Goal: Task Accomplishment & Management: Manage account settings

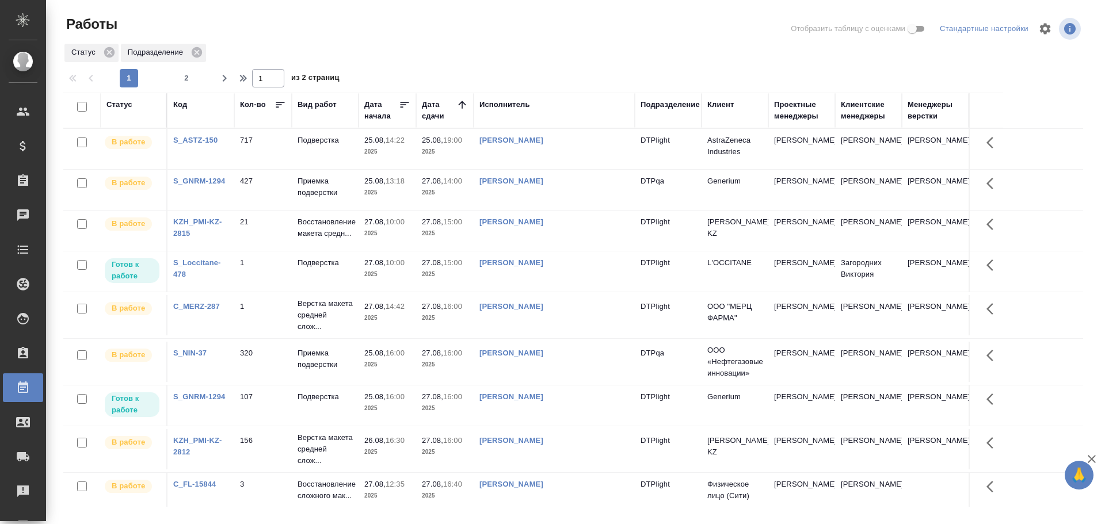
click at [520, 278] on td "[PERSON_NAME]" at bounding box center [554, 271] width 161 height 40
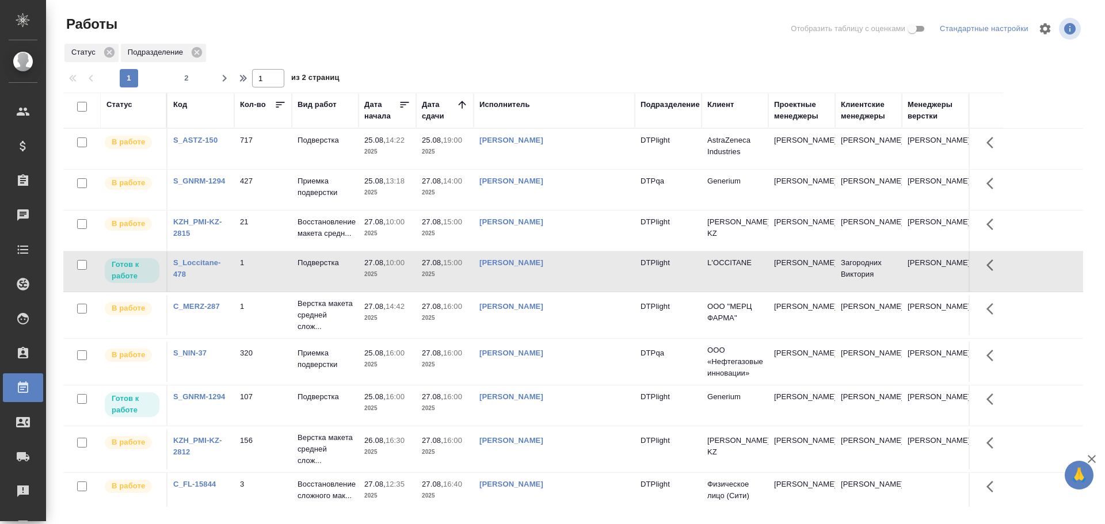
click at [520, 278] on td "[PERSON_NAME]" at bounding box center [554, 271] width 161 height 40
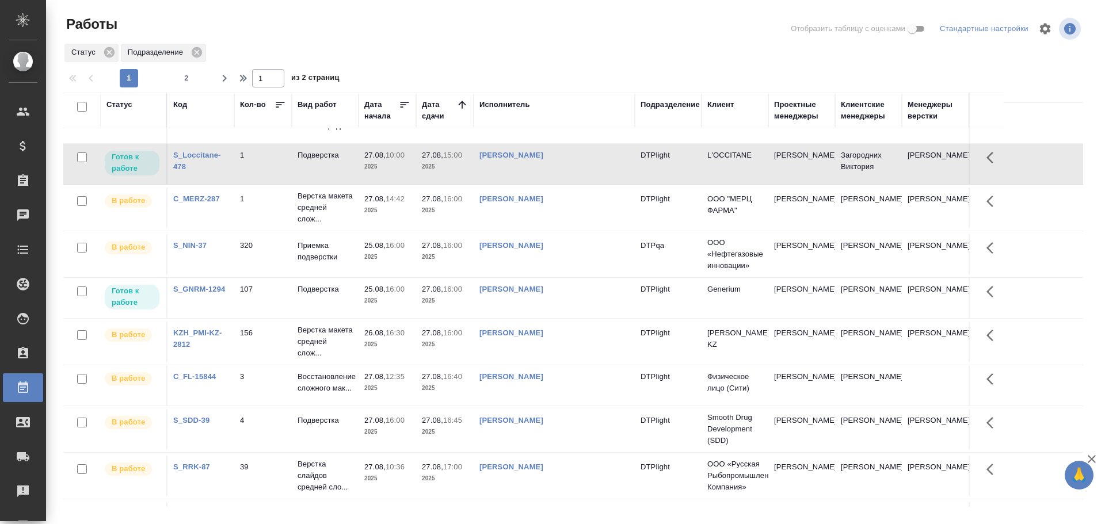
scroll to position [115, 0]
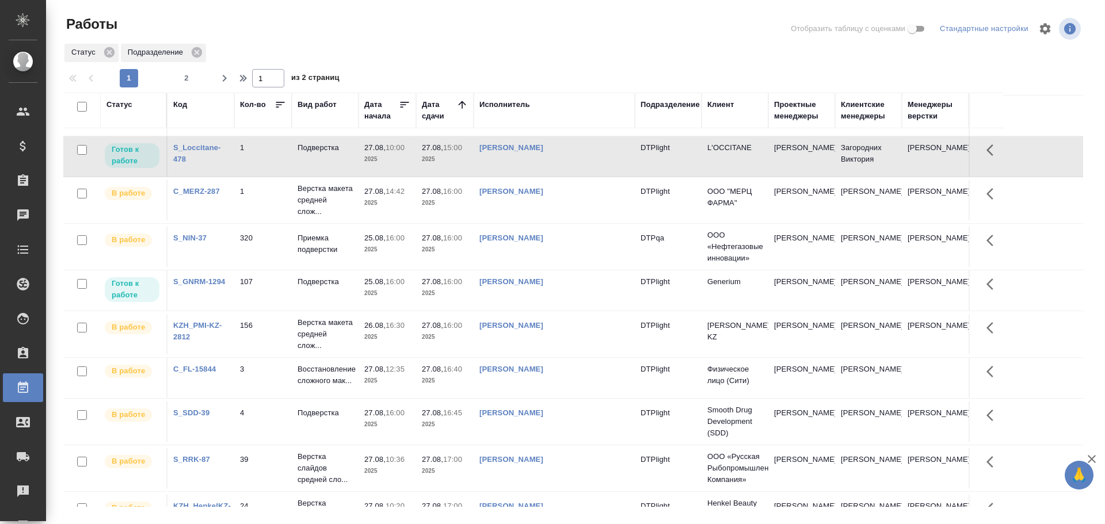
click at [562, 296] on td "[PERSON_NAME]" at bounding box center [554, 290] width 161 height 40
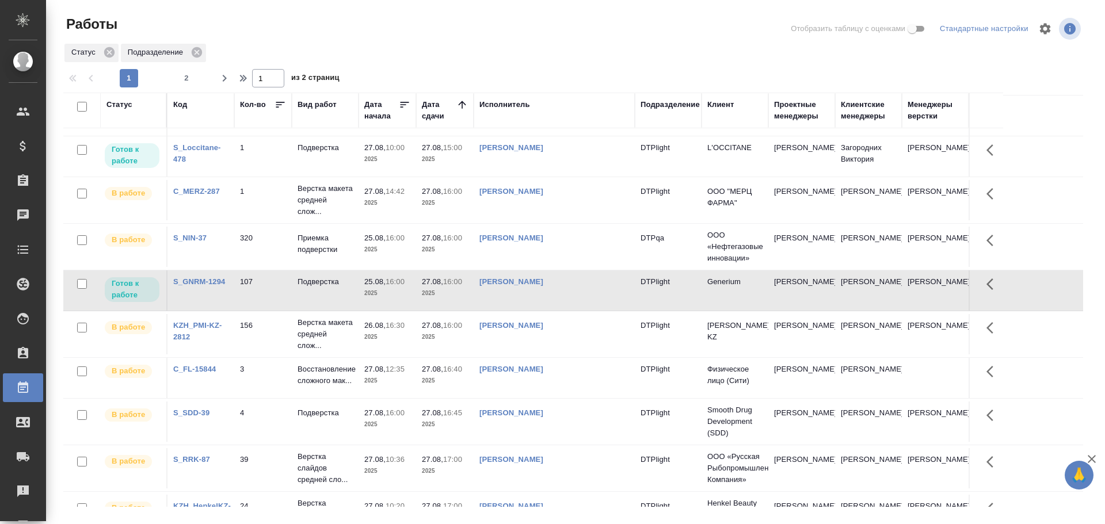
click at [562, 296] on td "[PERSON_NAME]" at bounding box center [554, 290] width 161 height 40
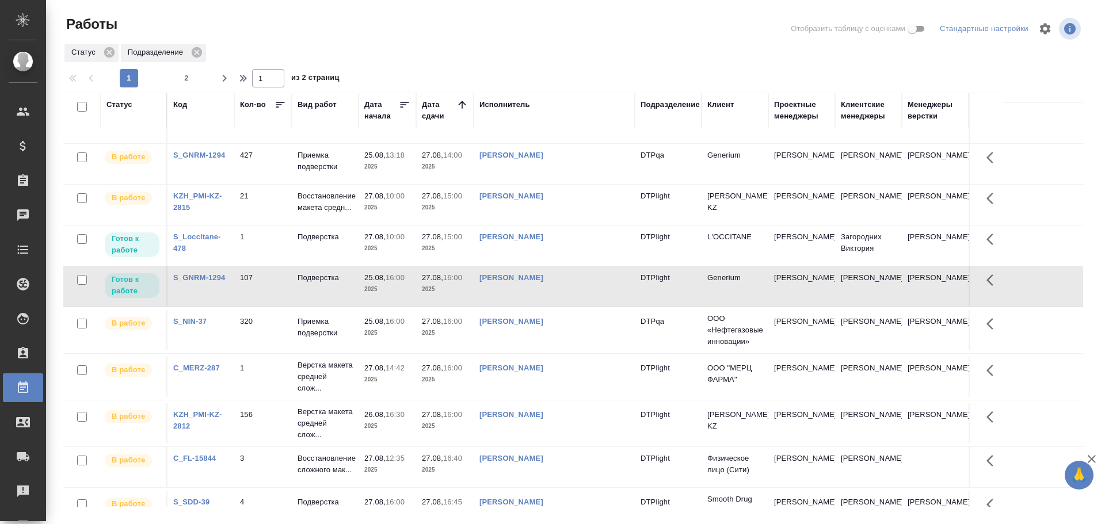
scroll to position [0, 0]
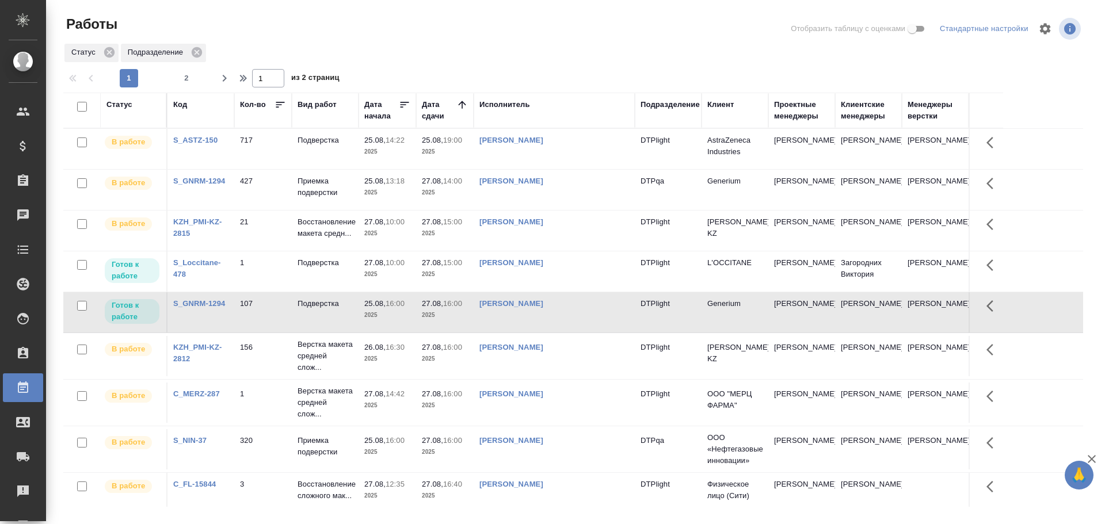
click at [544, 274] on td "[PERSON_NAME]" at bounding box center [554, 271] width 161 height 40
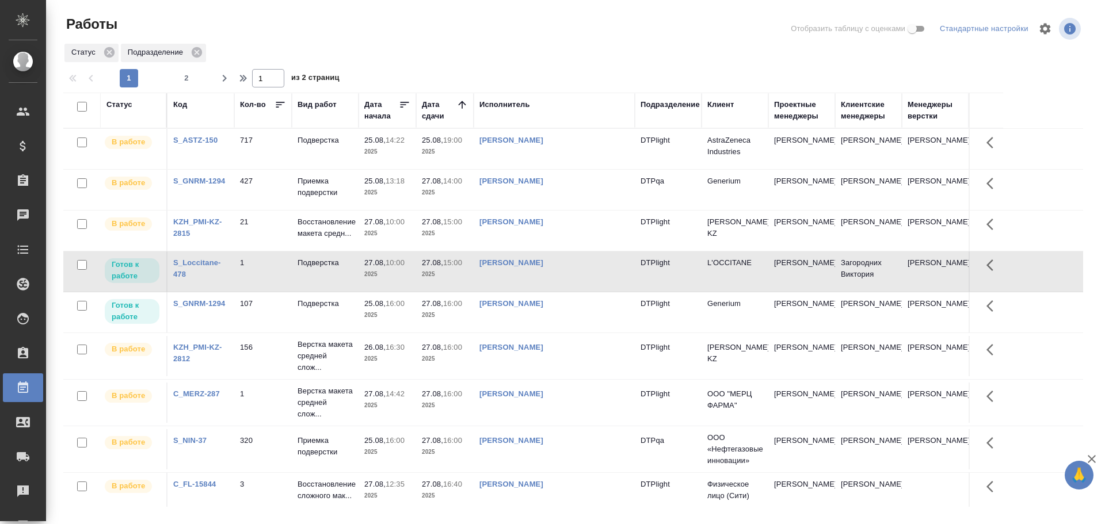
click at [544, 274] on td "[PERSON_NAME]" at bounding box center [554, 271] width 161 height 40
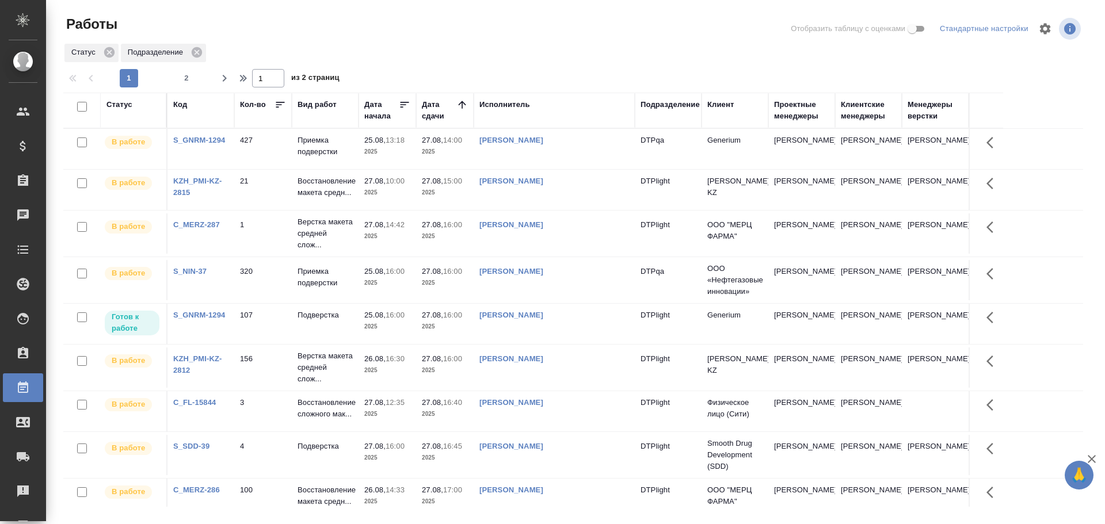
click at [566, 338] on td "[PERSON_NAME]" at bounding box center [554, 324] width 161 height 40
click at [566, 338] on td "Бартеньева Светлана Владимировна" at bounding box center [554, 324] width 161 height 40
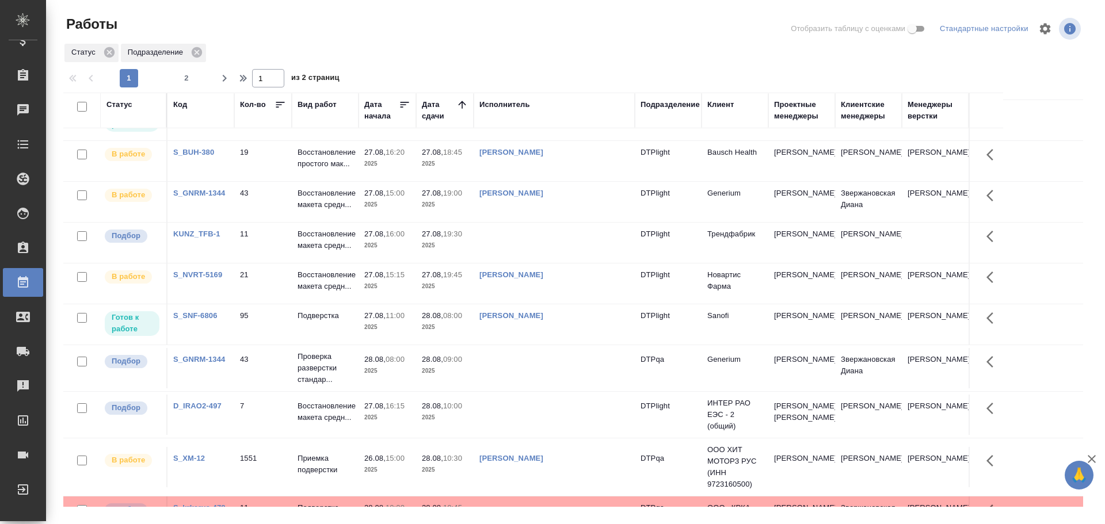
scroll to position [345, 0]
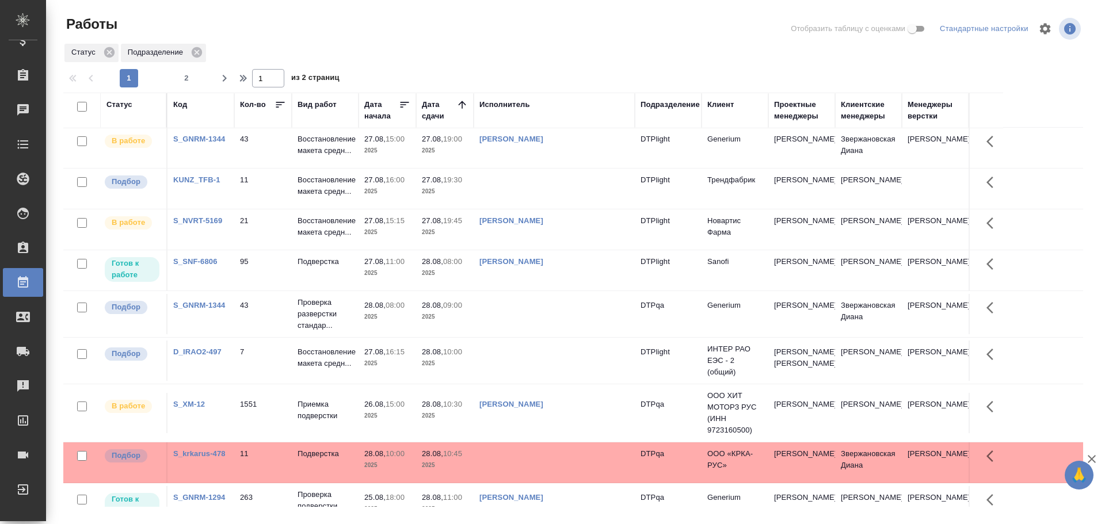
click at [567, 433] on td "Полушина Алёна Николаевна" at bounding box center [554, 413] width 161 height 40
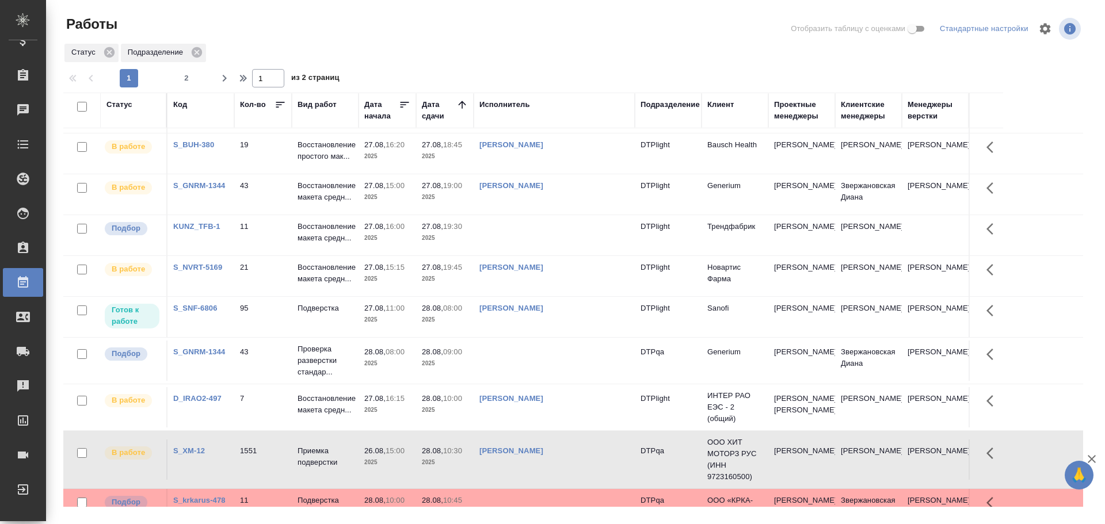
scroll to position [334, 0]
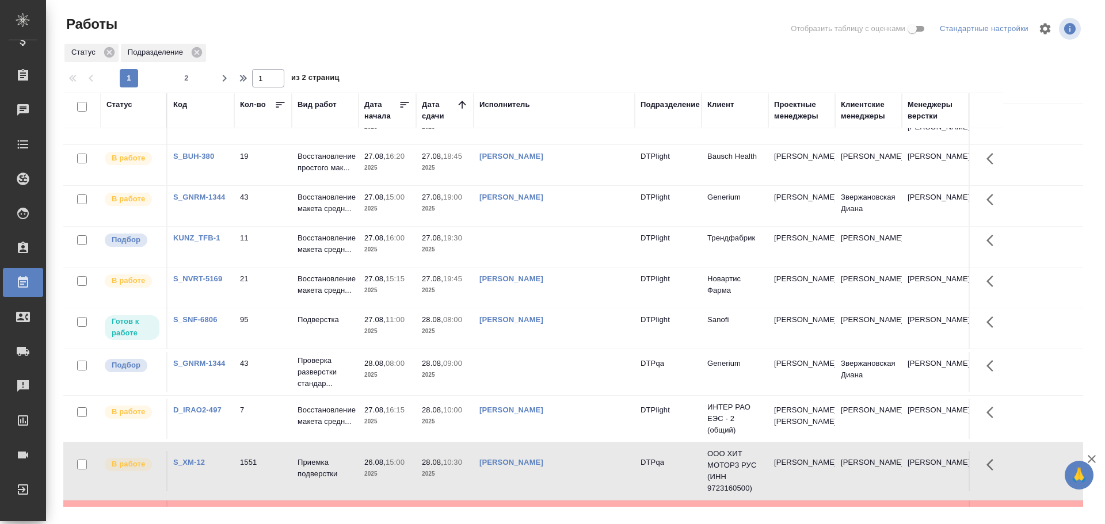
click at [567, 439] on td "Васильева Ольга Николаевна" at bounding box center [554, 419] width 161 height 40
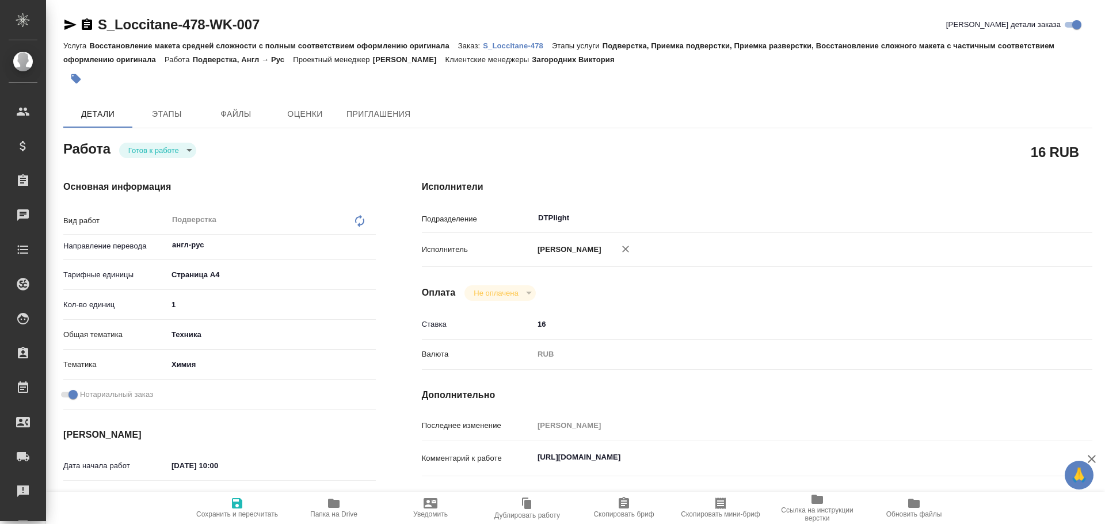
type textarea "x"
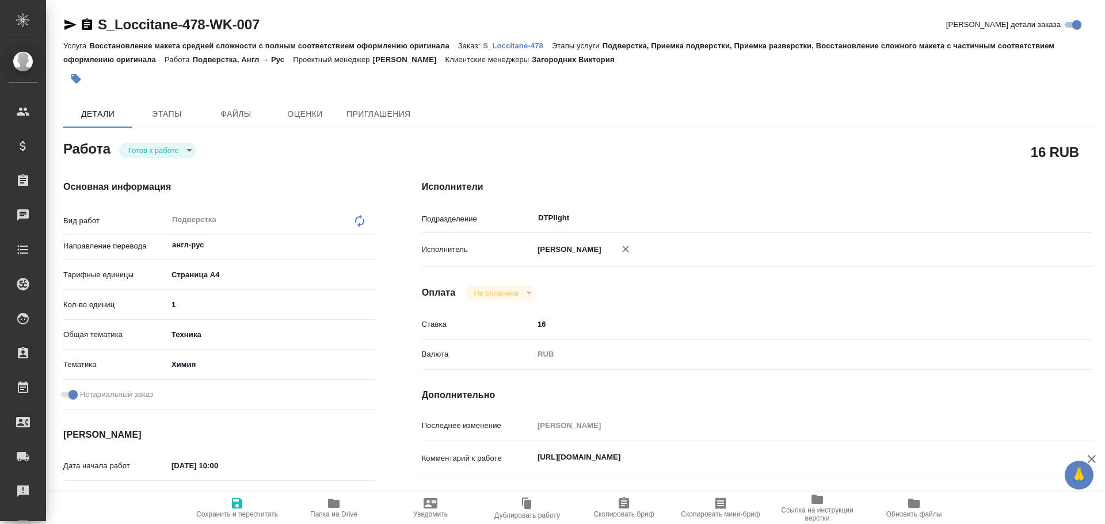
type textarea "x"
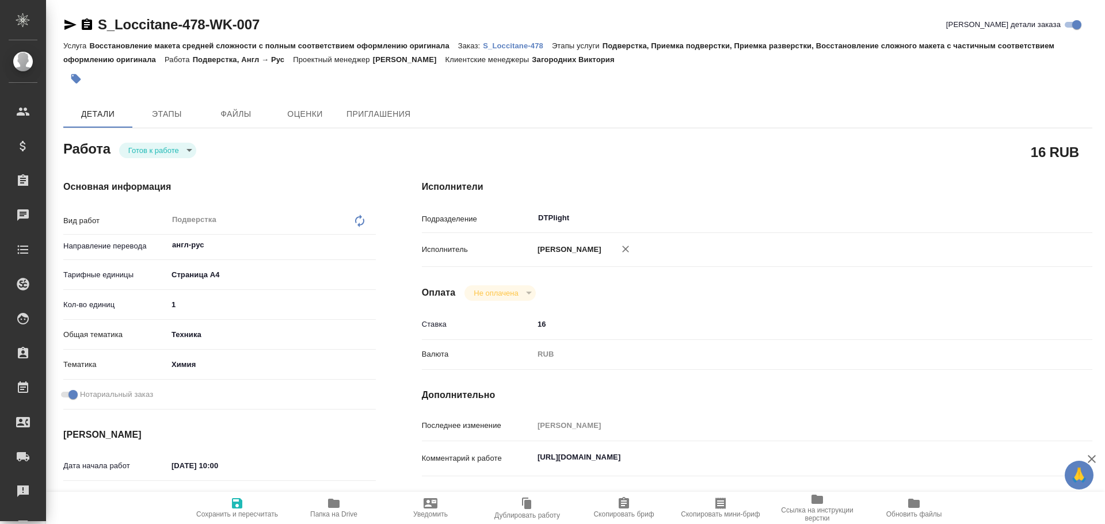
type textarea "x"
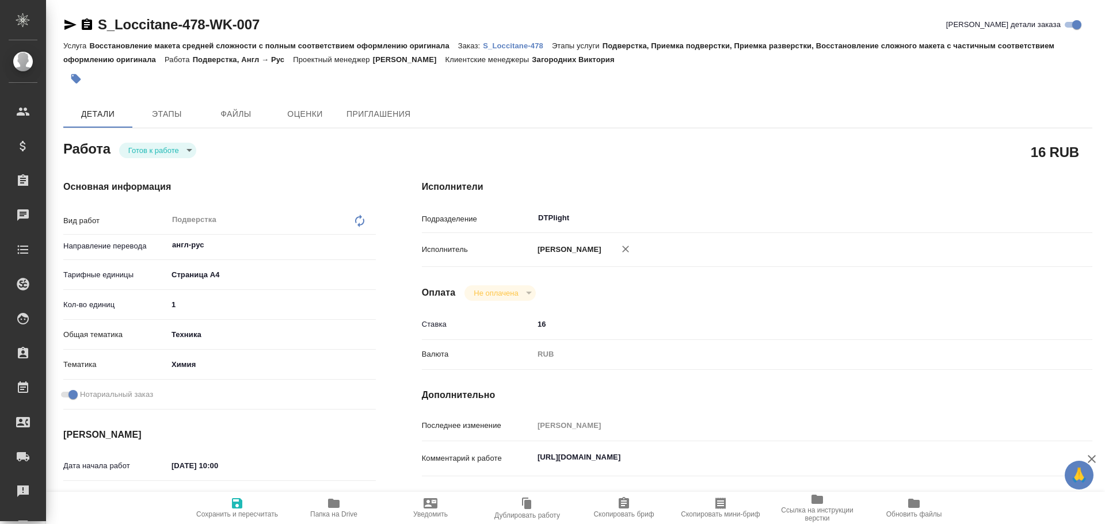
type textarea "x"
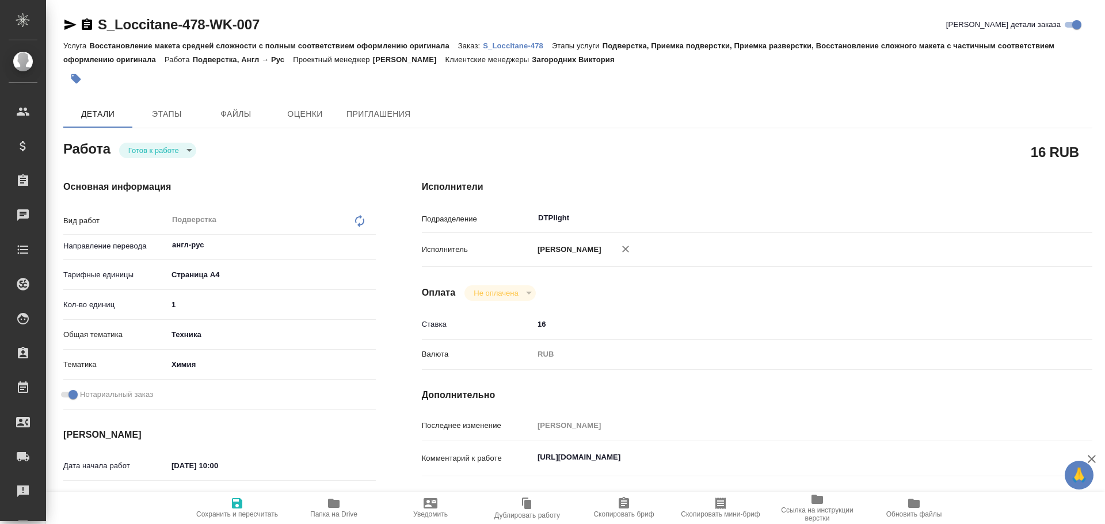
type textarea "x"
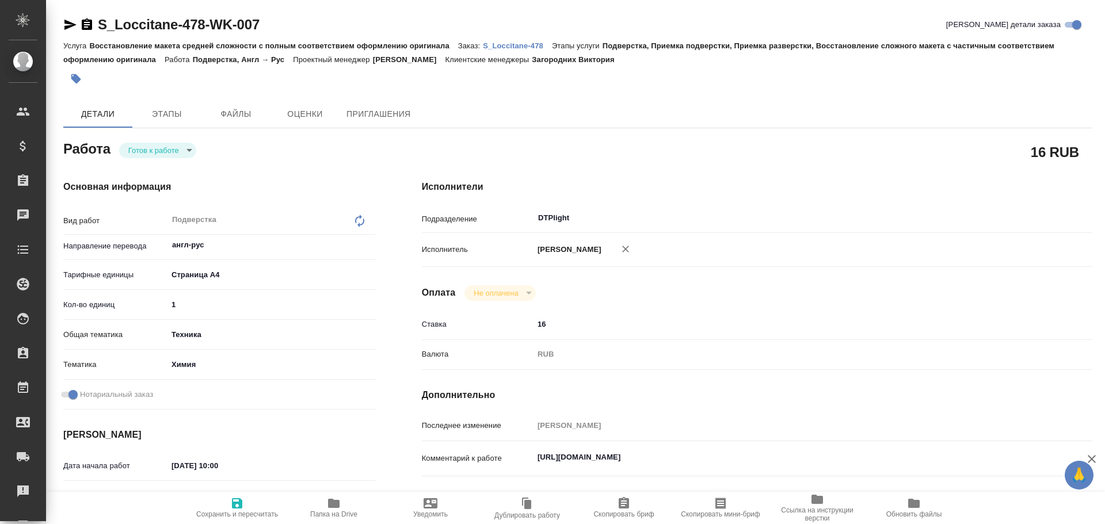
type textarea "x"
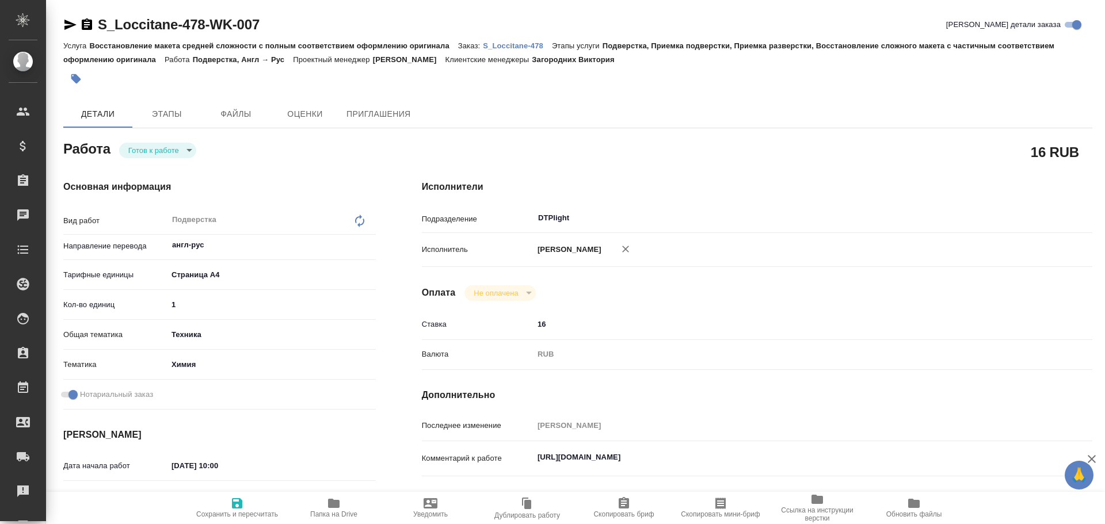
click at [69, 27] on icon "button" at bounding box center [70, 25] width 12 height 10
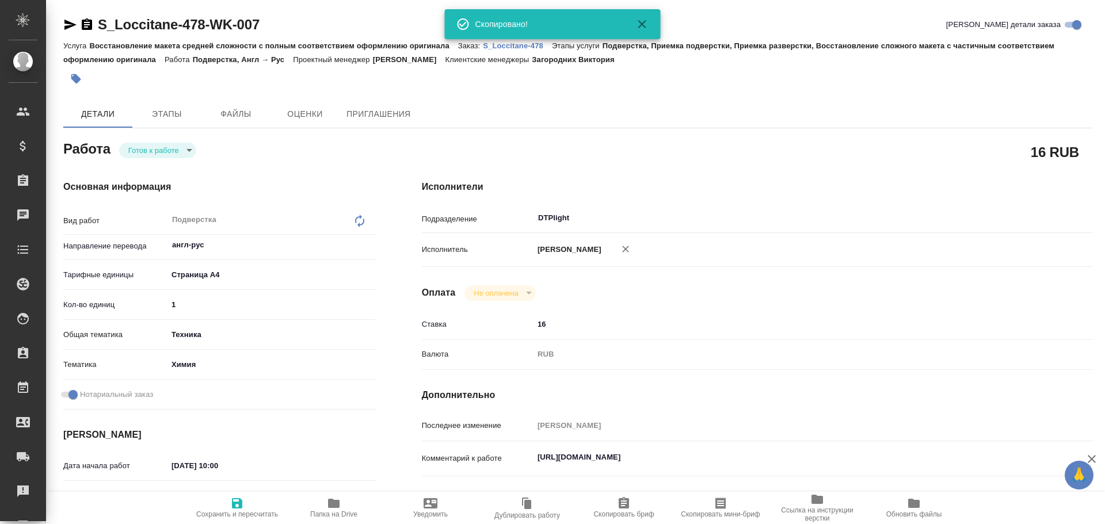
type textarea "x"
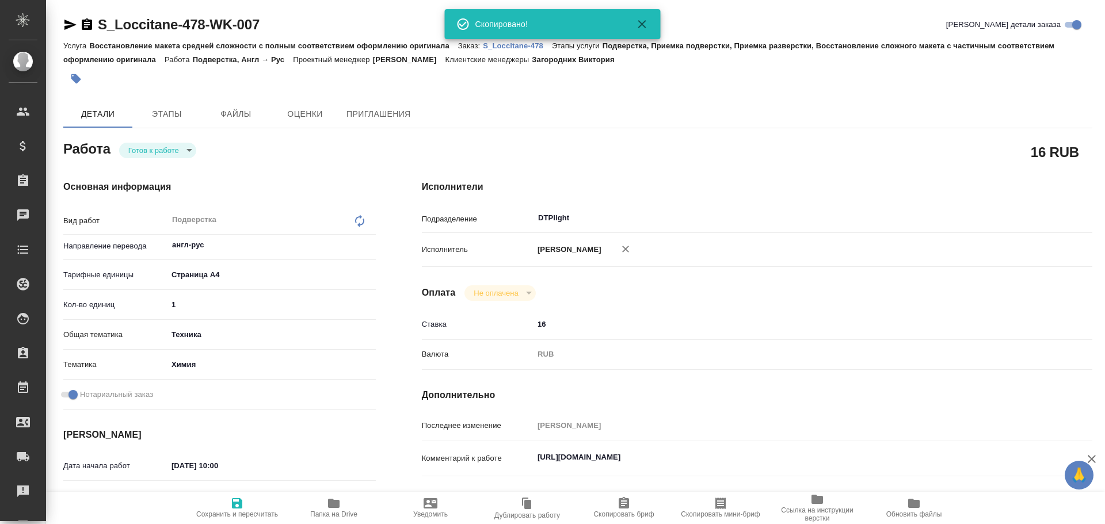
type textarea "x"
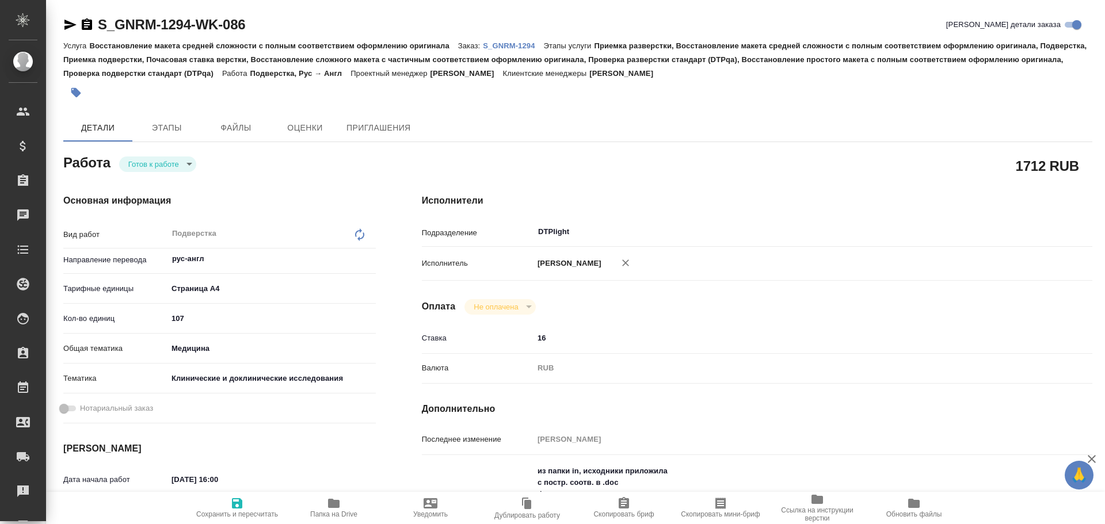
type textarea "x"
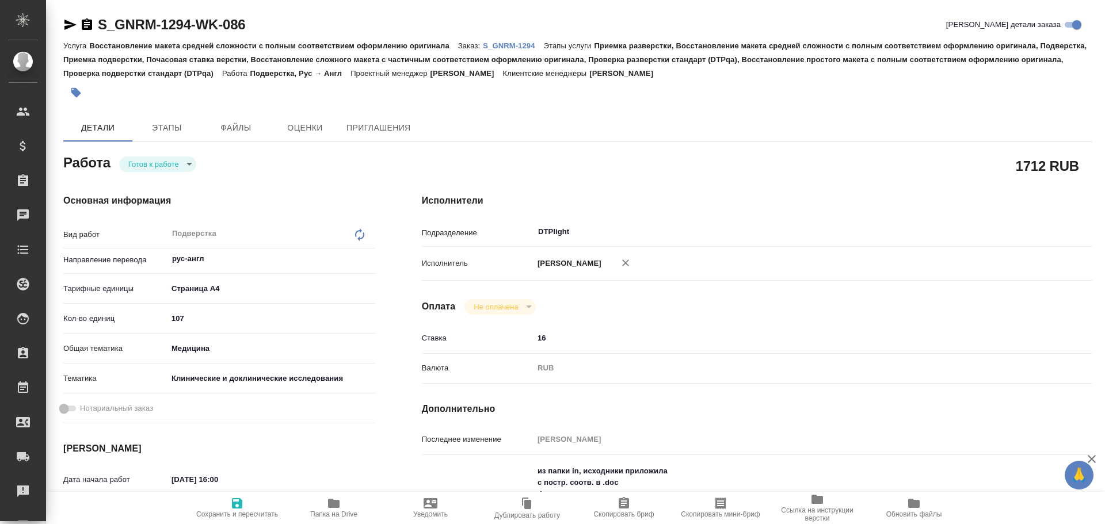
type textarea "x"
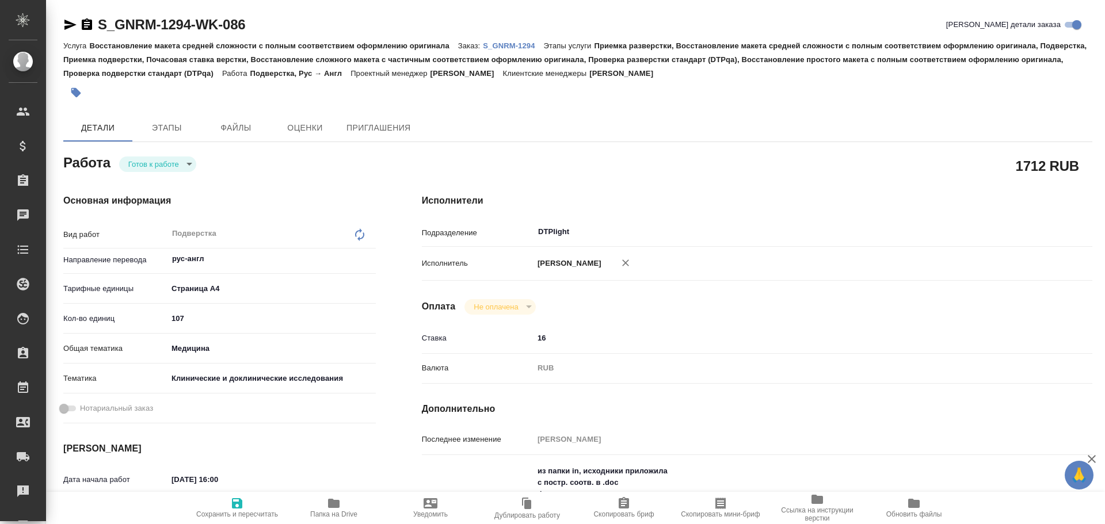
click at [70, 20] on icon "button" at bounding box center [70, 25] width 14 height 14
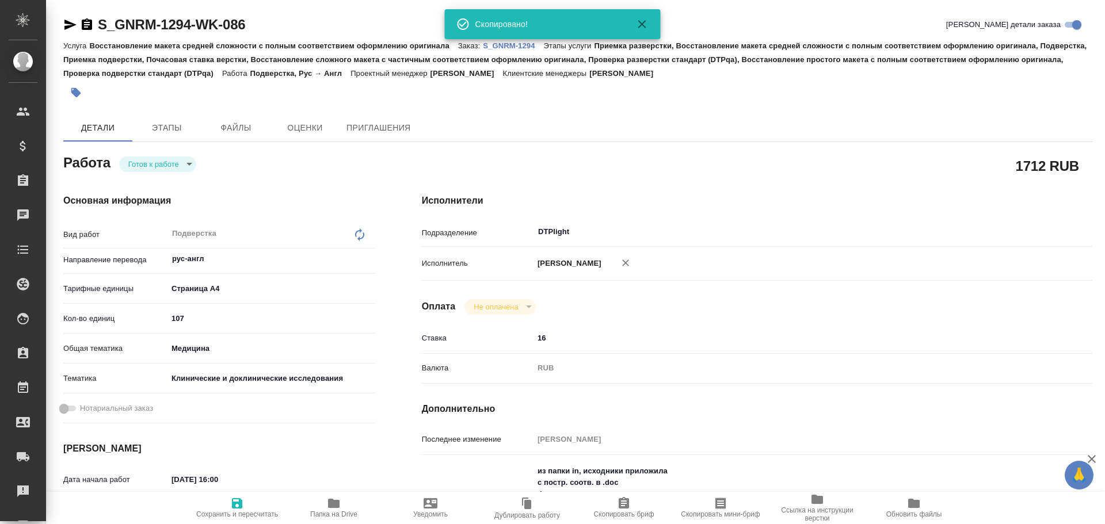
type textarea "x"
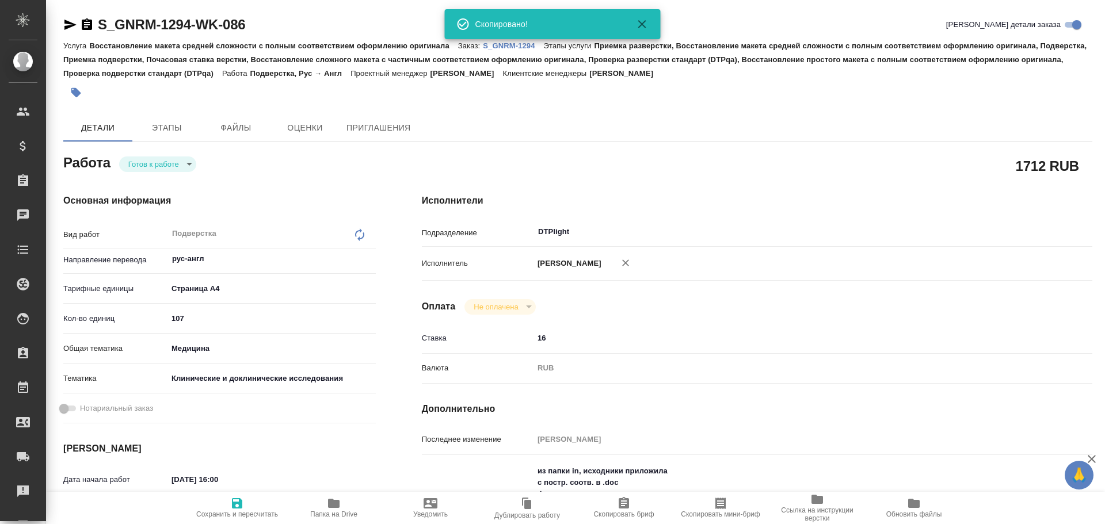
type textarea "x"
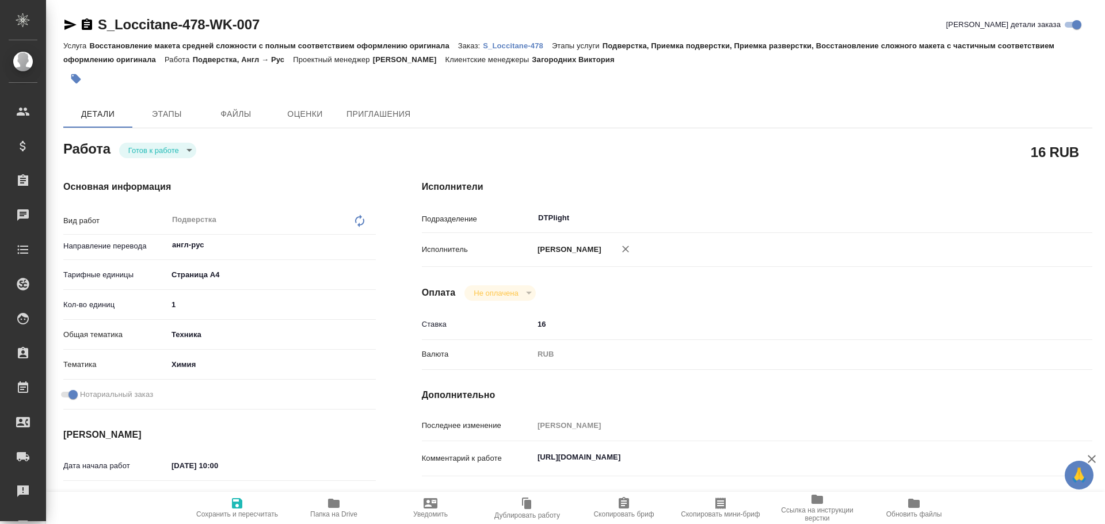
type textarea "x"
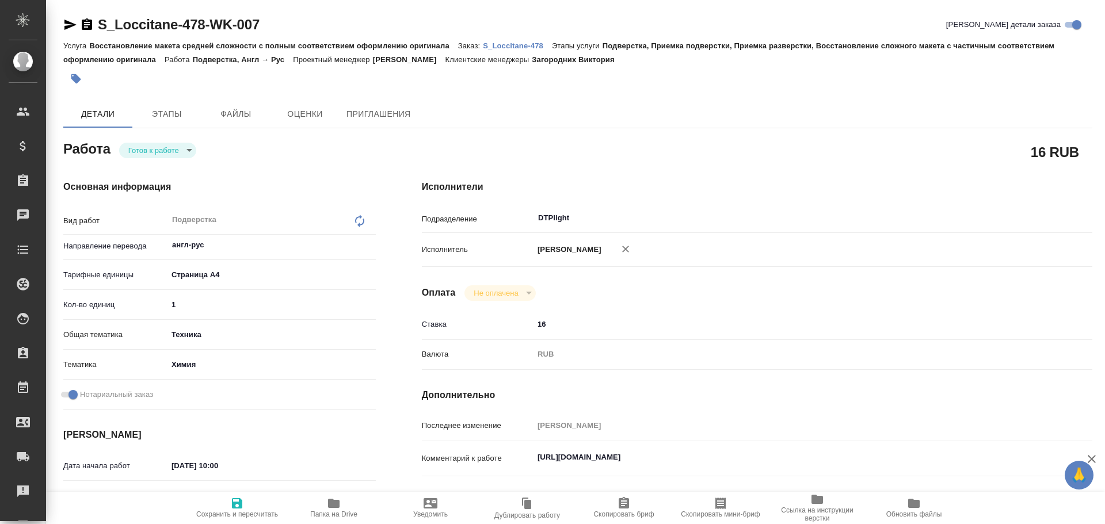
type textarea "x"
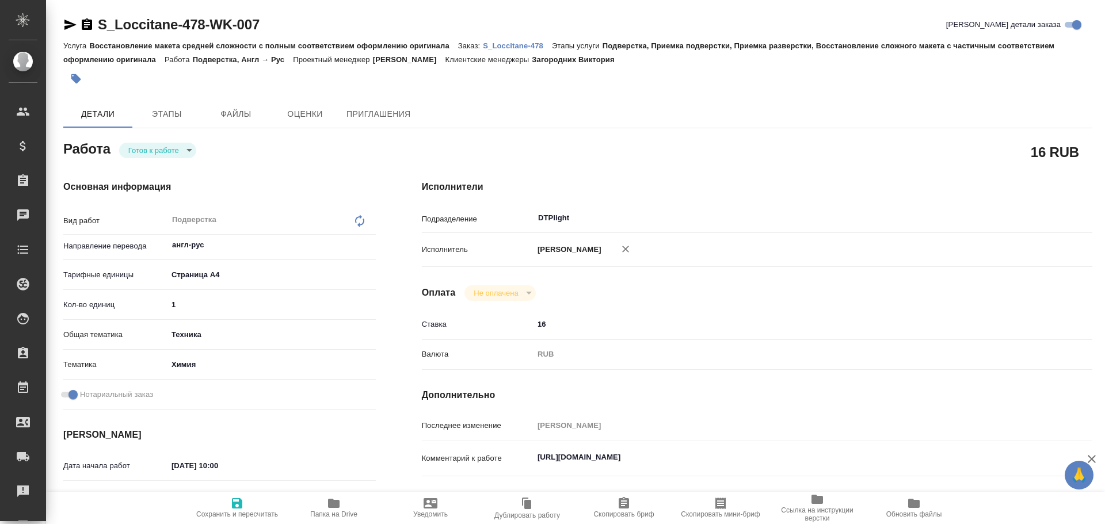
type textarea "x"
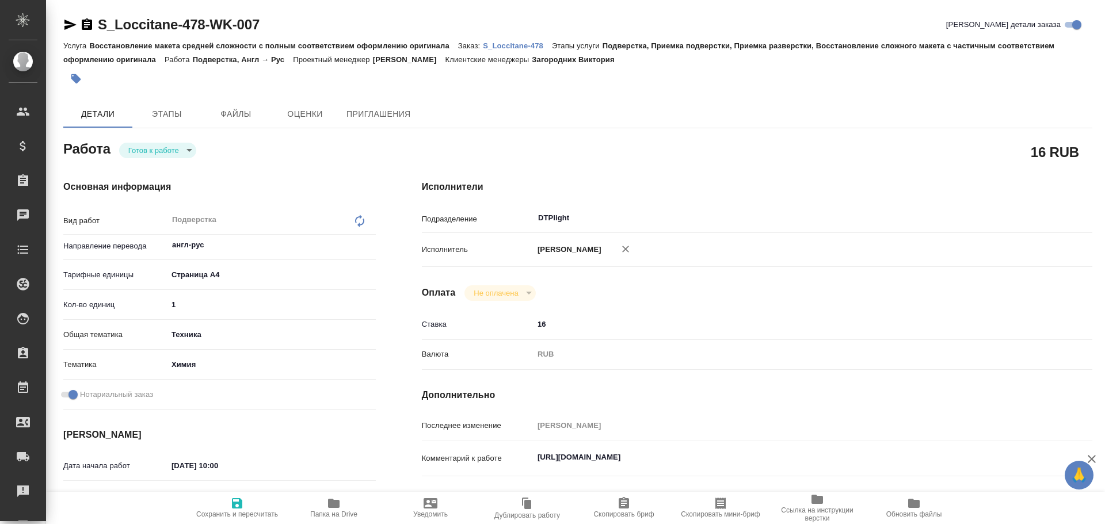
type textarea "x"
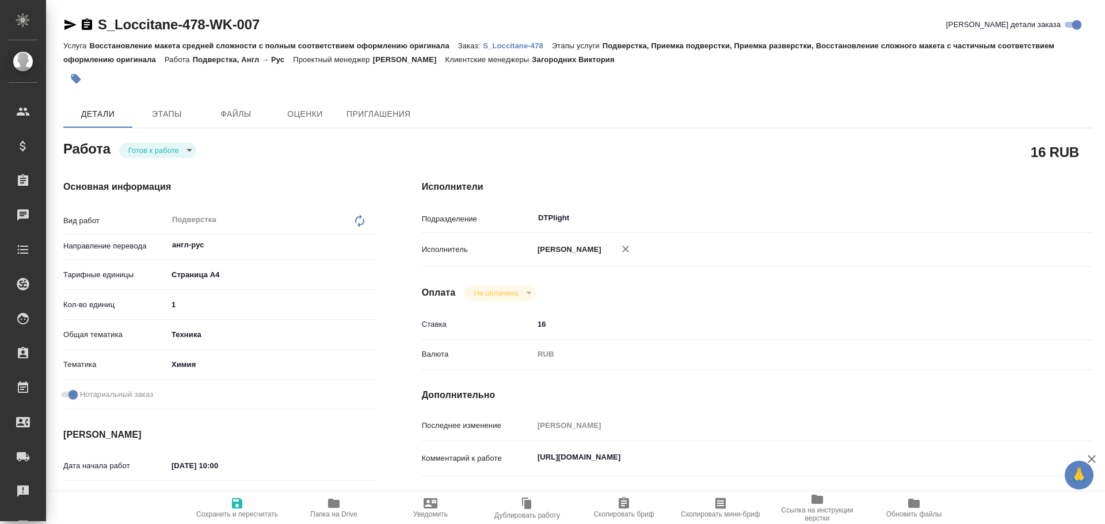
type textarea "x"
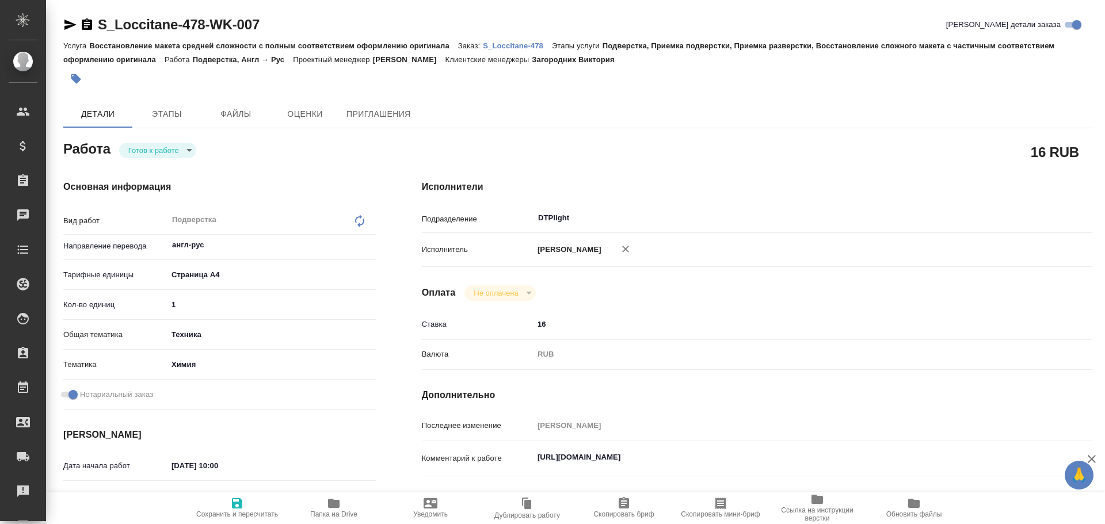
type textarea "x"
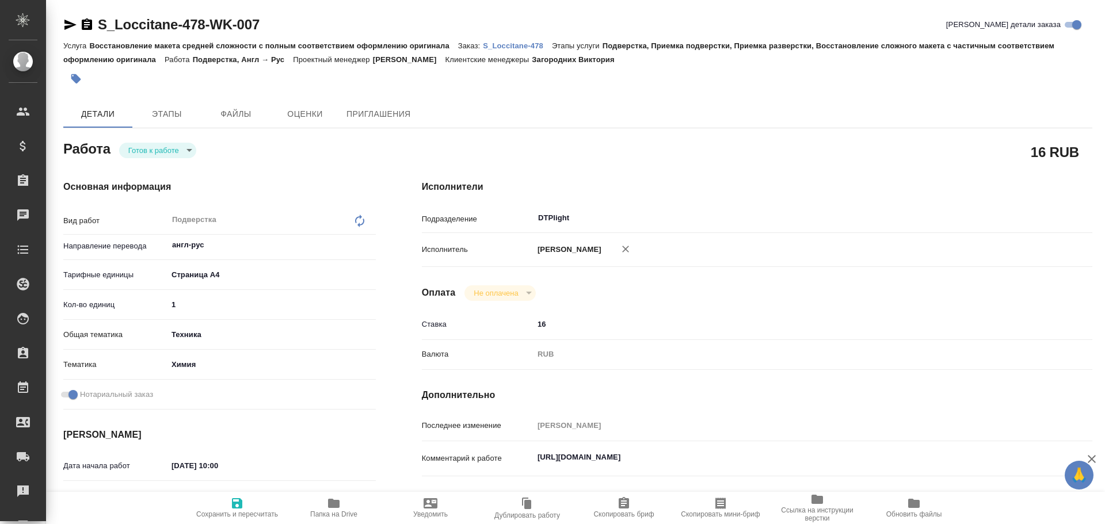
scroll to position [58, 0]
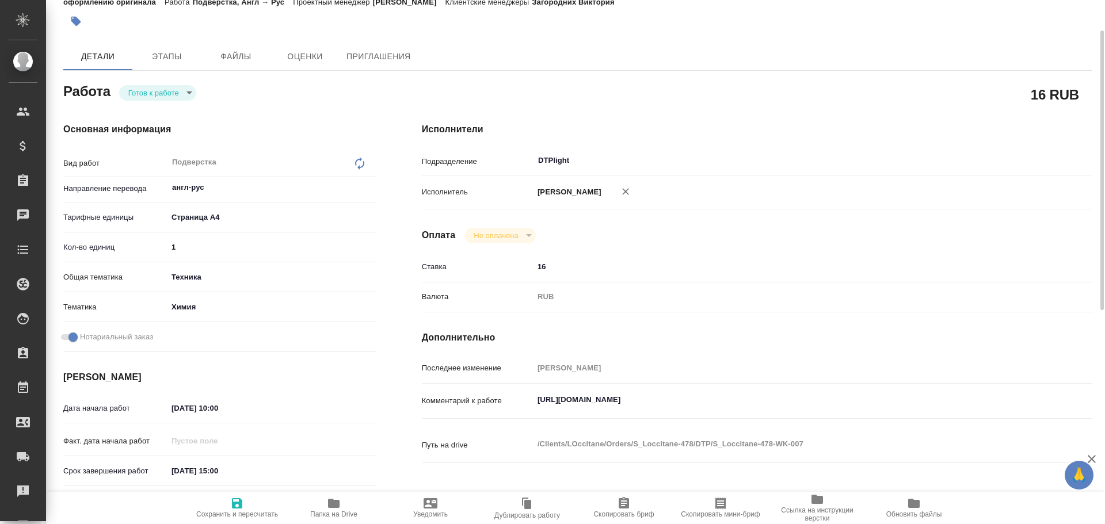
type textarea "x"
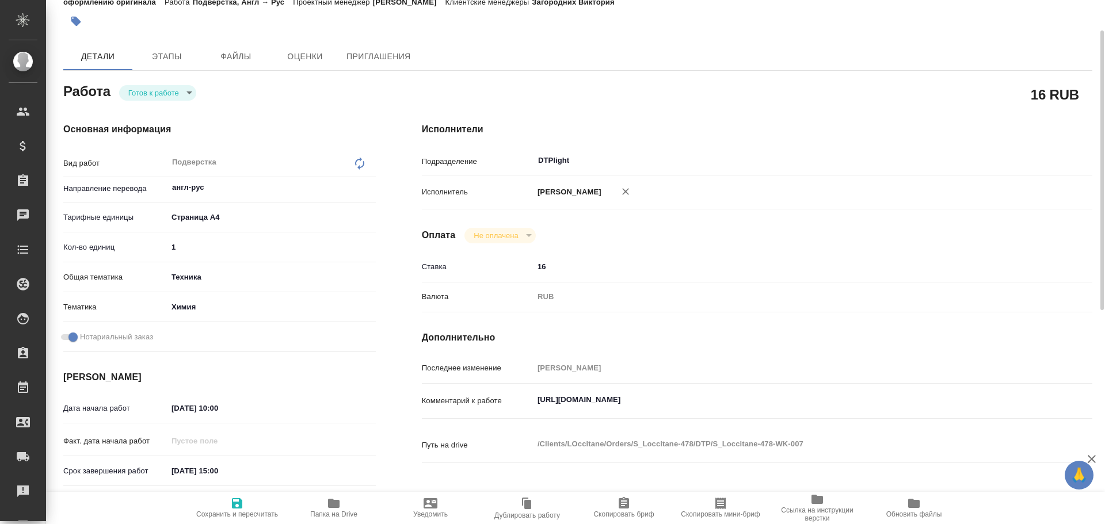
click at [332, 510] on span "Папка на Drive" at bounding box center [333, 514] width 47 height 8
type textarea "x"
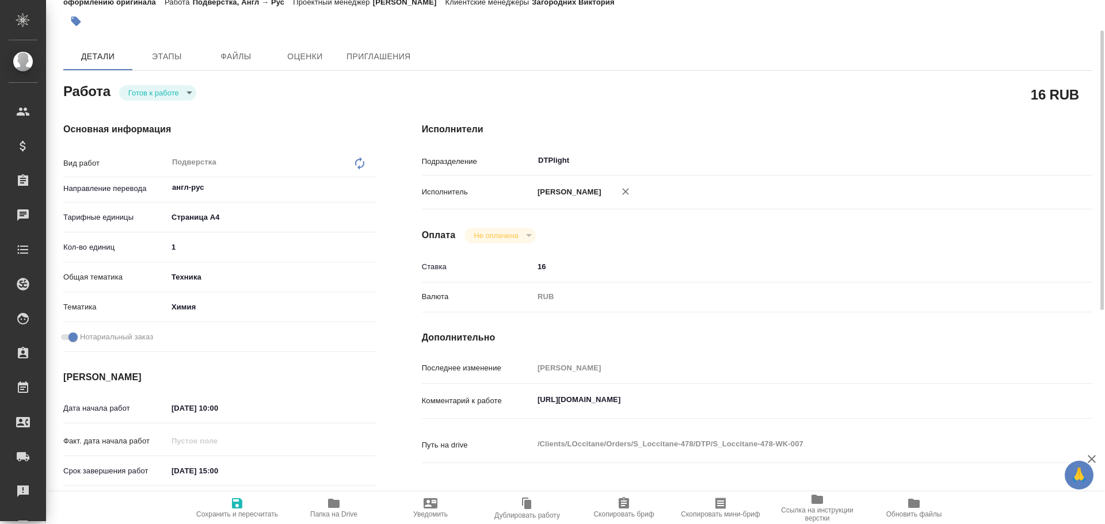
type textarea "x"
click at [532, 407] on p "Комментарий к работе" at bounding box center [478, 401] width 112 height 12
drag, startPoint x: 537, startPoint y: 413, endPoint x: 763, endPoint y: 400, distance: 227.0
click at [793, 402] on textarea "https://drive.awatera.com/s/7oR95G3TzLWHCAn" at bounding box center [785, 401] width 502 height 20
type textarea "x"
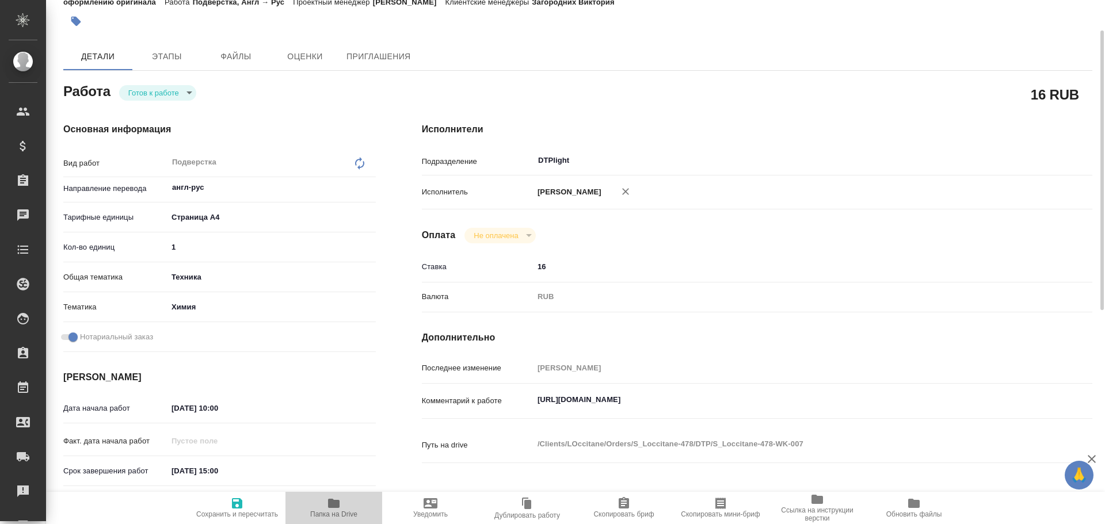
click at [335, 507] on icon "button" at bounding box center [334, 503] width 12 height 9
click at [156, 93] on body "🙏 .cls-1 fill:#fff; AWATERA Chulets Elena Клиенты Спецификации Заказы 0 Чаты To…" at bounding box center [552, 262] width 1105 height 524
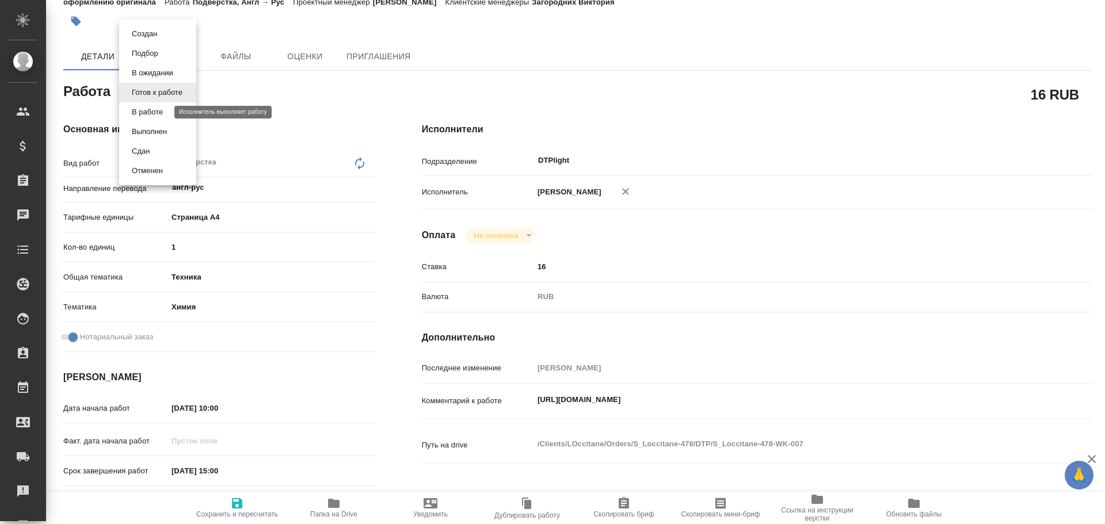
click at [150, 114] on button "В работе" at bounding box center [147, 112] width 38 height 13
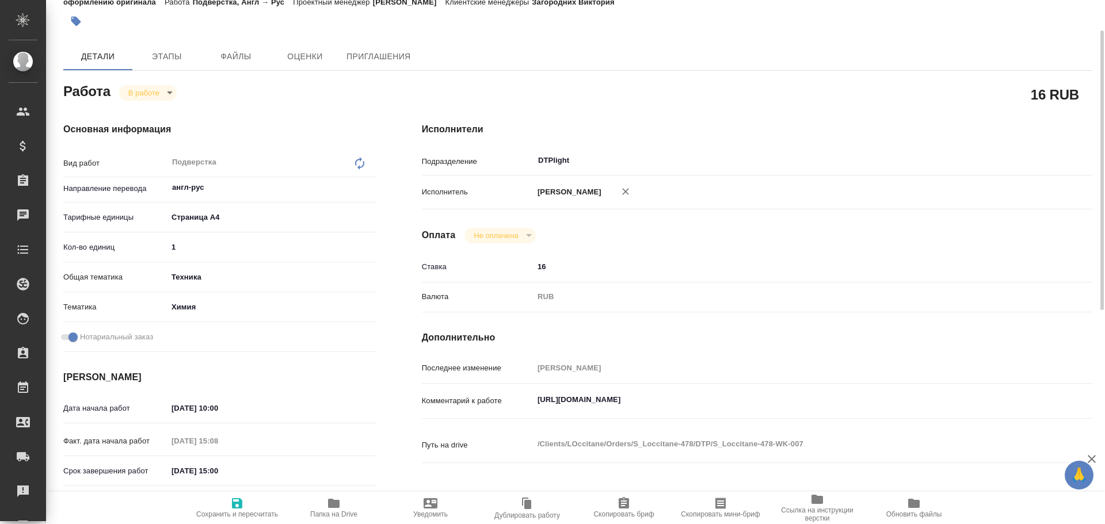
type textarea "x"
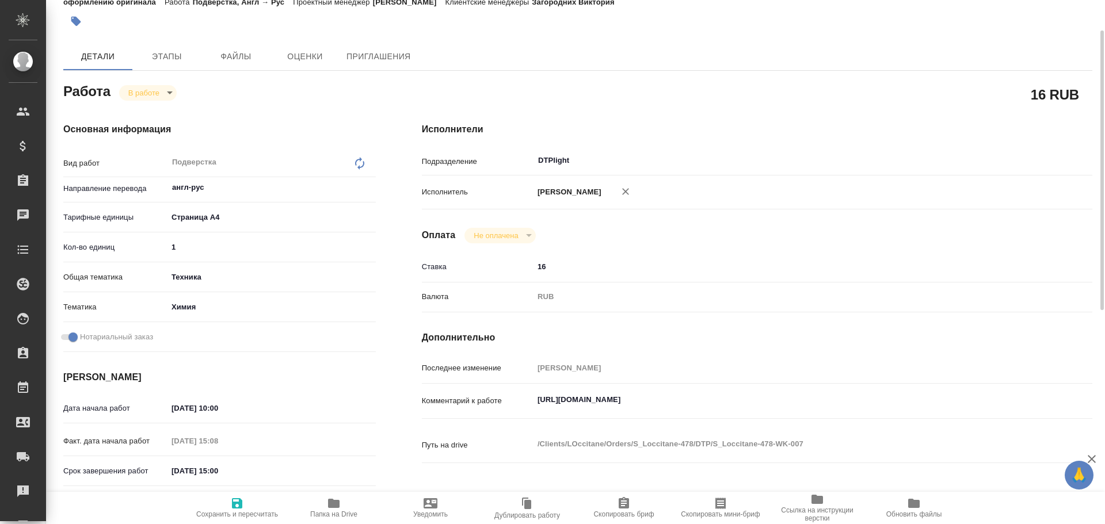
click at [227, 498] on span "Сохранить и пересчитать" at bounding box center [237, 508] width 83 height 22
type textarea "x"
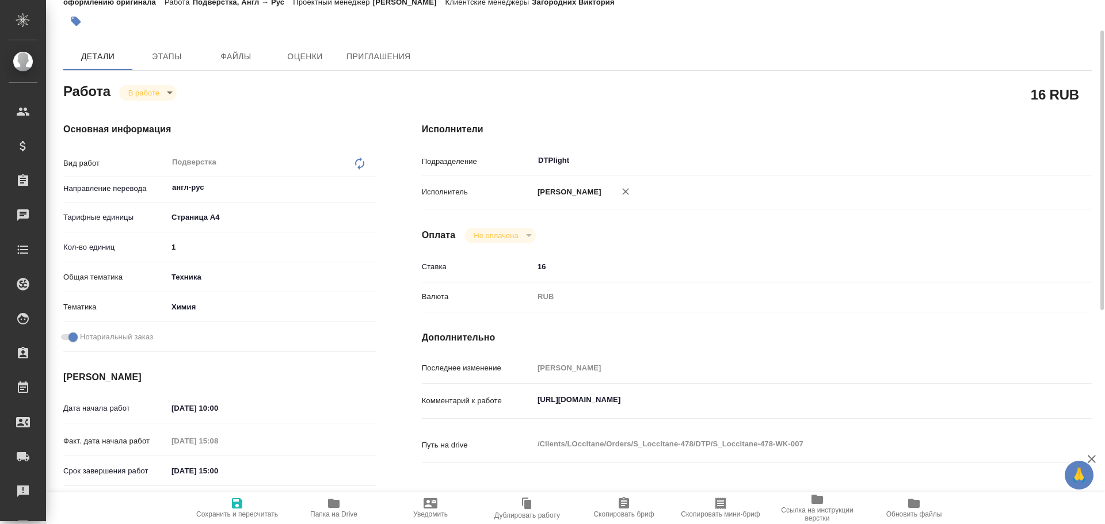
type textarea "x"
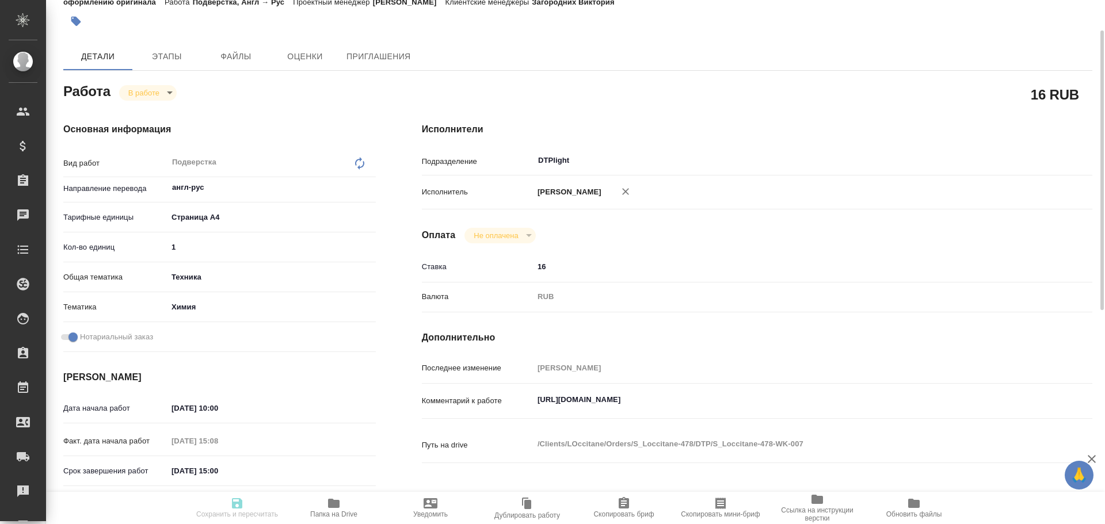
type textarea "x"
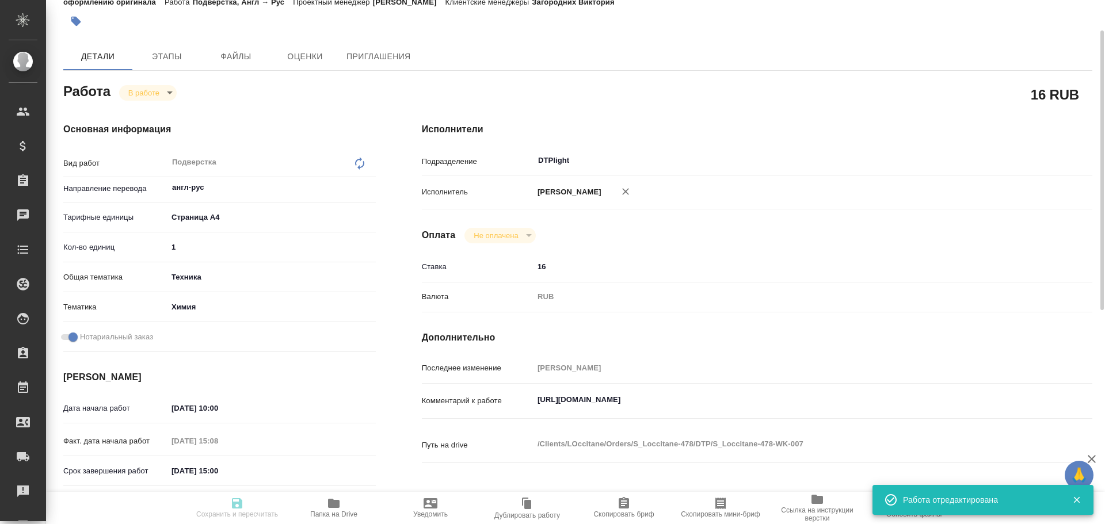
type textarea "x"
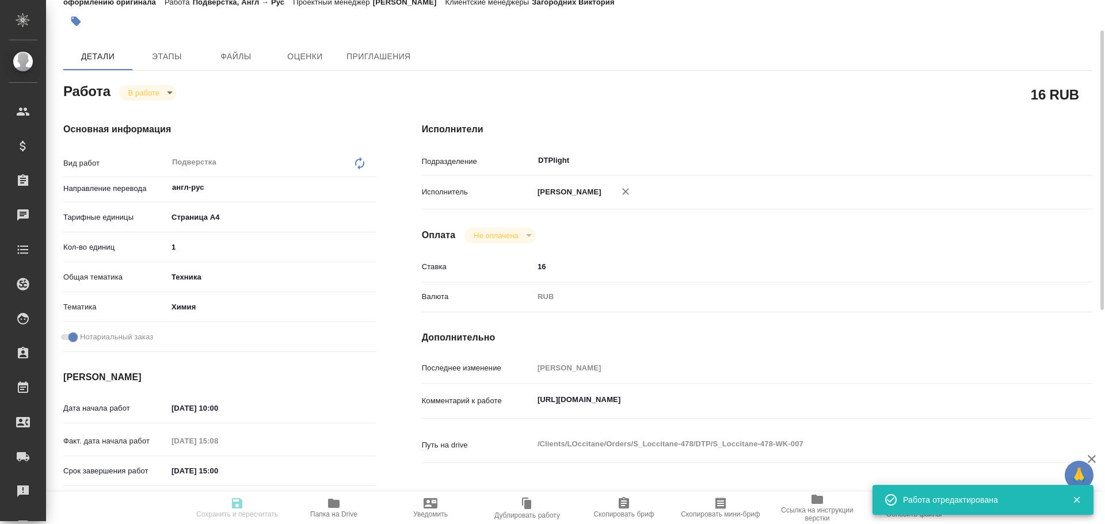
type input "inProgress"
type textarea "Подверстка"
type textarea "x"
type input "англ-рус"
type input "5f036ec4e16dec2d6b59c8ff"
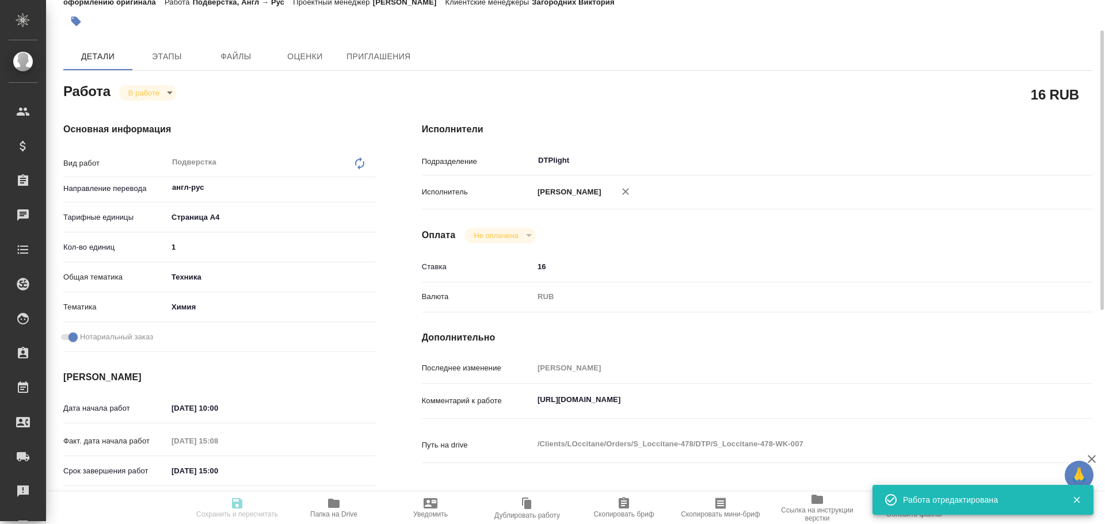
type input "1"
type input "tech"
type input "5a8b8b956a9677013d343d8b"
checkbox input "true"
type input "27.08.2025 10:00"
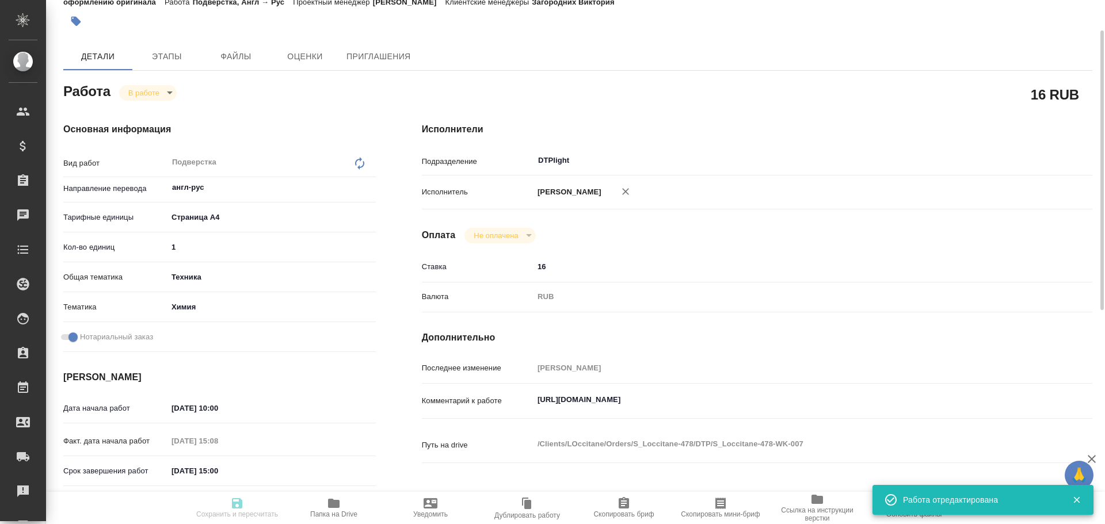
type input "27.08.2025 15:08"
type input "27.08.2025 15:00"
type input "28.08.2025 17:00"
type input "DTPlight"
type input "notPayed"
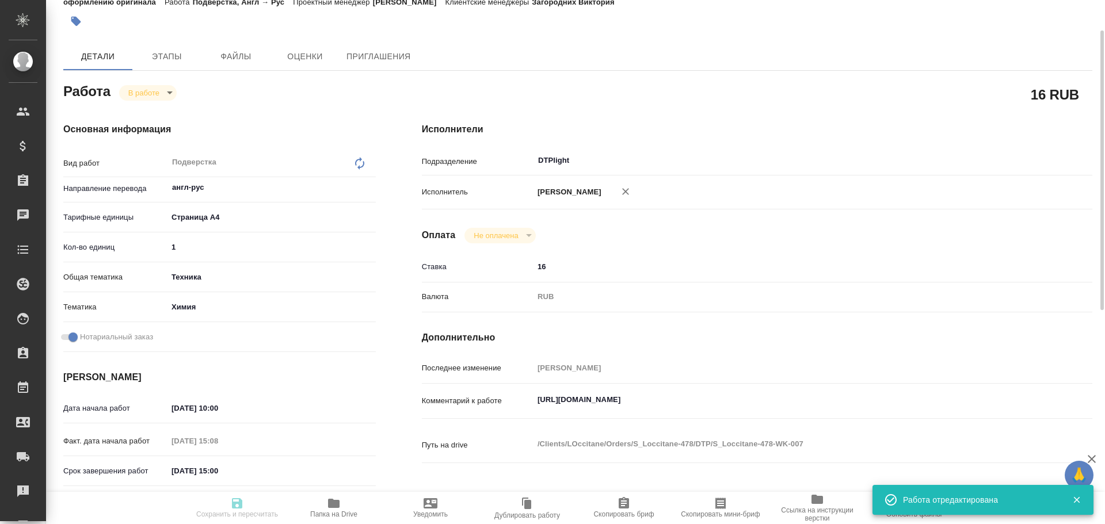
type input "16"
type input "RUB"
type input "[PERSON_NAME]"
type textarea "https://drive.awatera.com/s/7oR95G3TzLWHCAn"
type textarea "x"
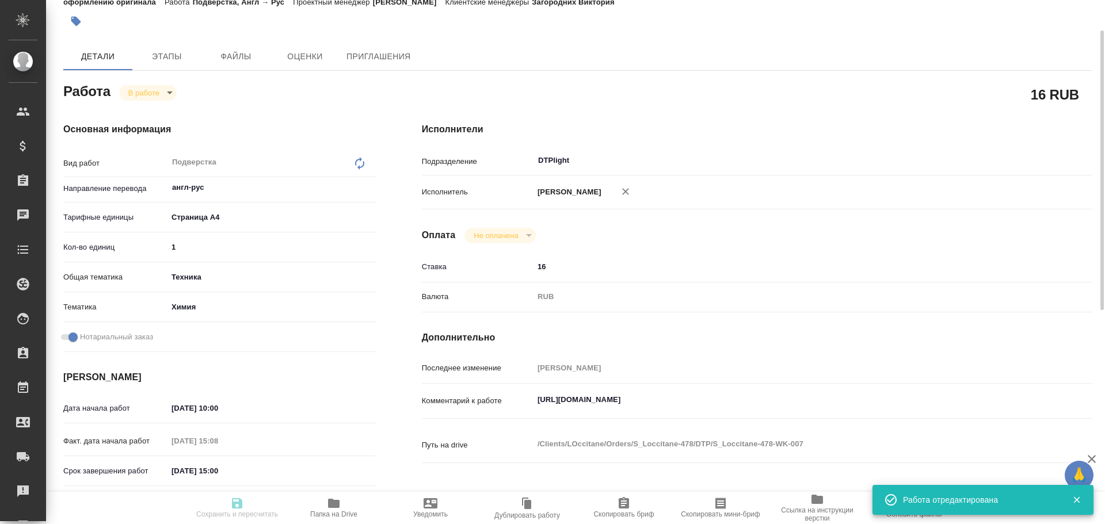
type textarea "/Clients/LOccitane/Orders/S_Loccitane-478/DTP/S_Loccitane-478-WK-007"
type textarea "x"
type input "S_Loccitane-478"
type input "Восстановление макета средней сложности с полным соответствием оформлению ориги…"
type input "Подверстка, Приемка подверстки, Приемка разверстки, Восстановление сложного мак…"
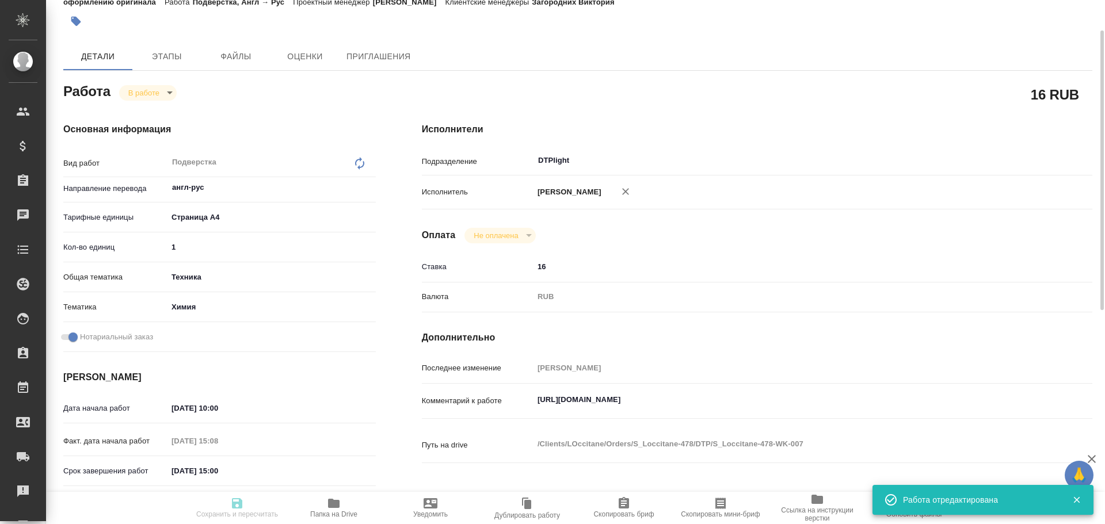
type input "Загородних Виктория"
type input "[PERSON_NAME]"
type input "/Clients/LOccitane/Orders/S_Loccitane-478"
type textarea "x"
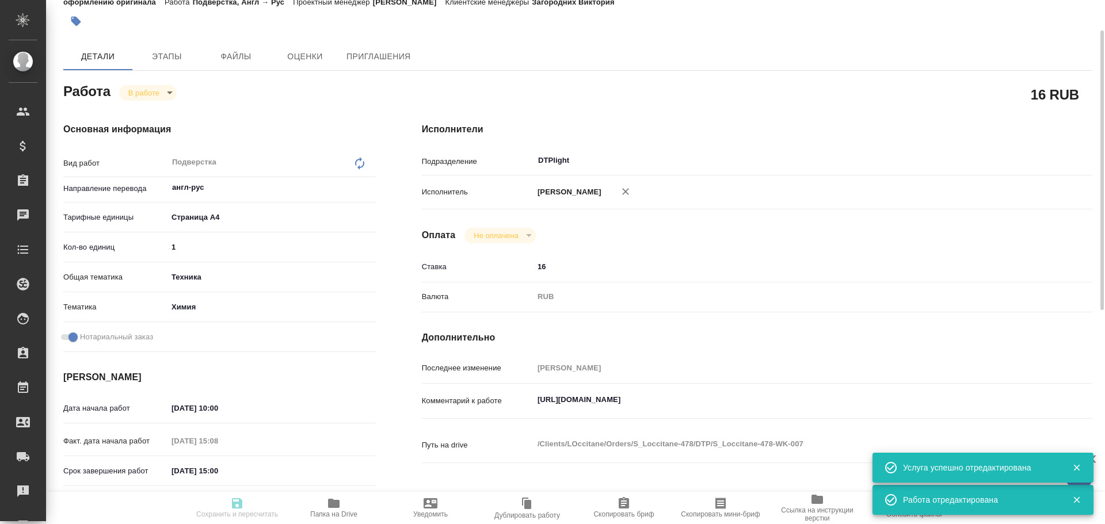
type textarea "x"
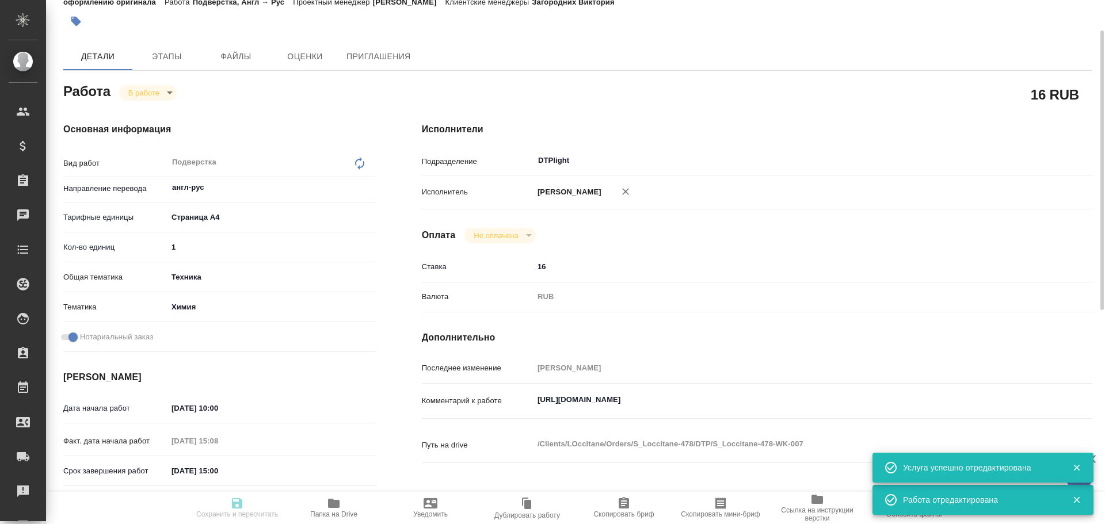
type textarea "x"
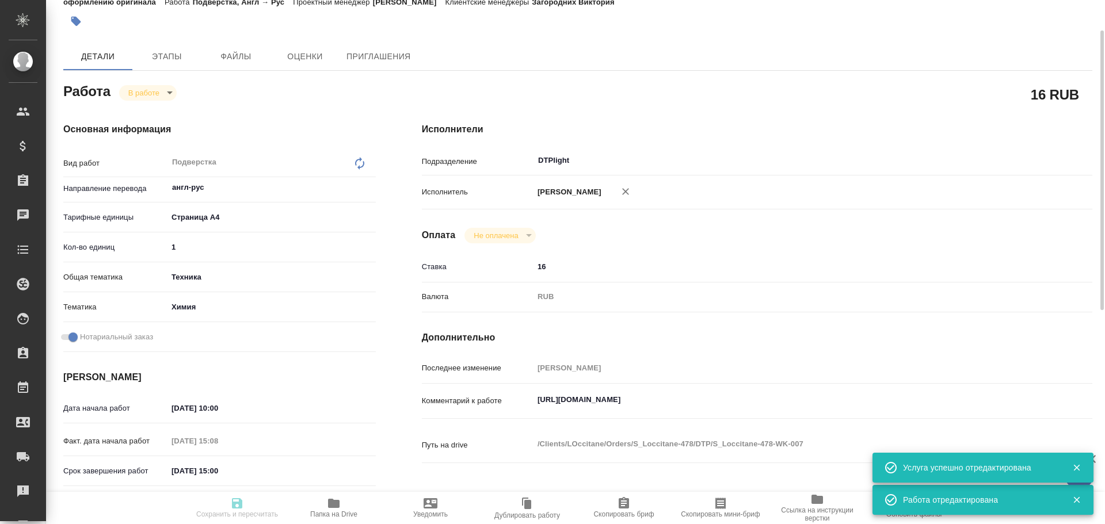
type textarea "x"
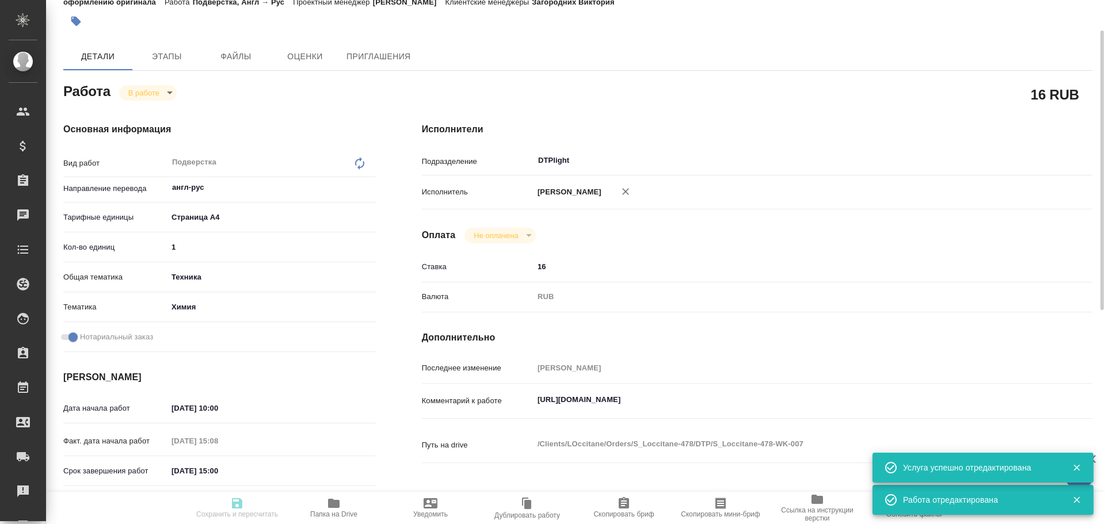
type textarea "x"
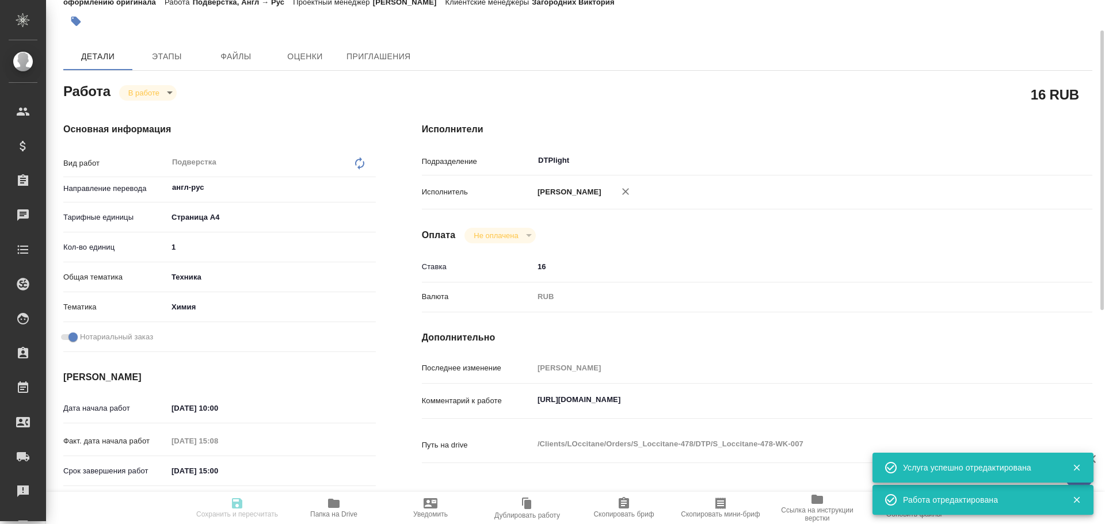
type input "inProgress"
type textarea "Подверстка"
type textarea "x"
type input "англ-рус"
type input "5f036ec4e16dec2d6b59c8ff"
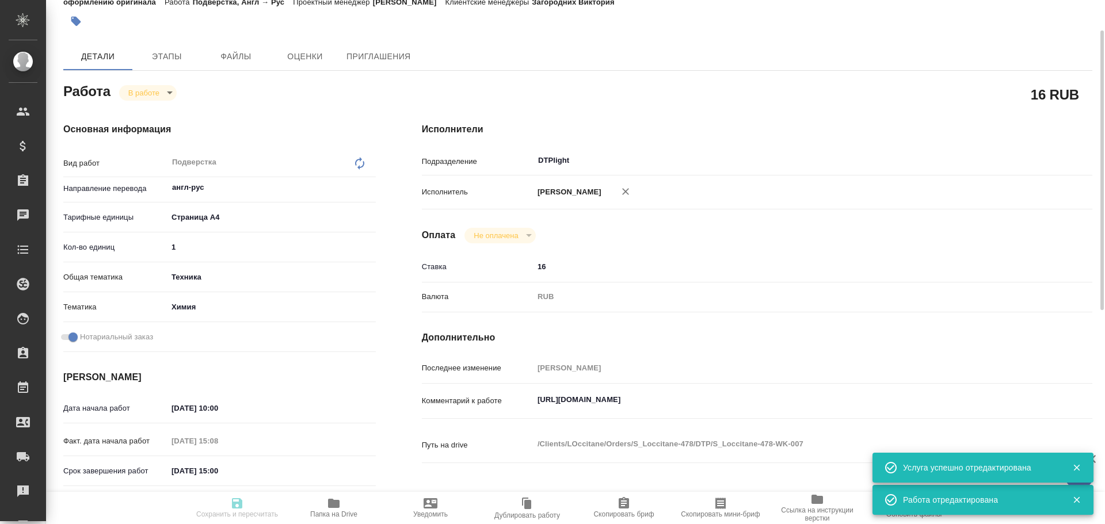
type input "1"
type input "tech"
type input "5a8b8b956a9677013d343d8b"
checkbox input "true"
type input "27.08.2025 10:00"
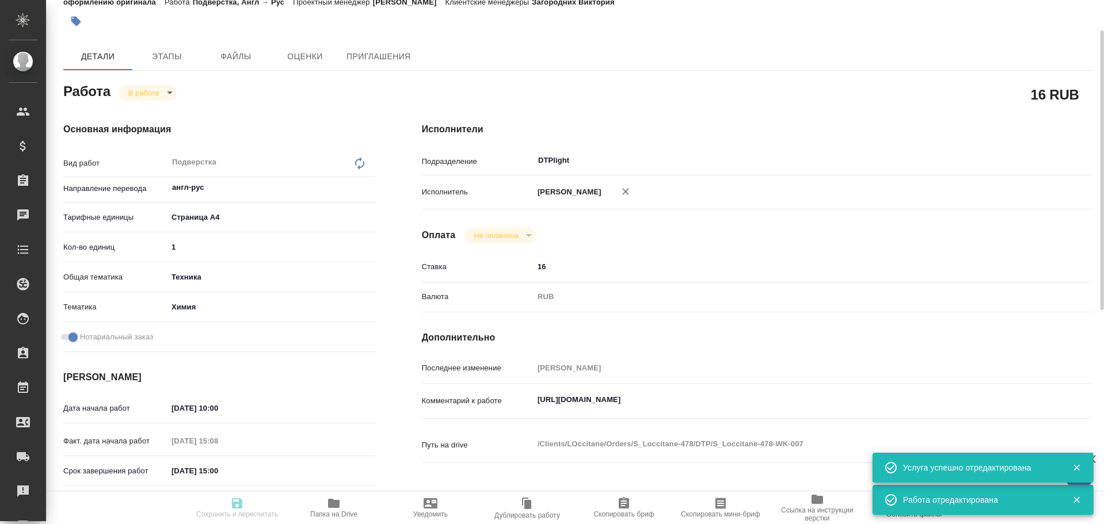
type input "27.08.2025 15:08"
type input "27.08.2025 15:00"
type input "28.08.2025 17:00"
type input "DTPlight"
type input "notPayed"
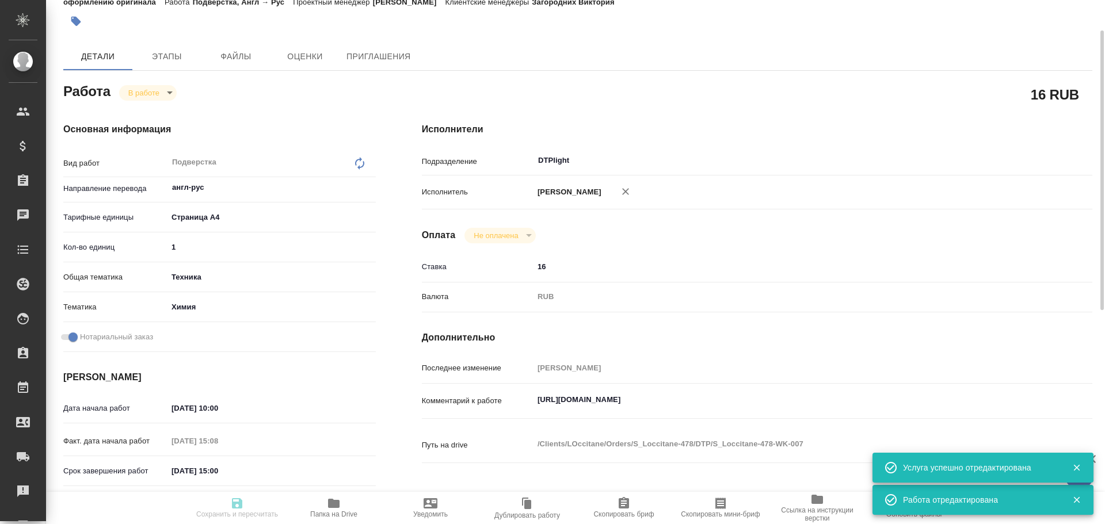
type input "16"
type input "RUB"
type input "[PERSON_NAME]"
type textarea "https://drive.awatera.com/s/7oR95G3TzLWHCAn"
type textarea "x"
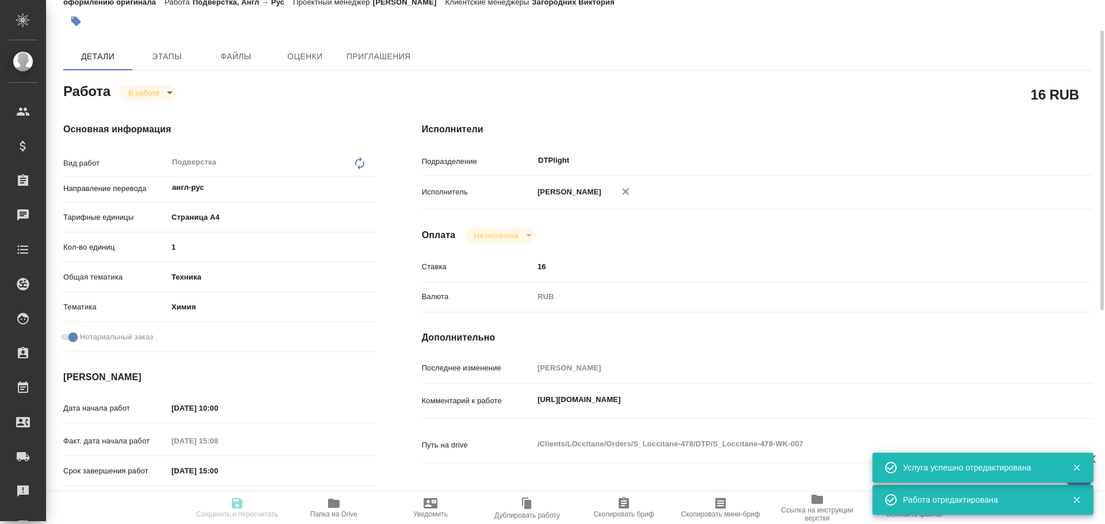
type textarea "/Clients/LOccitane/Orders/S_Loccitane-478/DTP/S_Loccitane-478-WK-007"
type textarea "x"
type input "S_Loccitane-478"
type input "Восстановление макета средней сложности с полным соответствием оформлению ориги…"
type input "Подверстка, Приемка подверстки, Приемка разверстки, Восстановление сложного мак…"
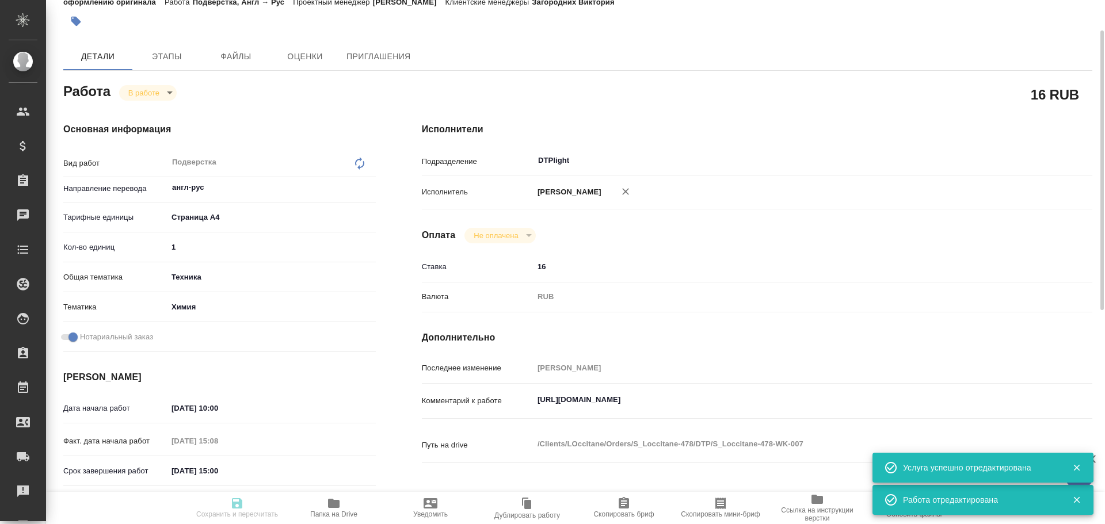
type input "Загородних Виктория"
type input "[PERSON_NAME]"
type input "/Clients/LOccitane/Orders/S_Loccitane-478"
type textarea "x"
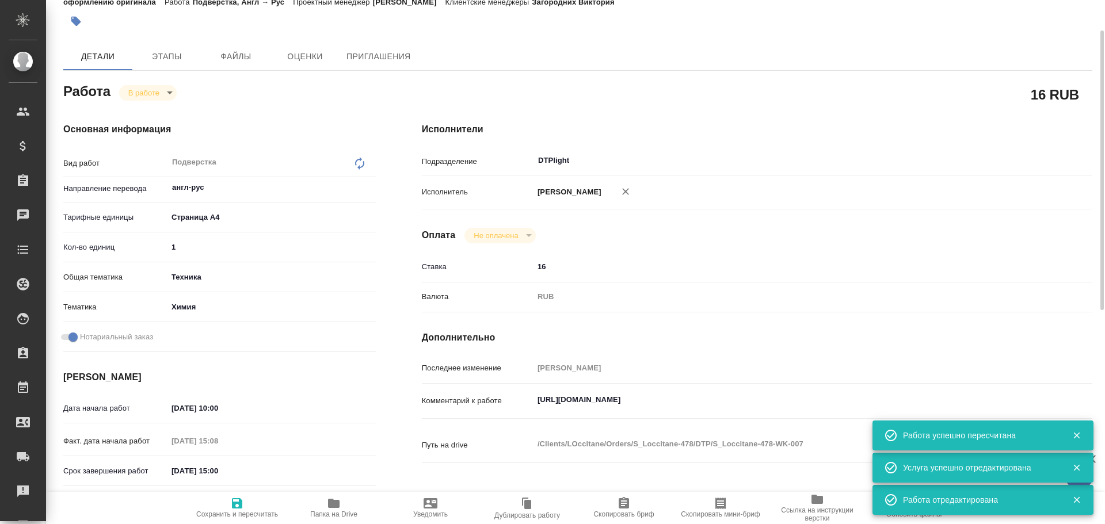
type textarea "x"
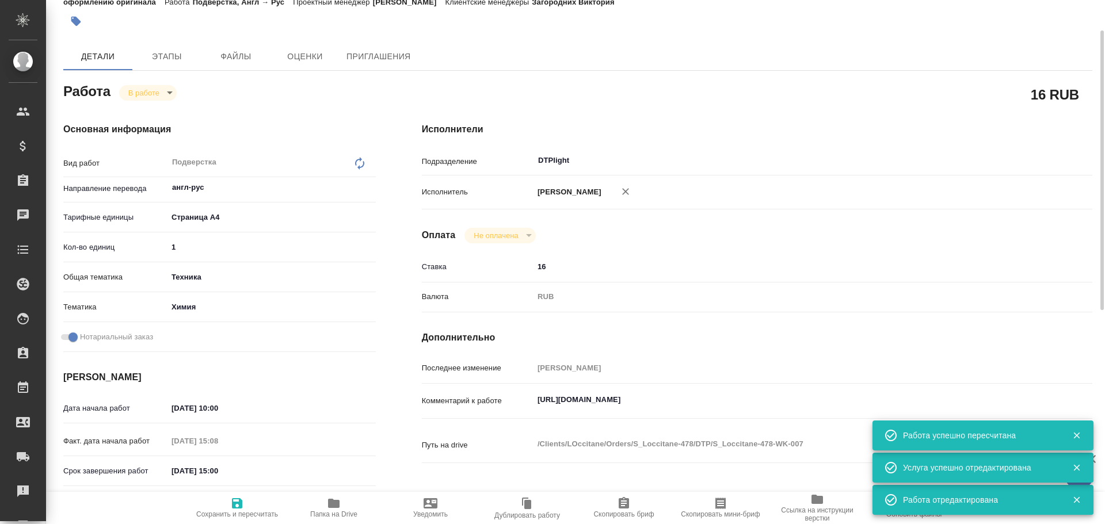
type textarea "x"
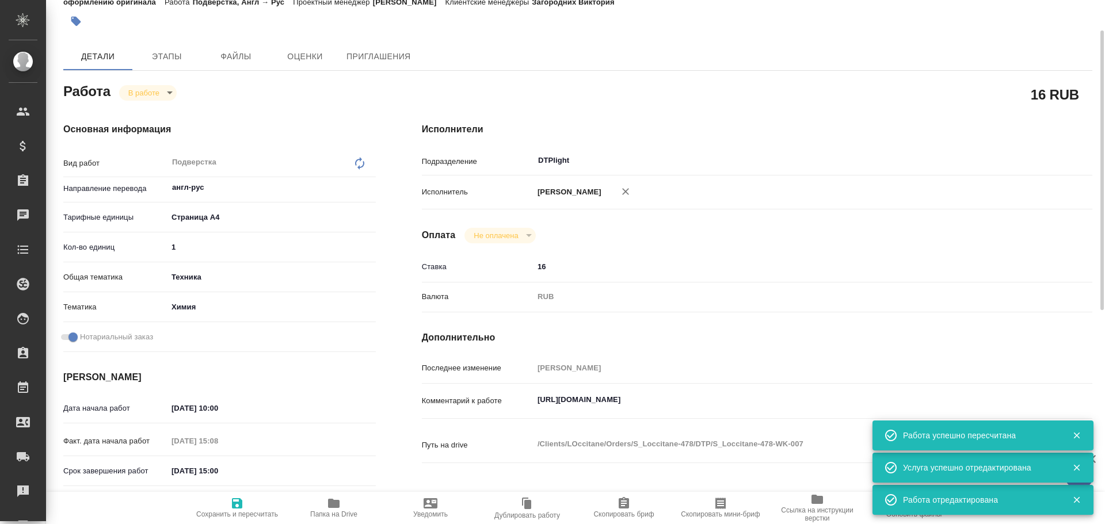
type textarea "x"
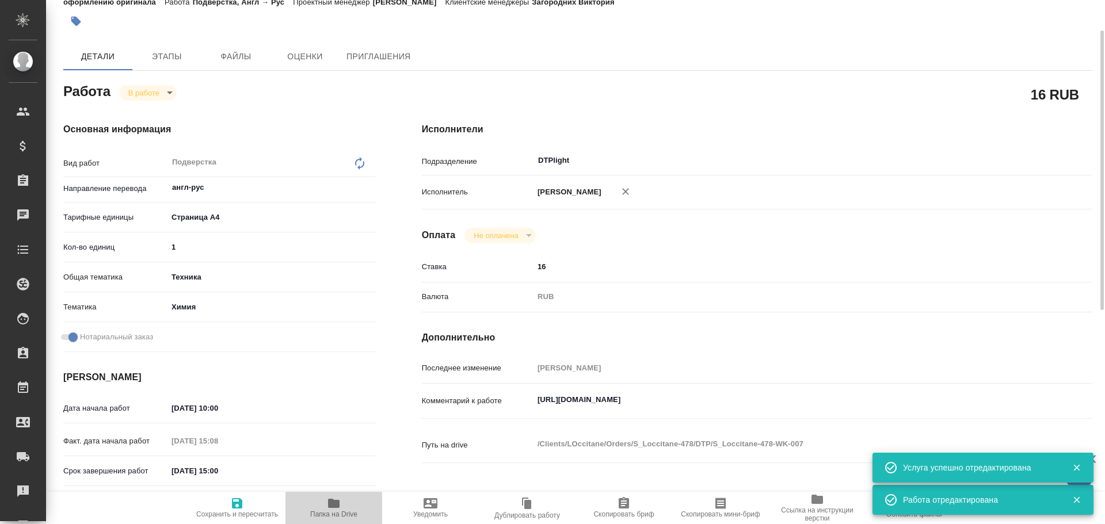
click at [337, 506] on icon "button" at bounding box center [334, 503] width 12 height 9
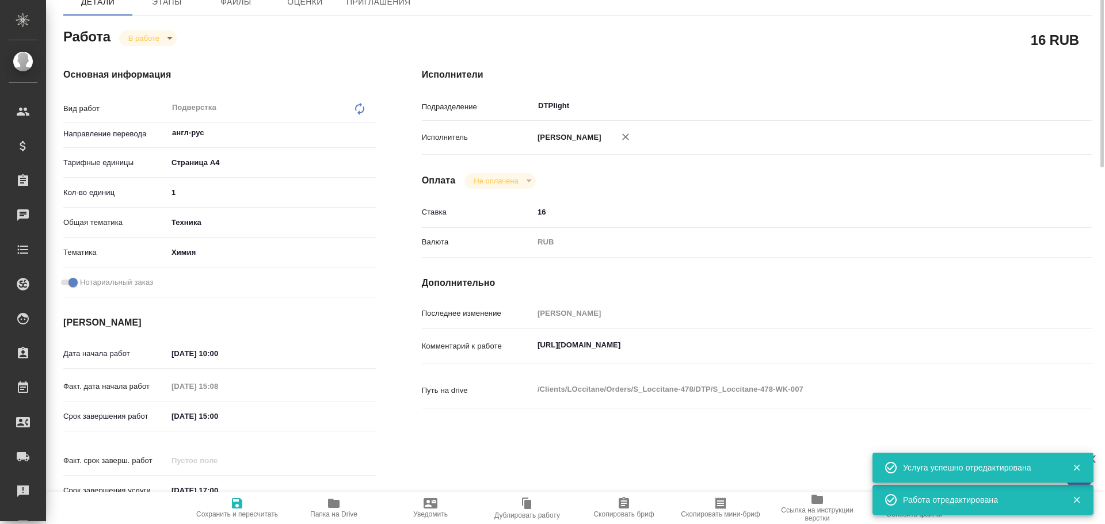
scroll to position [0, 0]
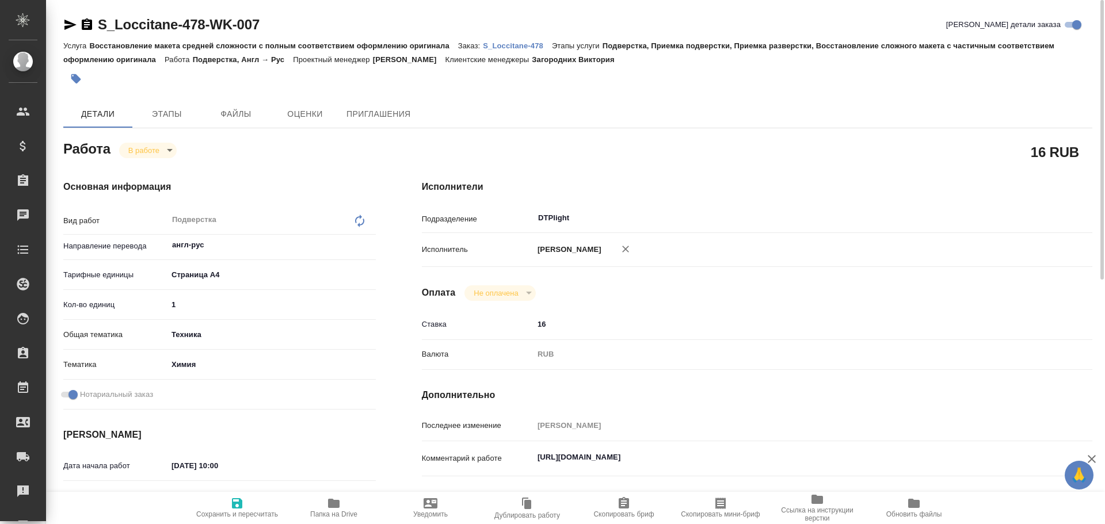
click at [142, 155] on body "🙏 .cls-1 fill:#fff; AWATERA Chulets Elena Клиенты Спецификации Заказы 0 Чаты To…" at bounding box center [552, 262] width 1105 height 524
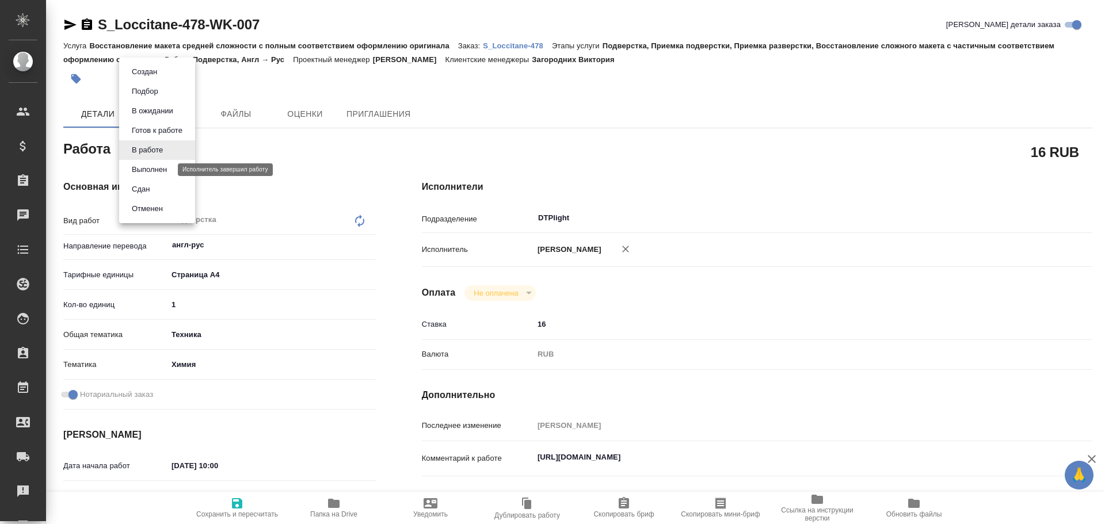
click at [140, 175] on button "Выполнен" at bounding box center [149, 169] width 42 height 13
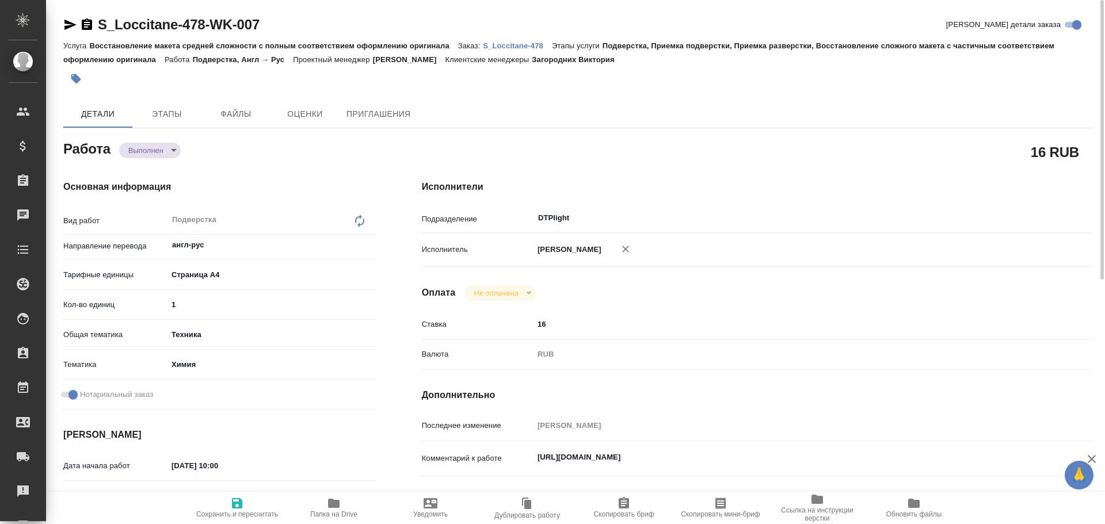
type textarea "x"
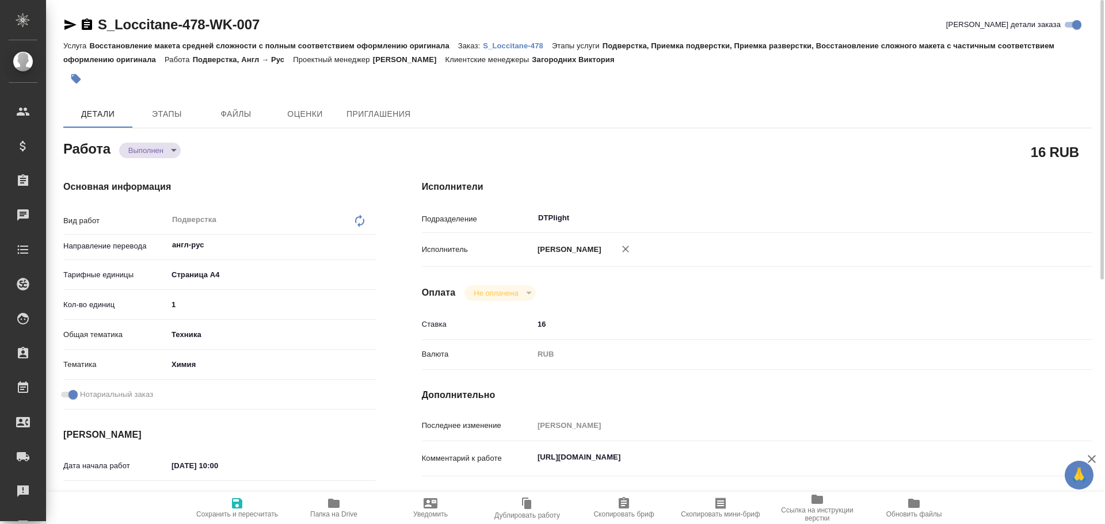
type textarea "x"
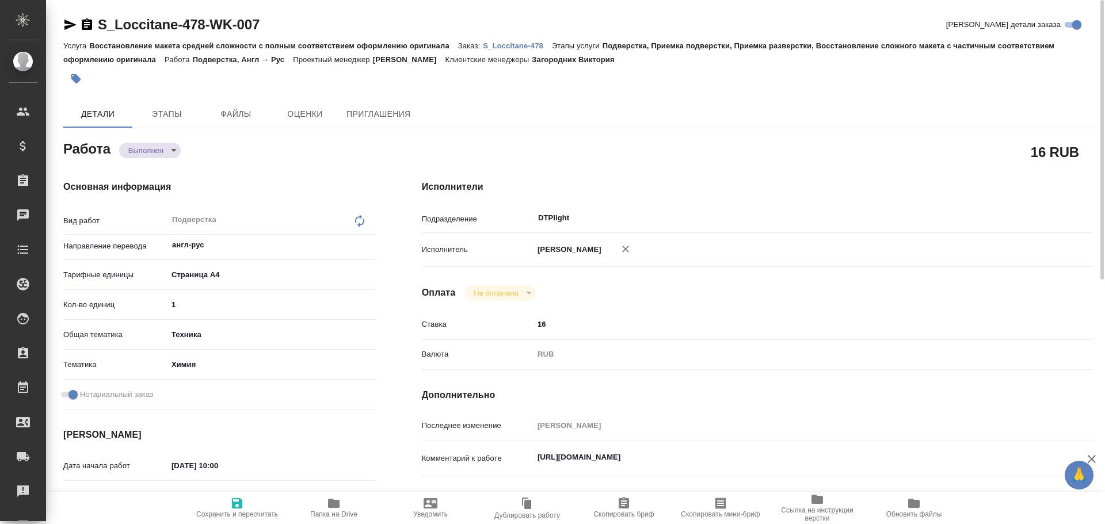
click at [235, 503] on icon "button" at bounding box center [237, 503] width 10 height 10
type textarea "x"
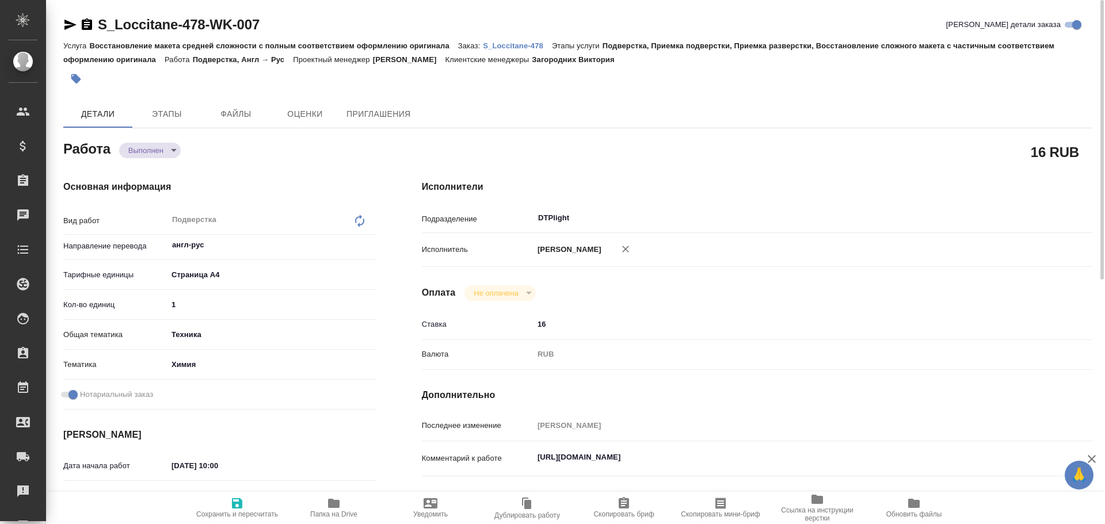
type textarea "x"
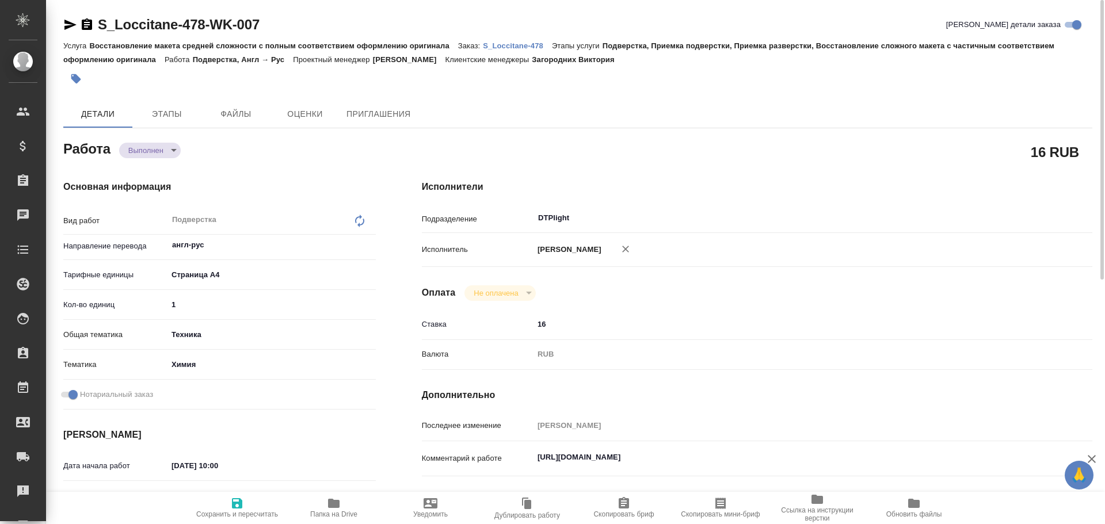
type textarea "x"
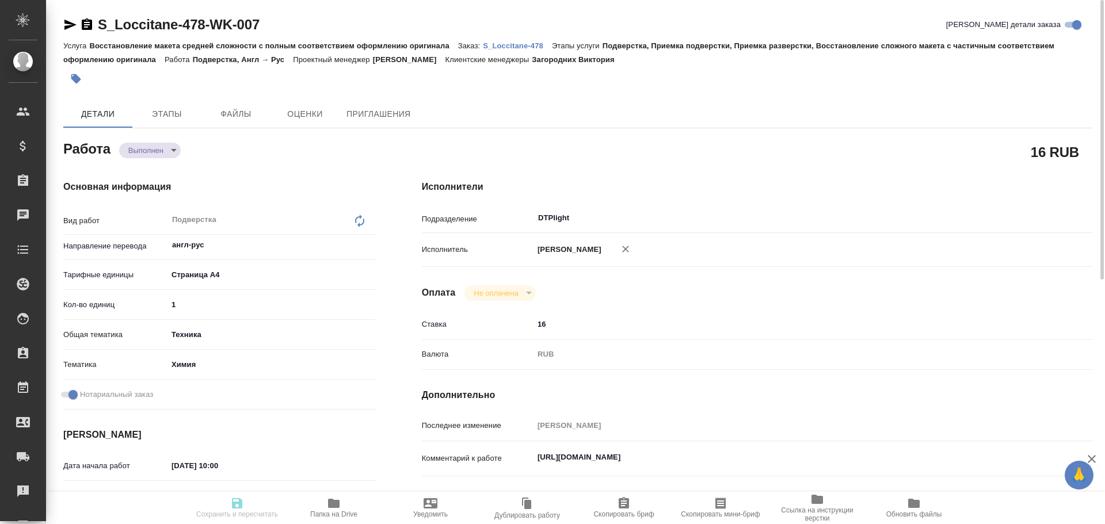
type textarea "x"
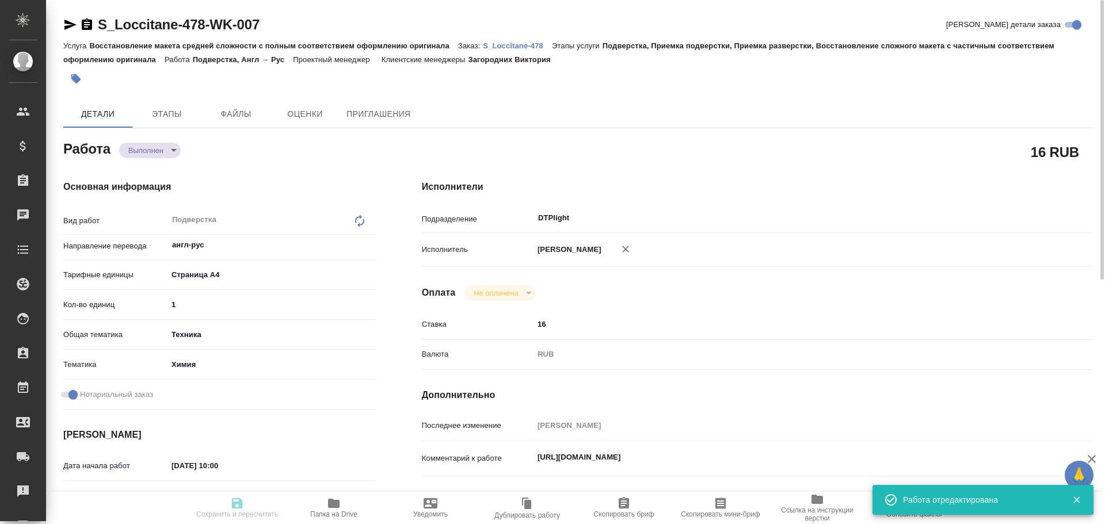
type textarea "x"
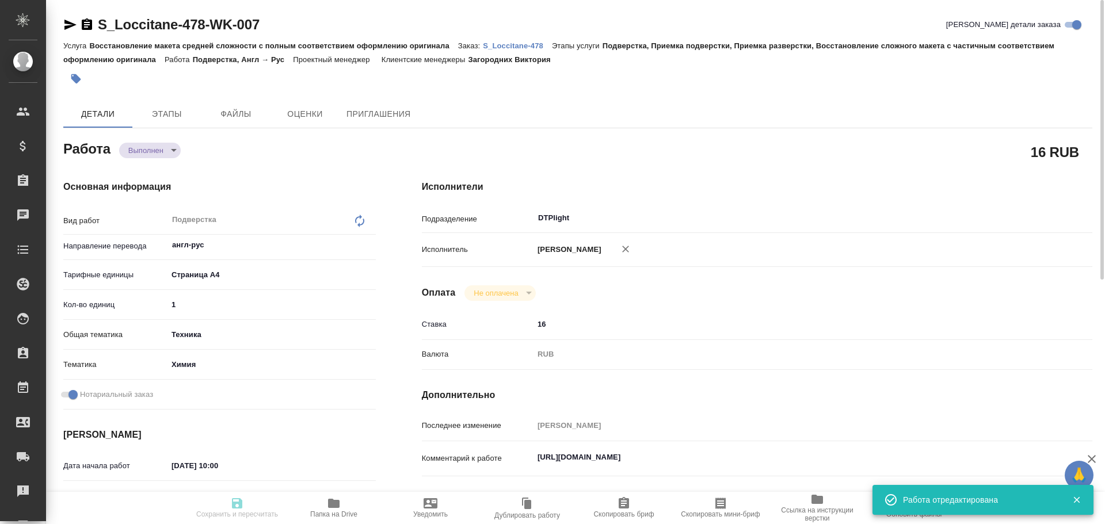
type input "completed"
type textarea "Подверстка"
type textarea "x"
type input "англ-рус"
type input "5f036ec4e16dec2d6b59c8ff"
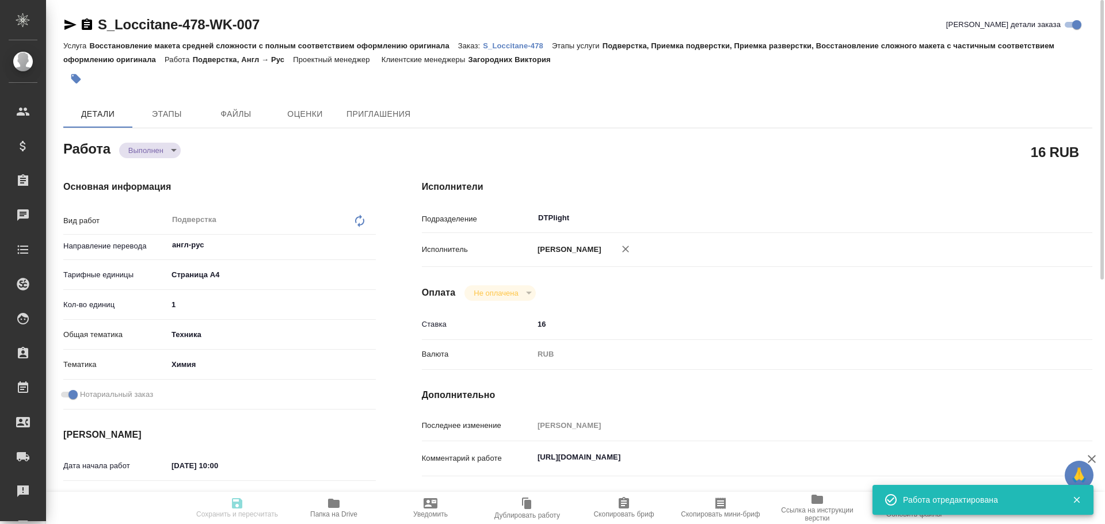
type input "1"
type input "tech"
type input "5a8b8b956a9677013d343d8b"
checkbox input "true"
type input "27.08.2025 10:00"
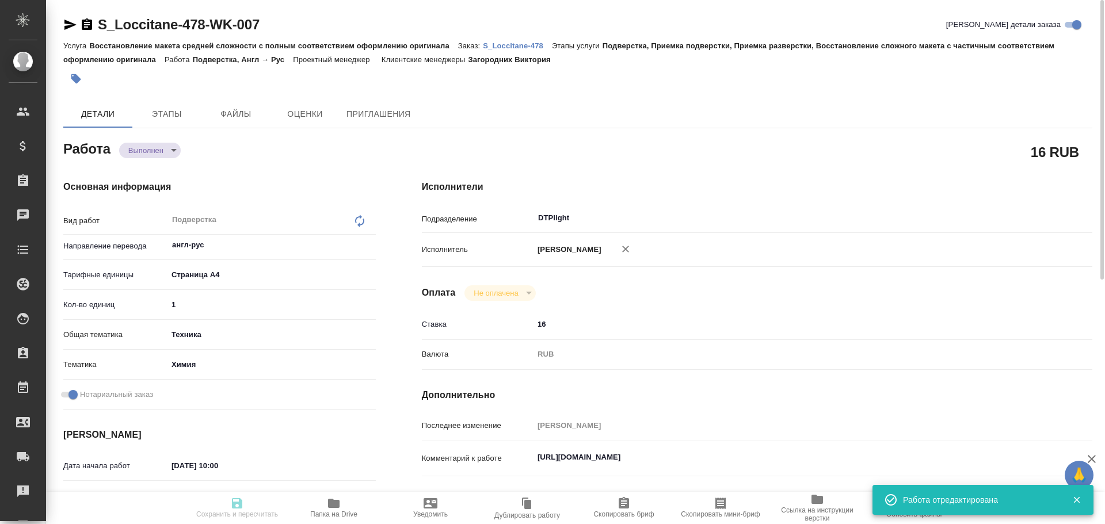
type input "27.08.2025 15:08"
type input "27.08.2025 15:00"
type input "27.08.2025 15:11"
type input "28.08.2025 17:00"
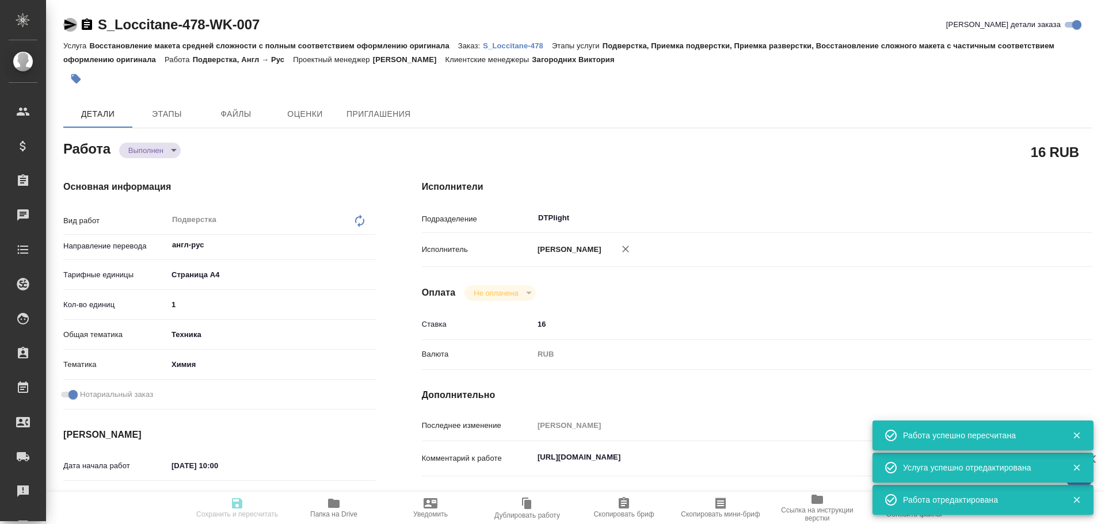
click at [72, 24] on icon "button" at bounding box center [70, 25] width 12 height 10
click at [330, 507] on icon "button" at bounding box center [334, 503] width 12 height 9
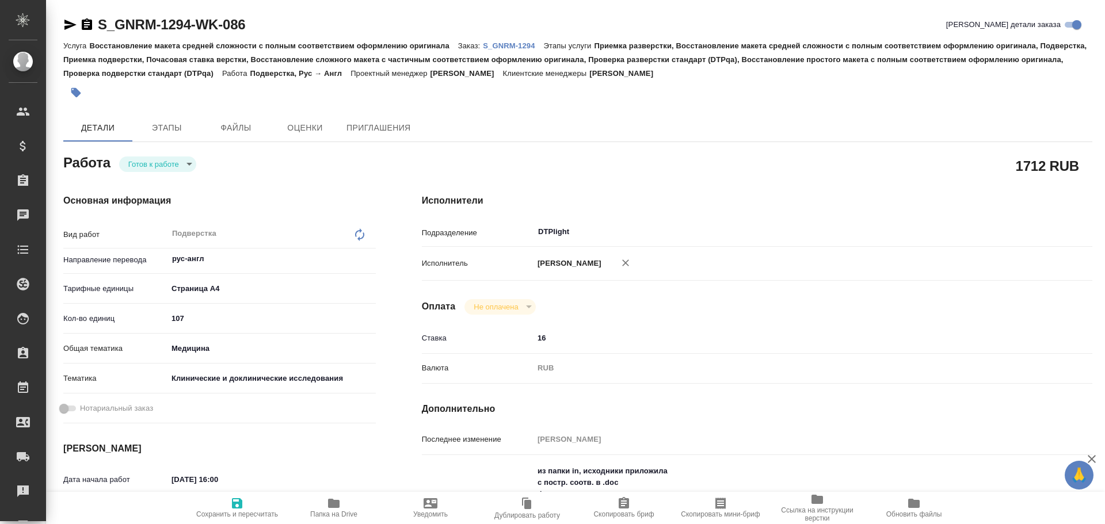
type textarea "x"
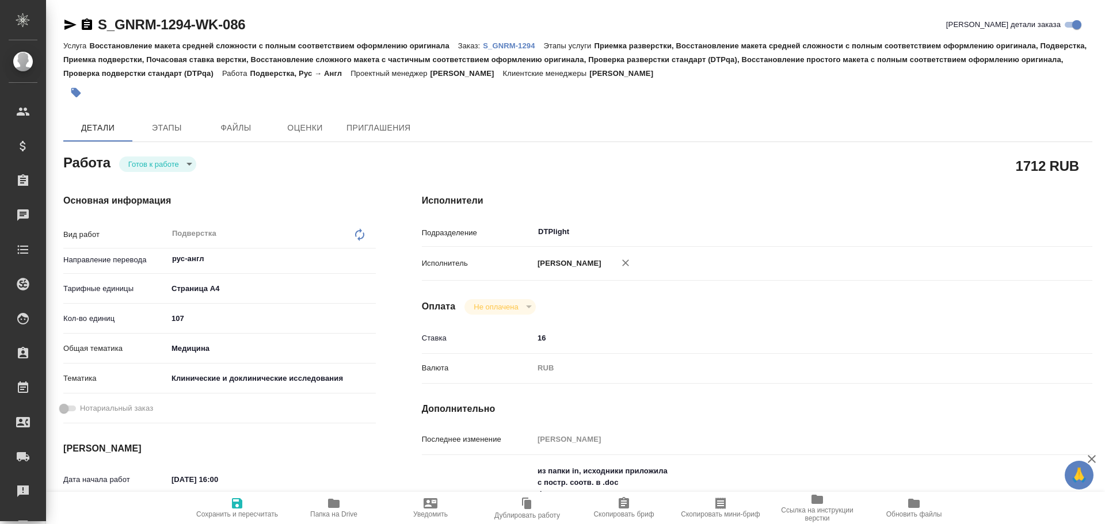
type textarea "x"
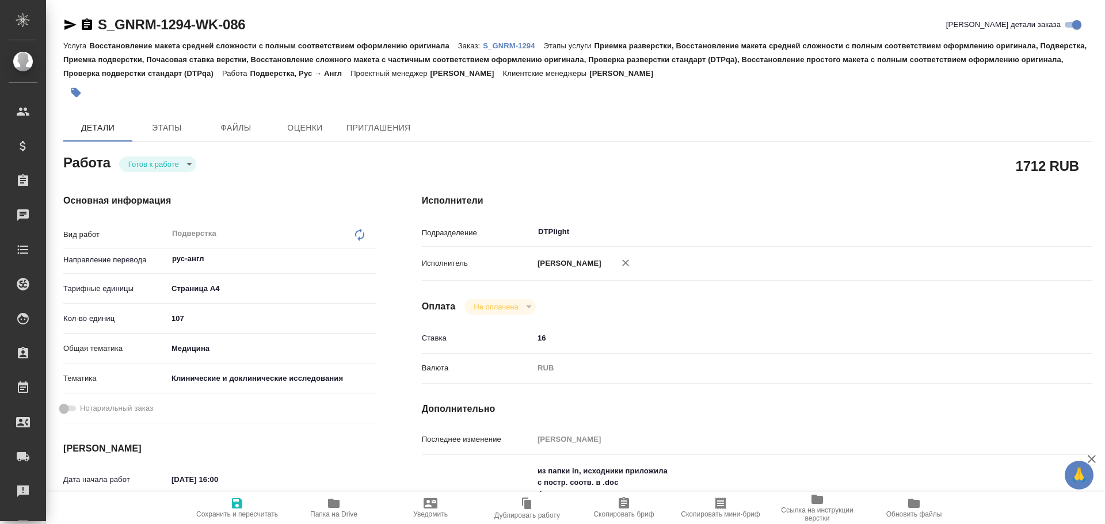
scroll to position [58, 0]
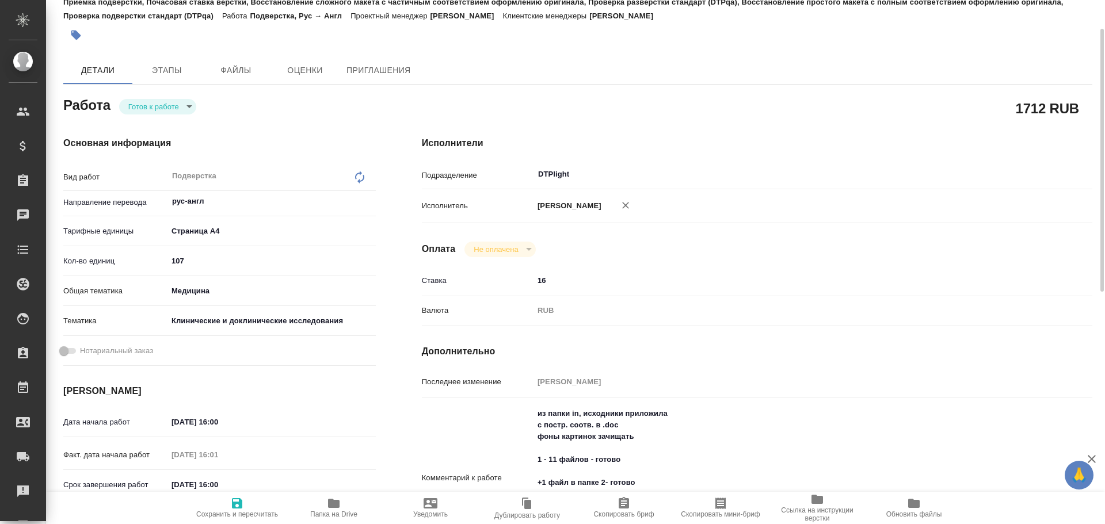
type textarea "x"
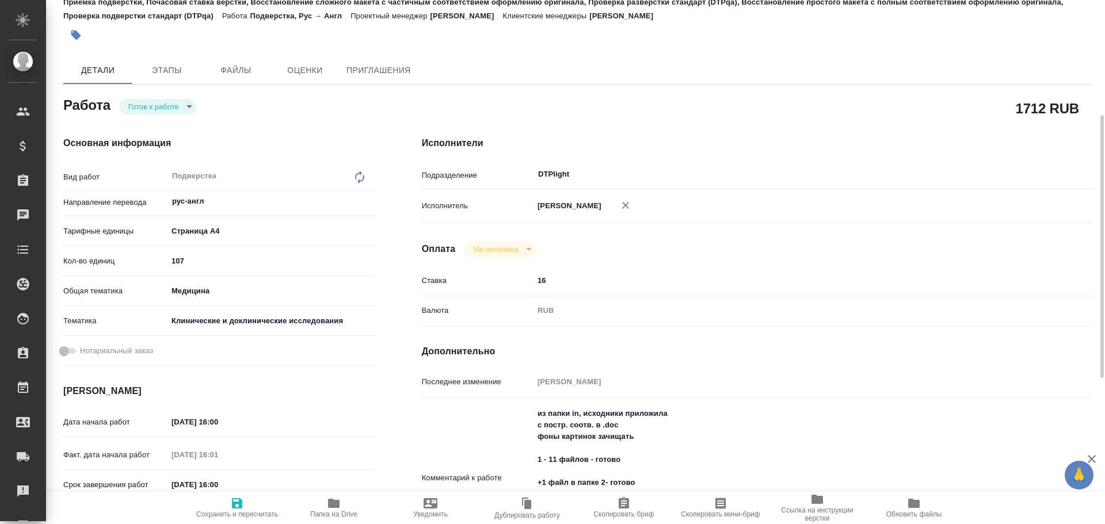
scroll to position [115, 0]
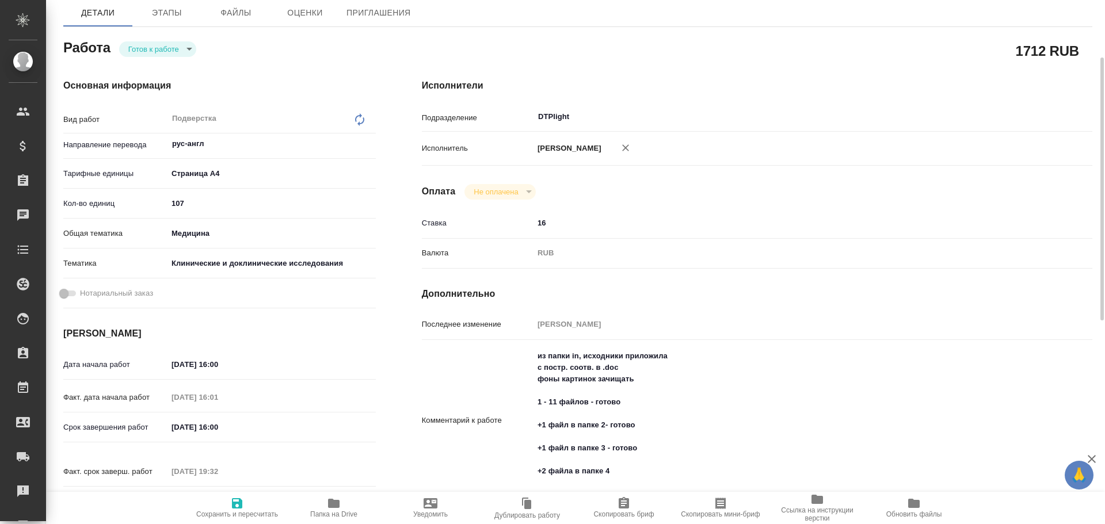
type textarea "x"
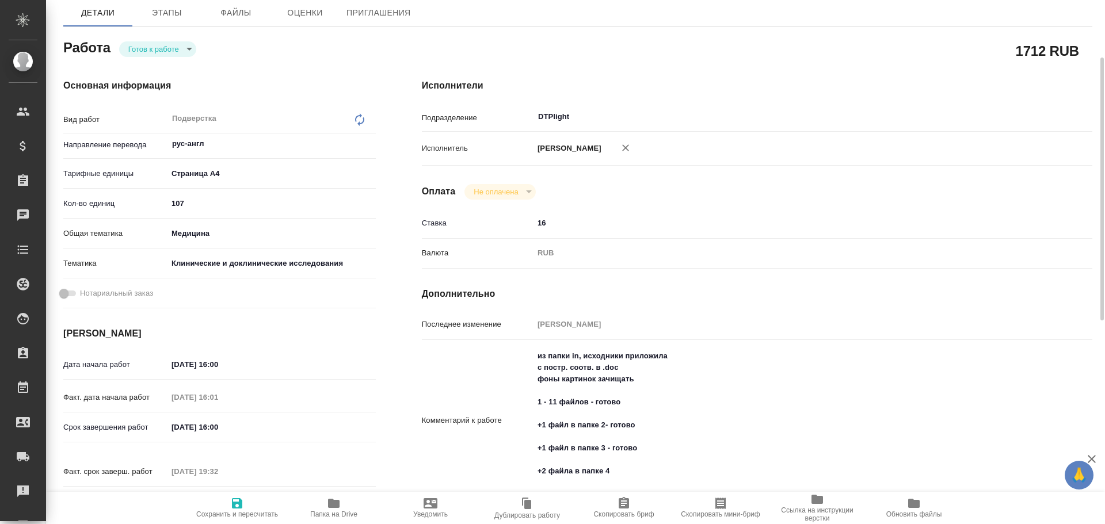
type textarea "x"
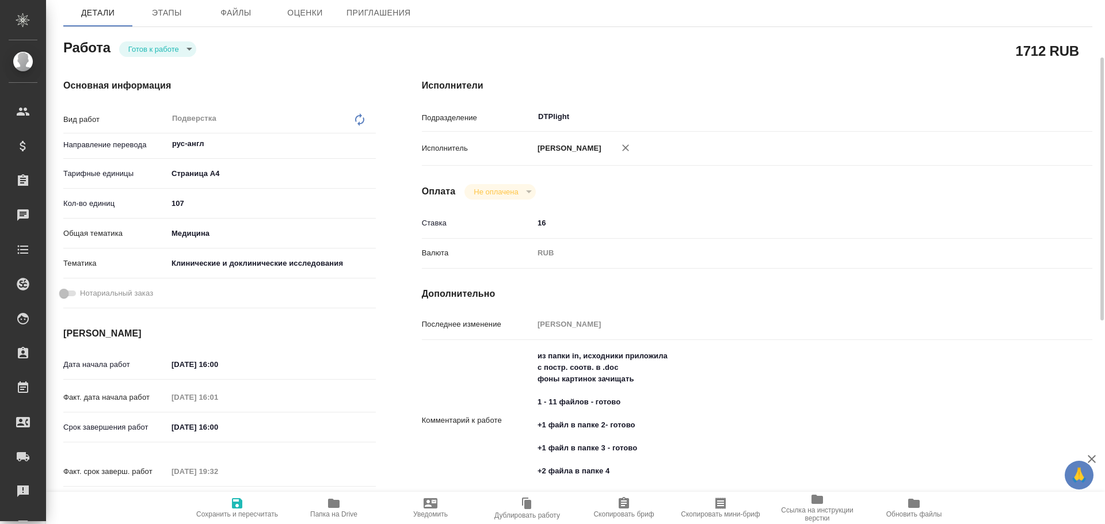
scroll to position [173, 0]
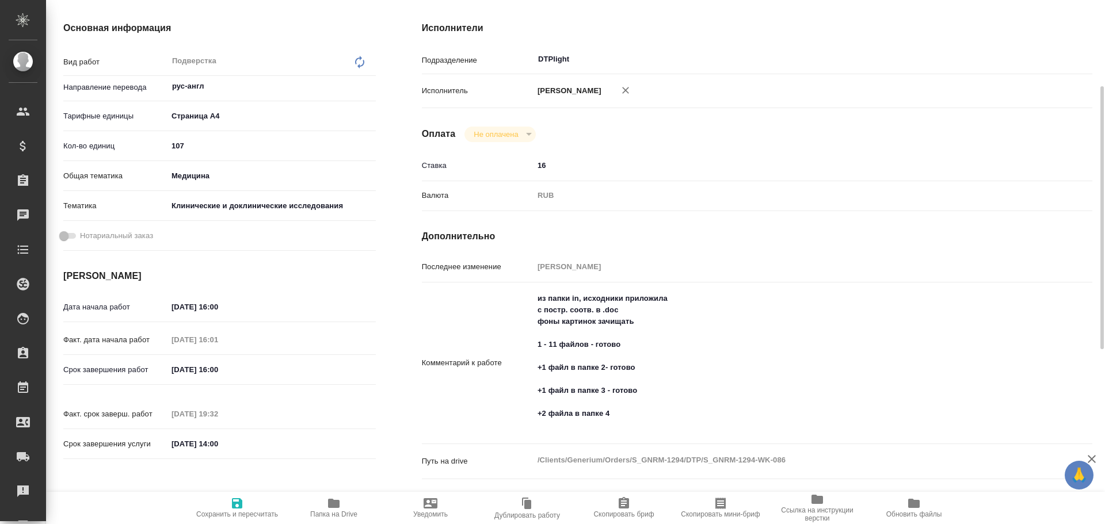
click at [344, 514] on span "Папка на Drive" at bounding box center [333, 514] width 47 height 8
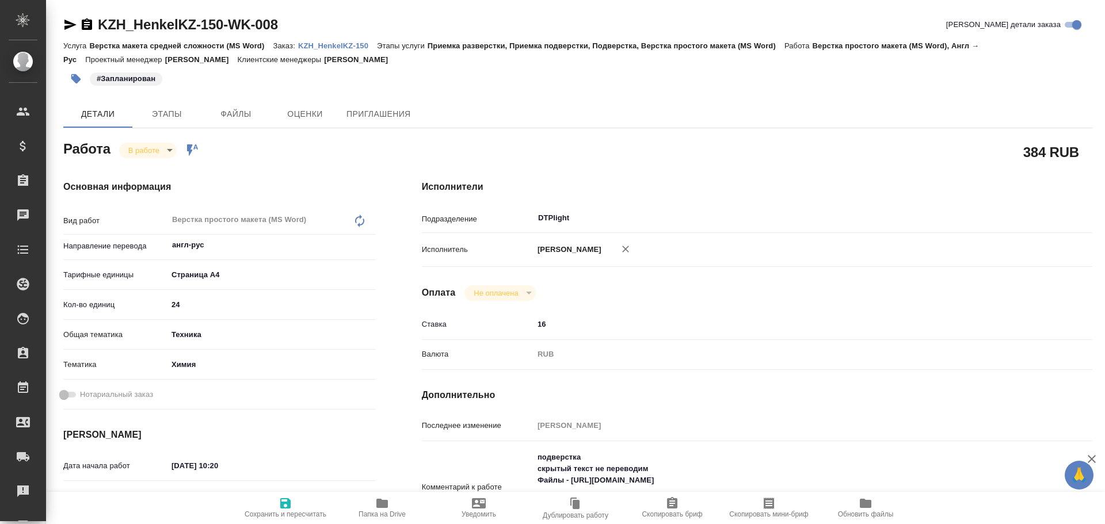
type textarea "x"
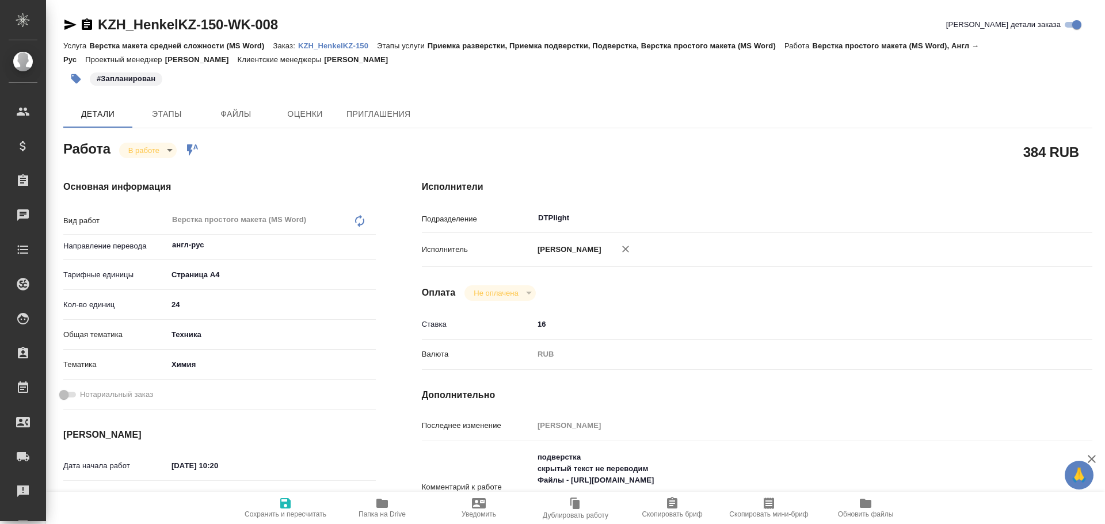
type textarea "x"
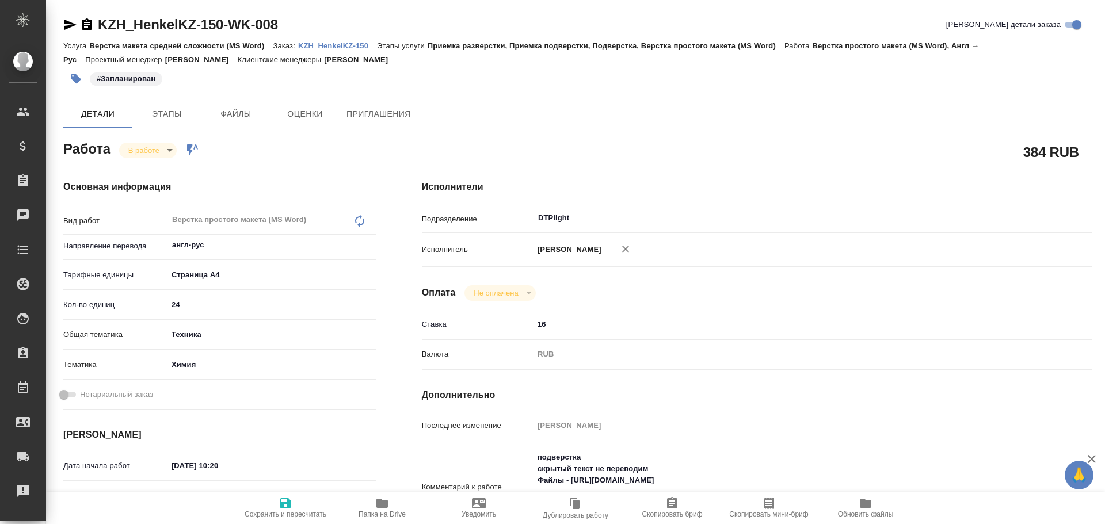
type textarea "x"
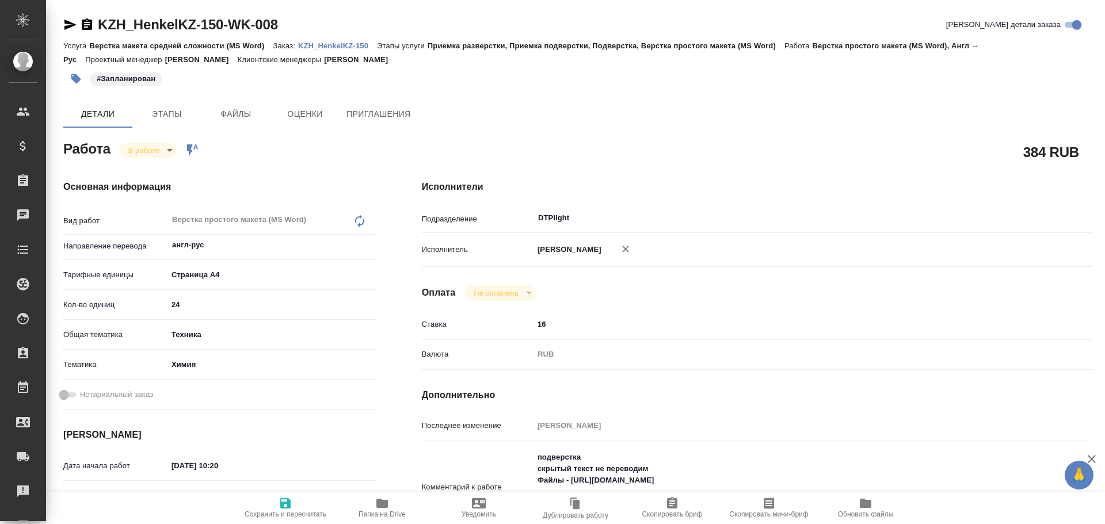
type textarea "x"
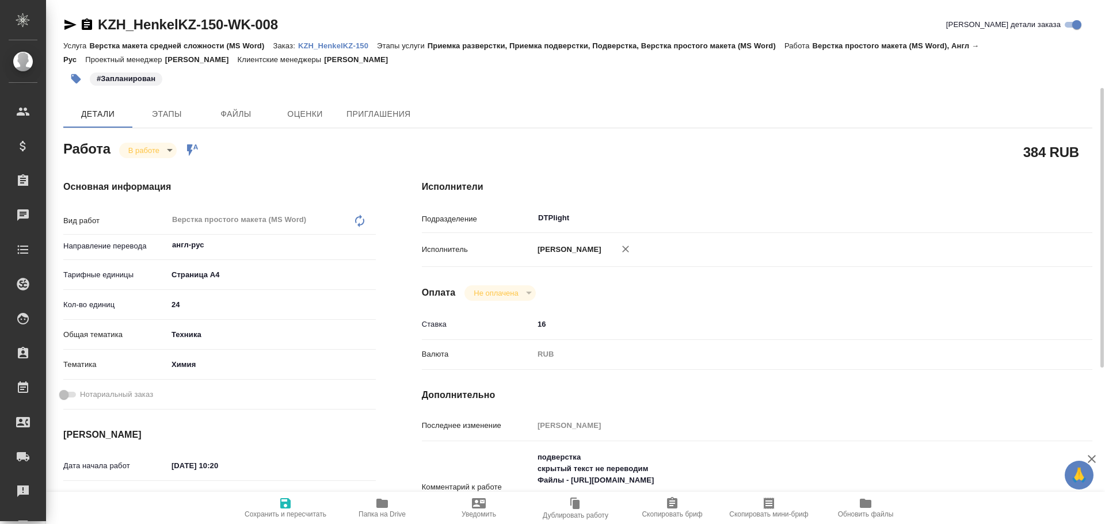
scroll to position [115, 0]
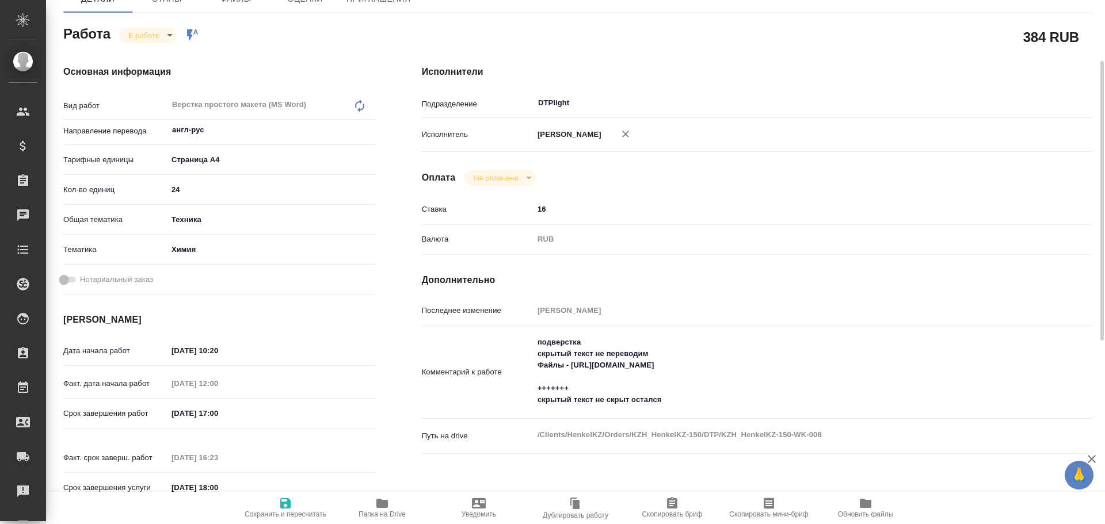
type textarea "x"
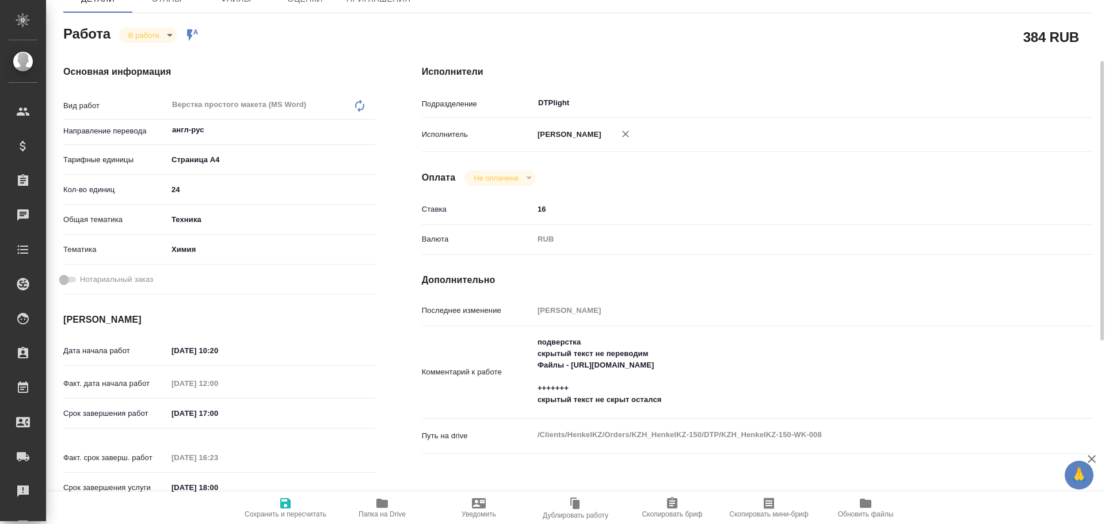
type textarea "x"
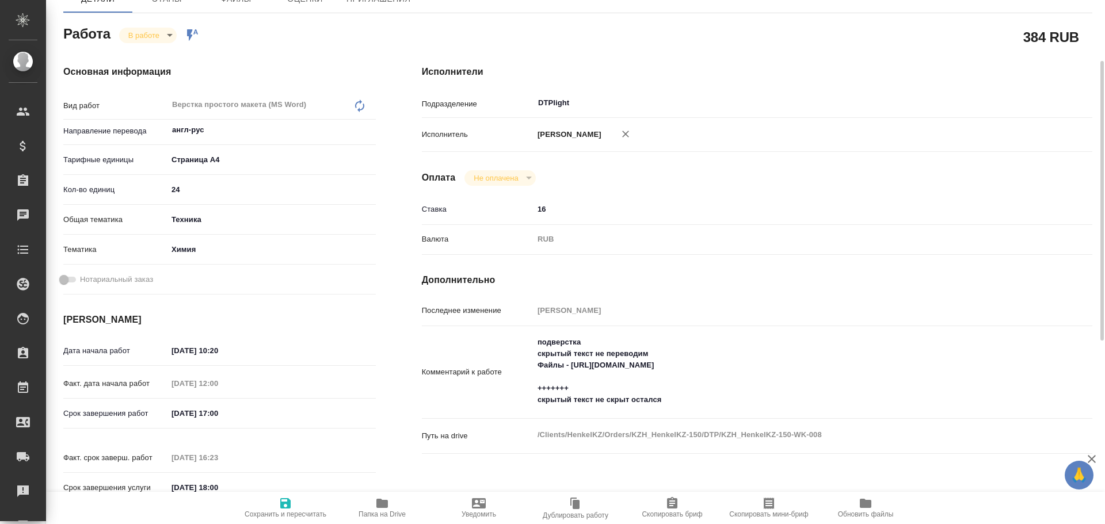
scroll to position [0, 0]
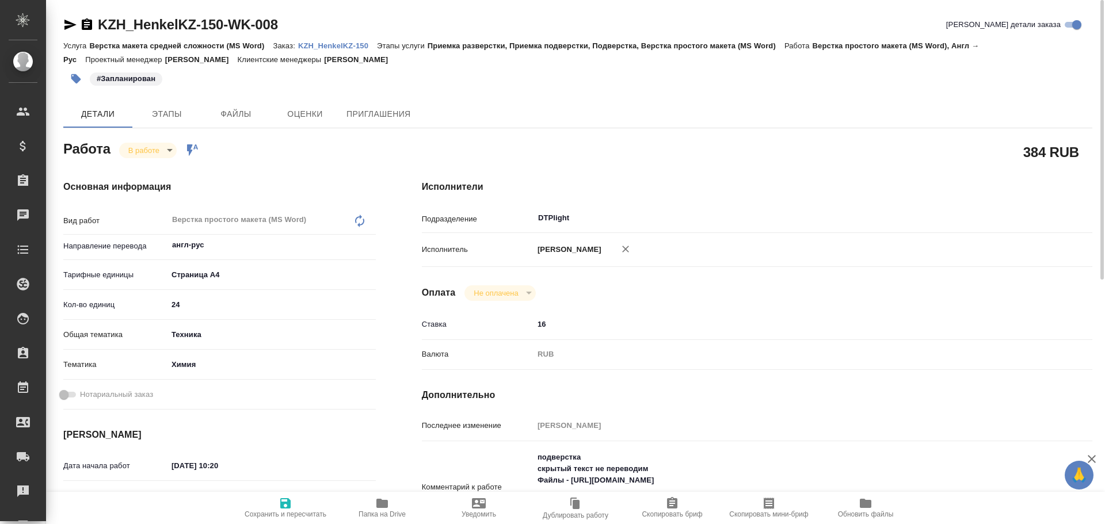
click at [69, 24] on icon "button" at bounding box center [70, 25] width 12 height 10
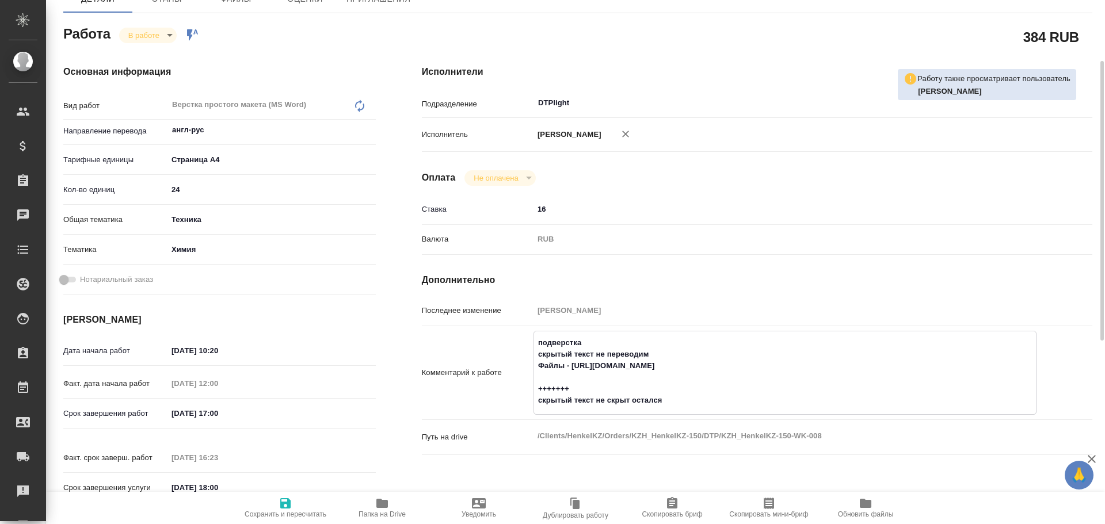
drag, startPoint x: 571, startPoint y: 368, endPoint x: 761, endPoint y: 369, distance: 189.9
click at [761, 369] on textarea "подверстка скрытый текст не переводим Файлы - https://drive.awatera.com/s/DgjRo…" at bounding box center [785, 371] width 502 height 77
type textarea "x"
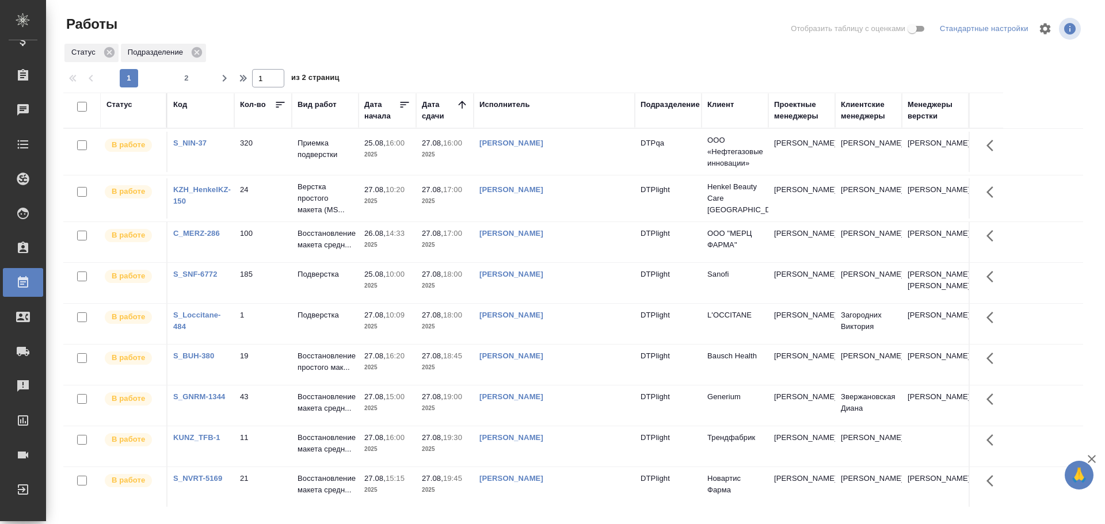
click at [581, 201] on td "[PERSON_NAME]" at bounding box center [554, 198] width 161 height 40
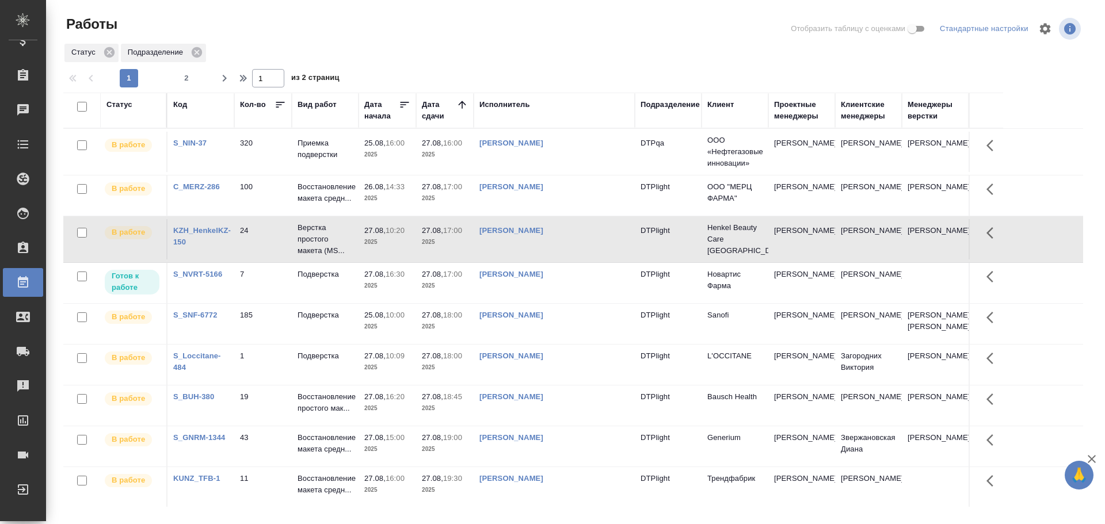
click at [532, 220] on td "[PERSON_NAME]" at bounding box center [554, 239] width 161 height 40
click at [570, 240] on td "[PERSON_NAME]" at bounding box center [554, 239] width 161 height 40
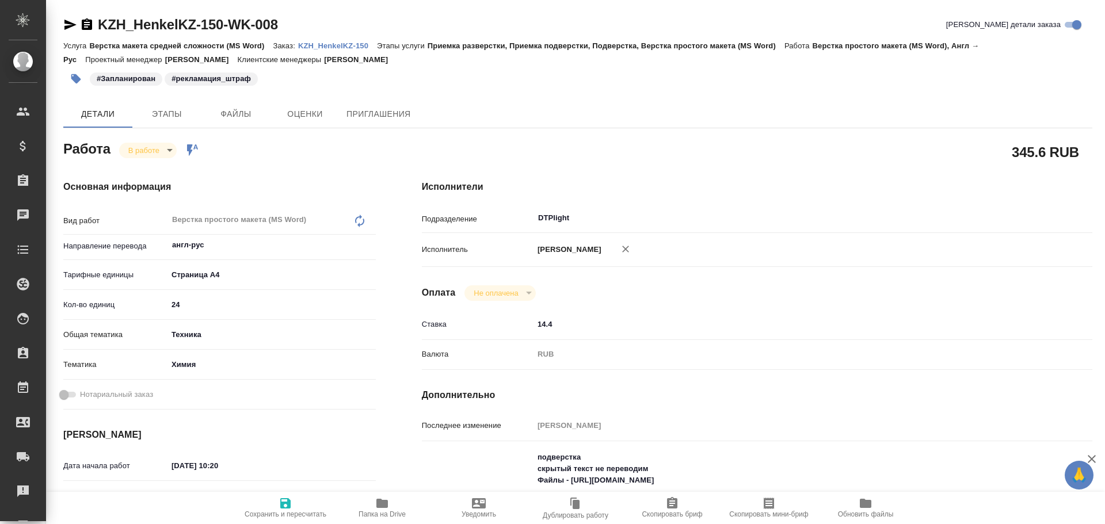
type textarea "x"
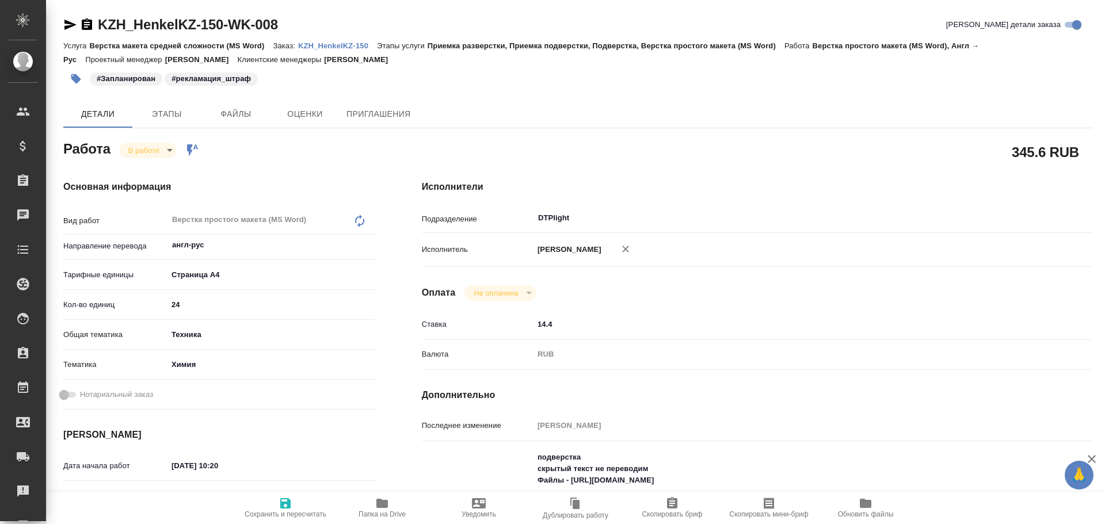
type textarea "x"
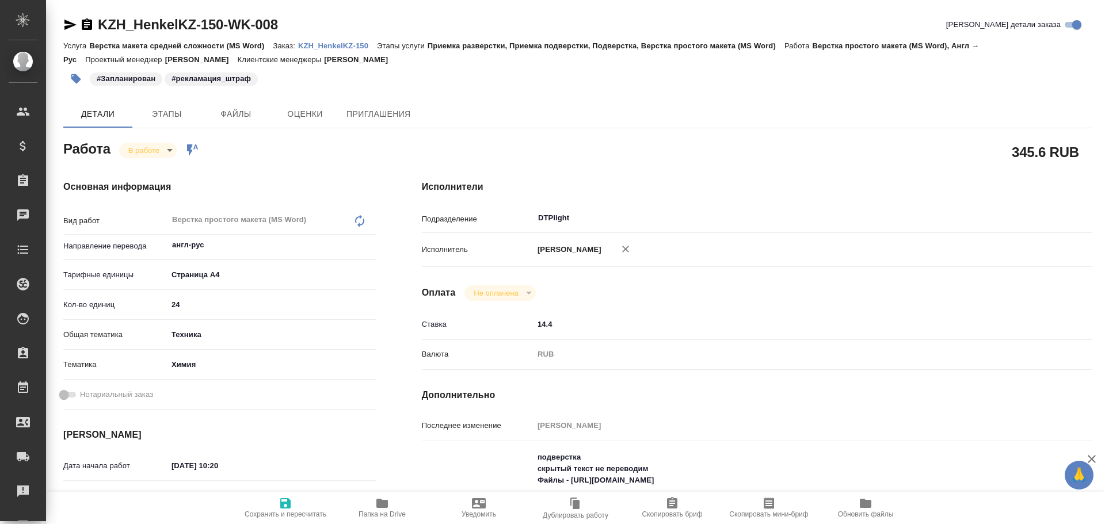
type textarea "x"
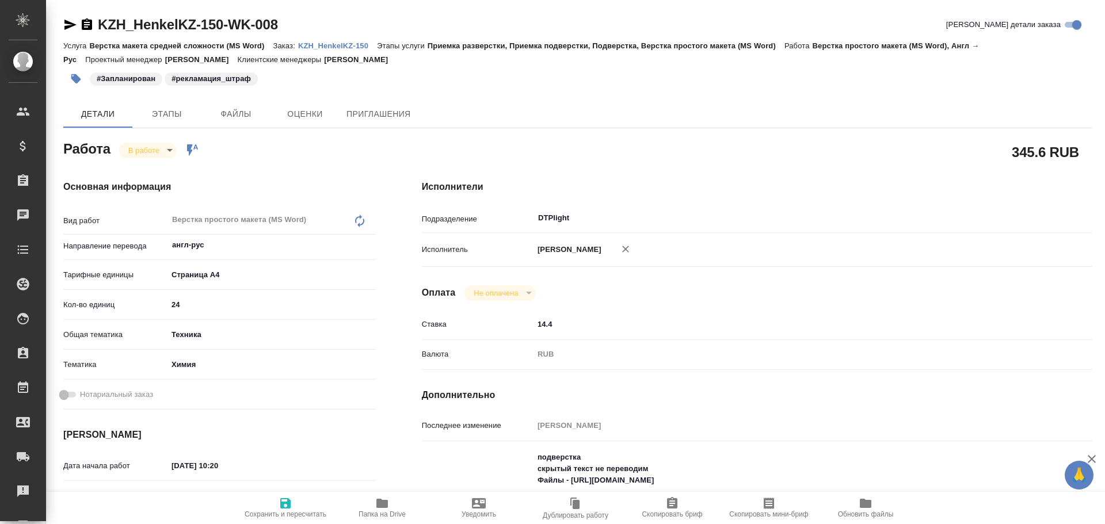
type textarea "x"
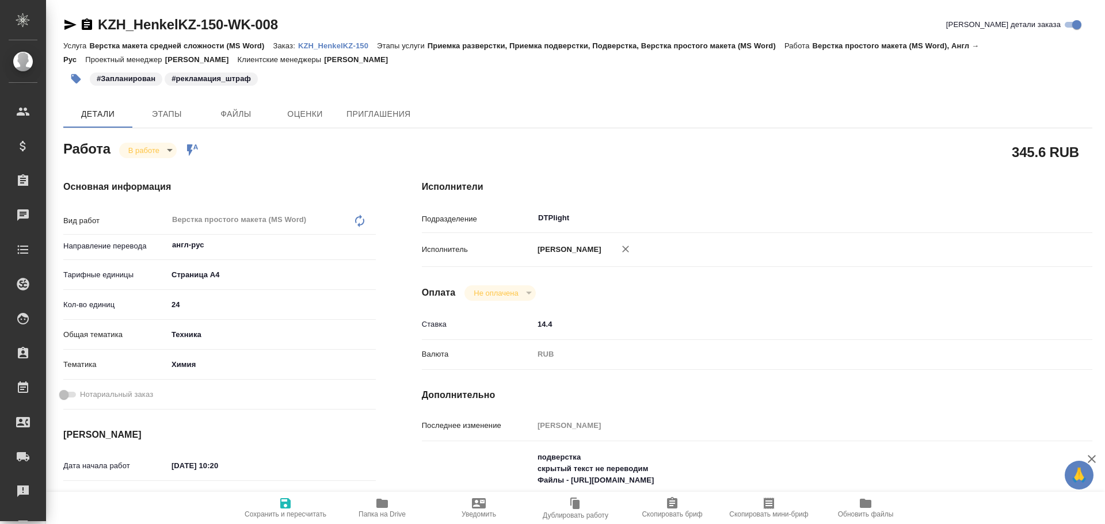
type textarea "x"
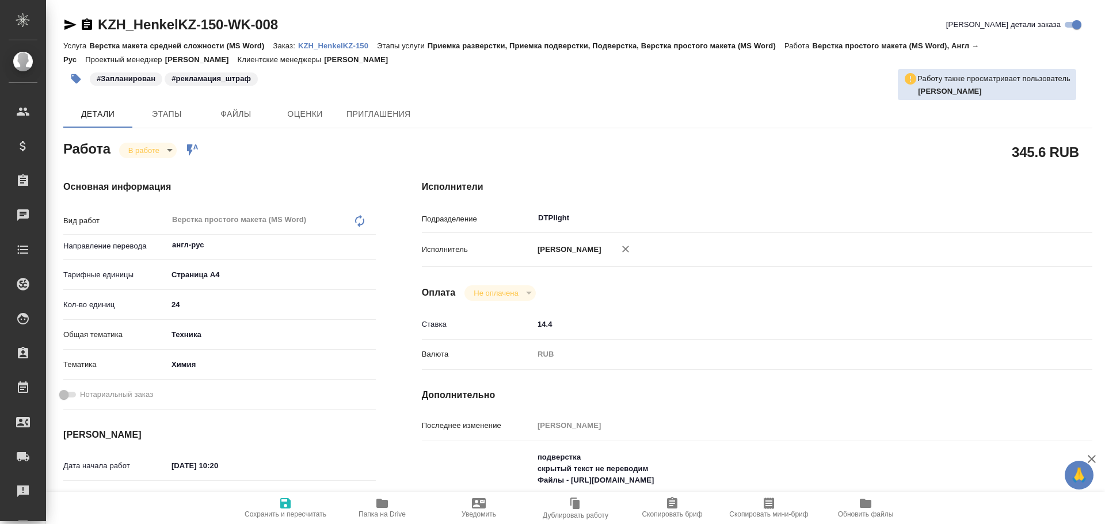
type textarea "x"
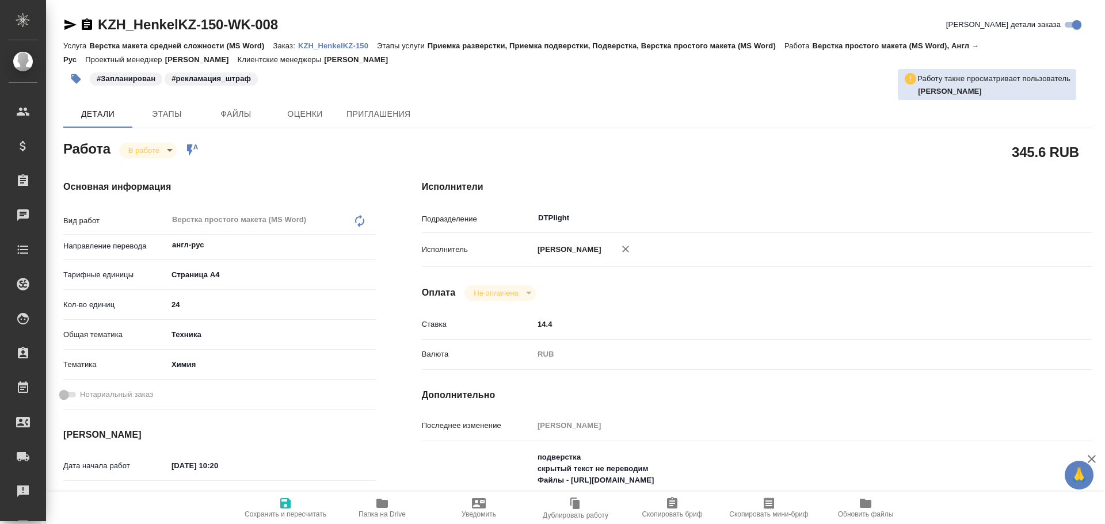
type textarea "x"
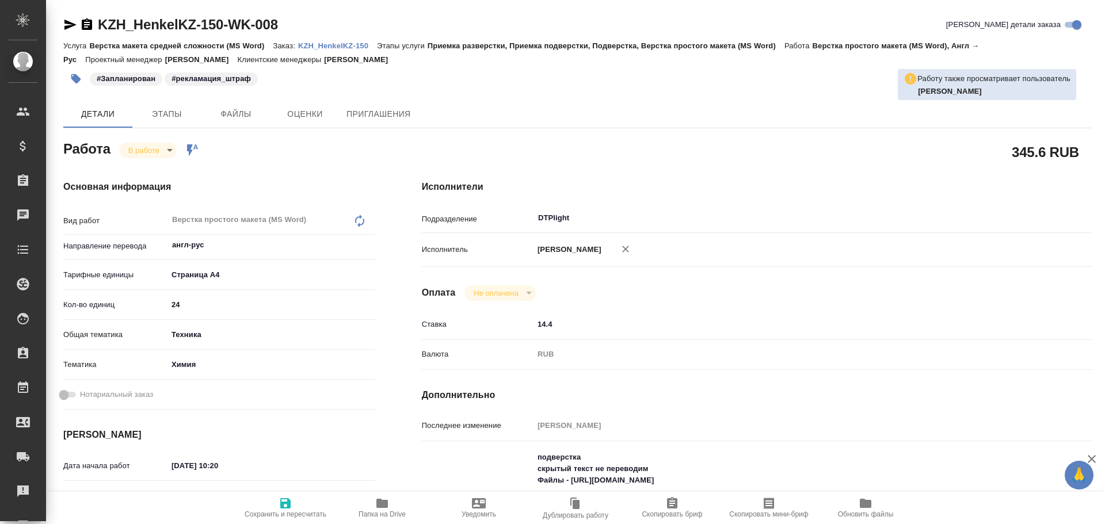
type textarea "x"
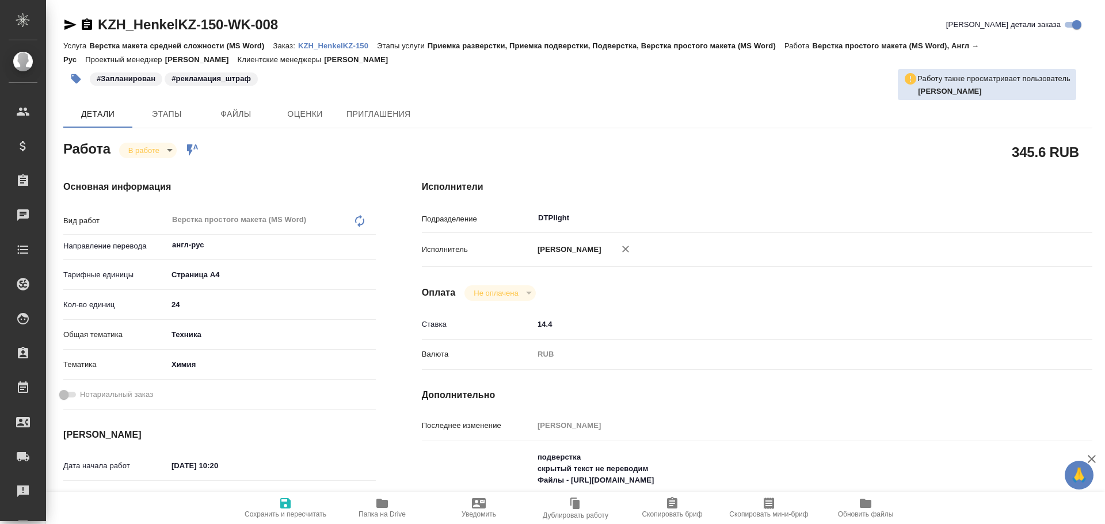
type textarea "x"
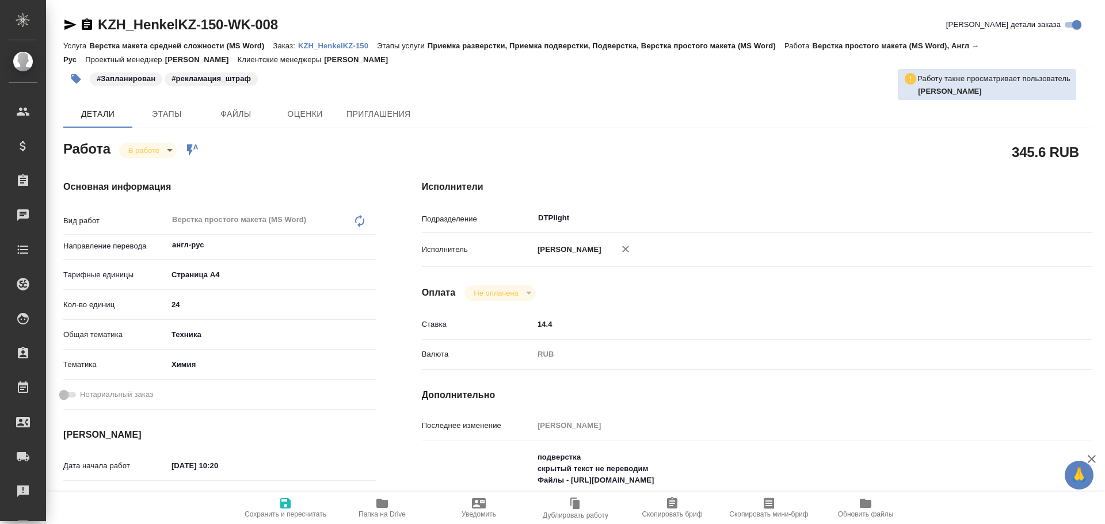
type textarea "x"
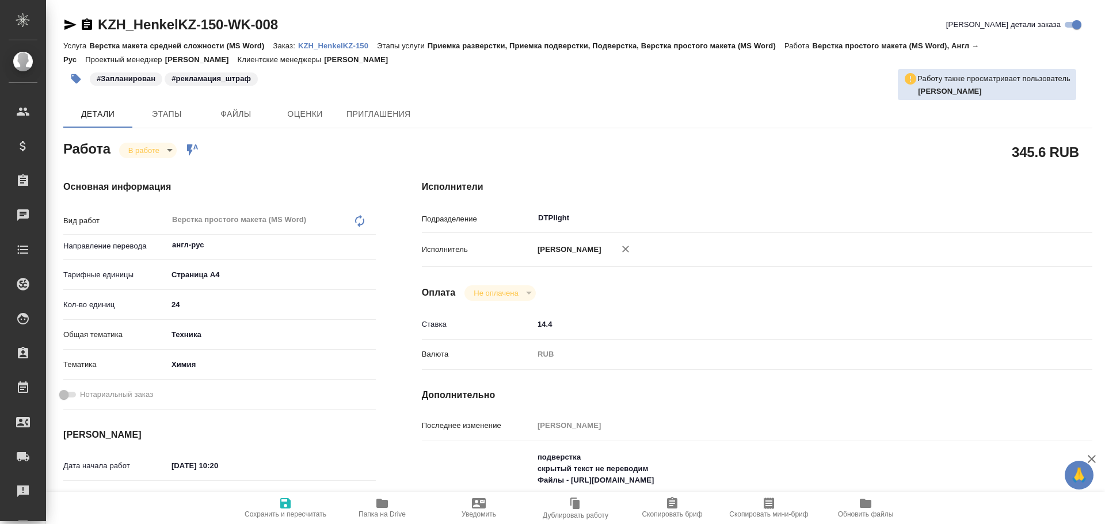
type textarea "x"
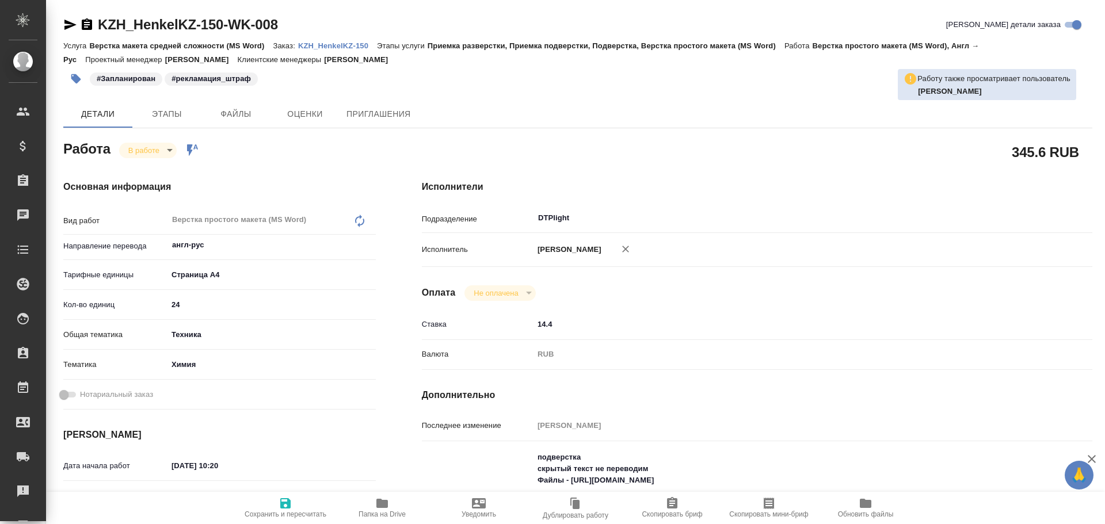
scroll to position [115, 0]
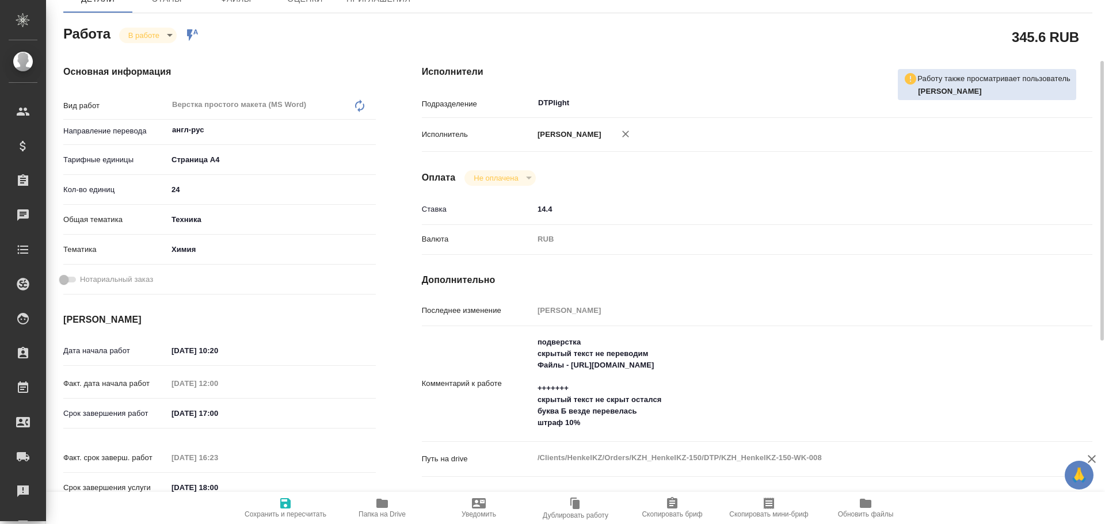
type textarea "x"
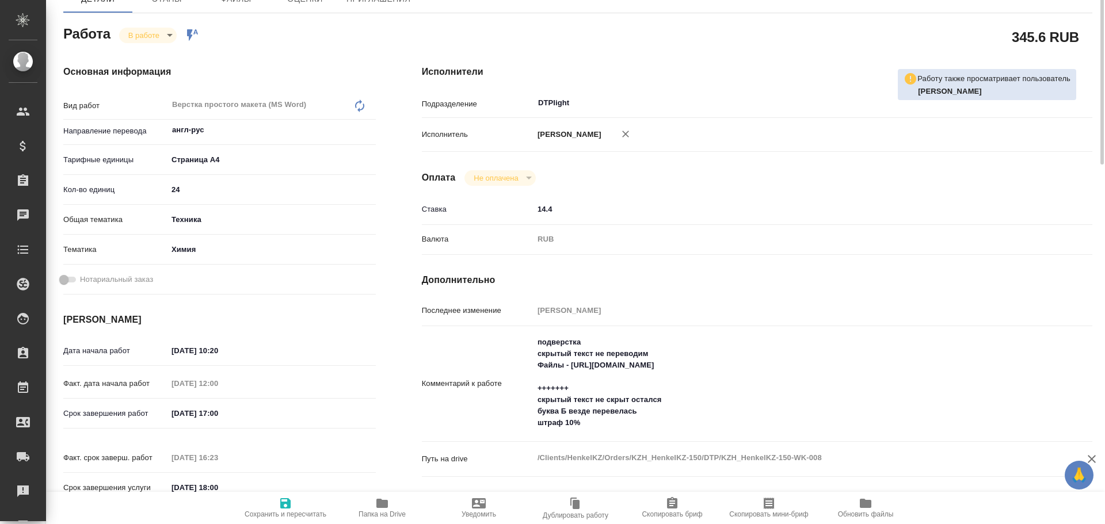
scroll to position [0, 0]
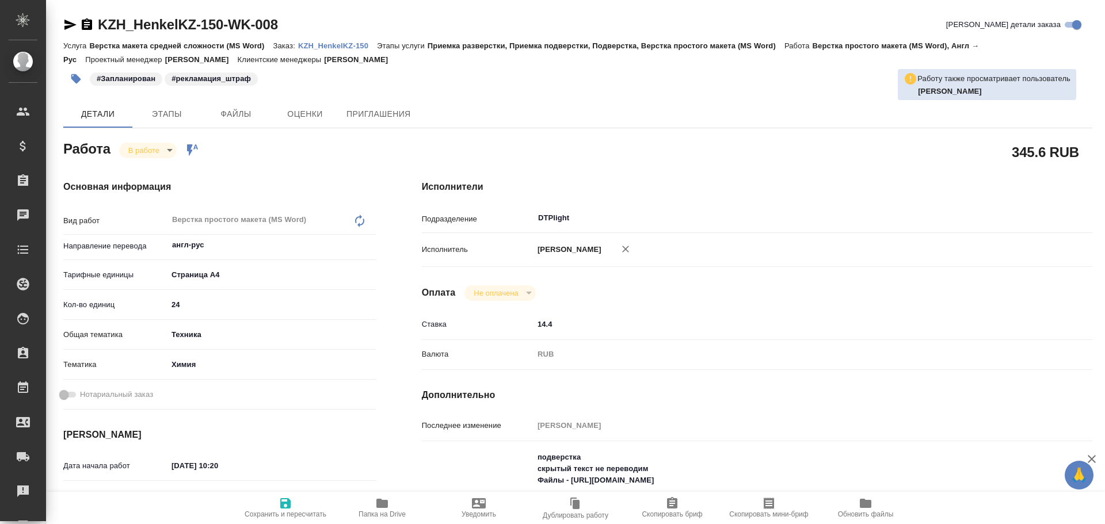
type textarea "x"
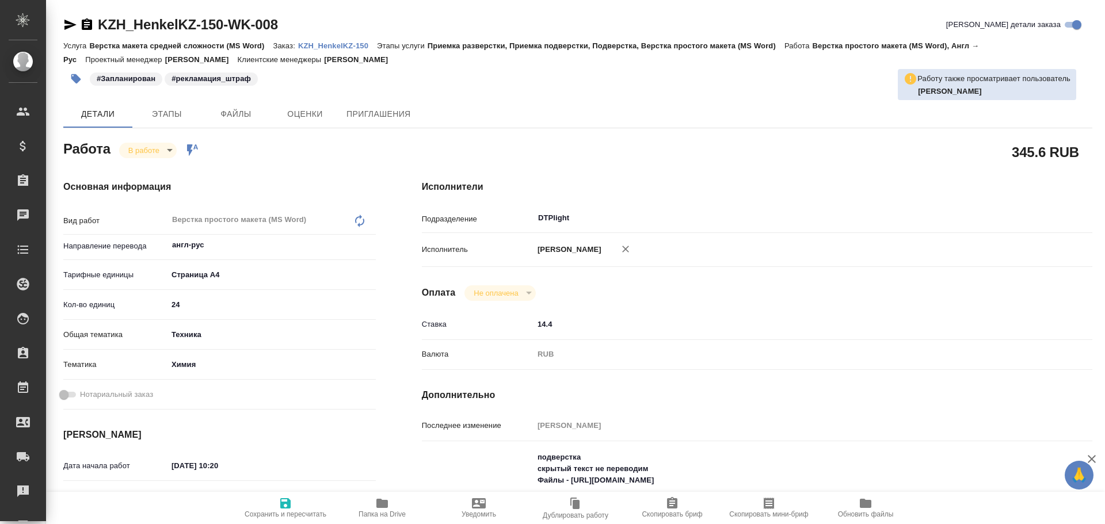
type textarea "x"
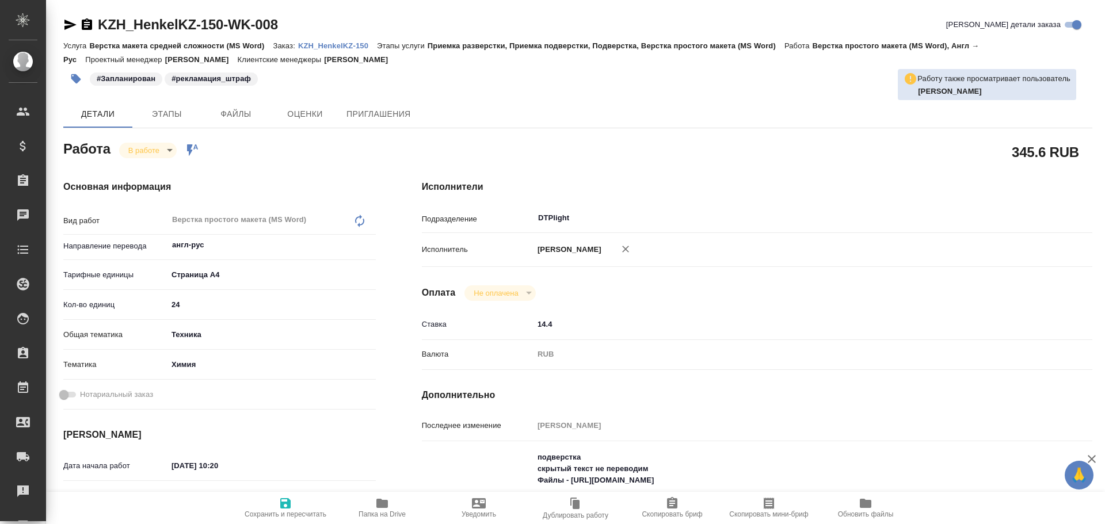
type textarea "x"
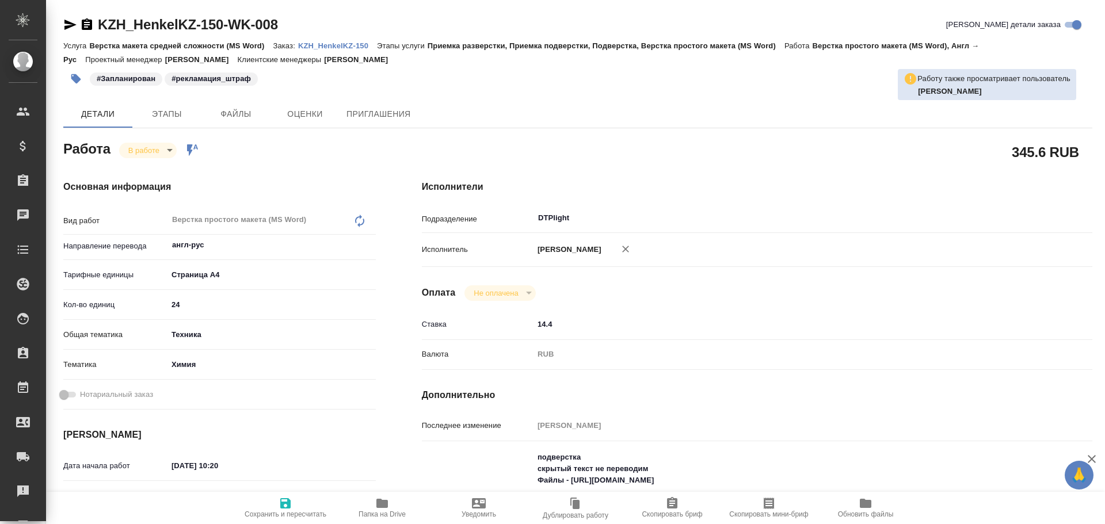
type textarea "x"
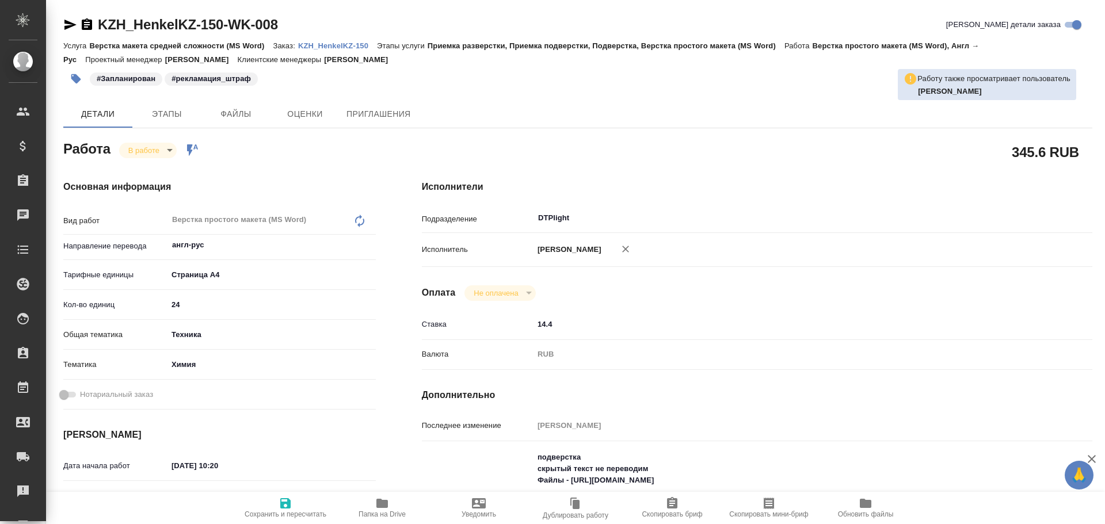
type textarea "x"
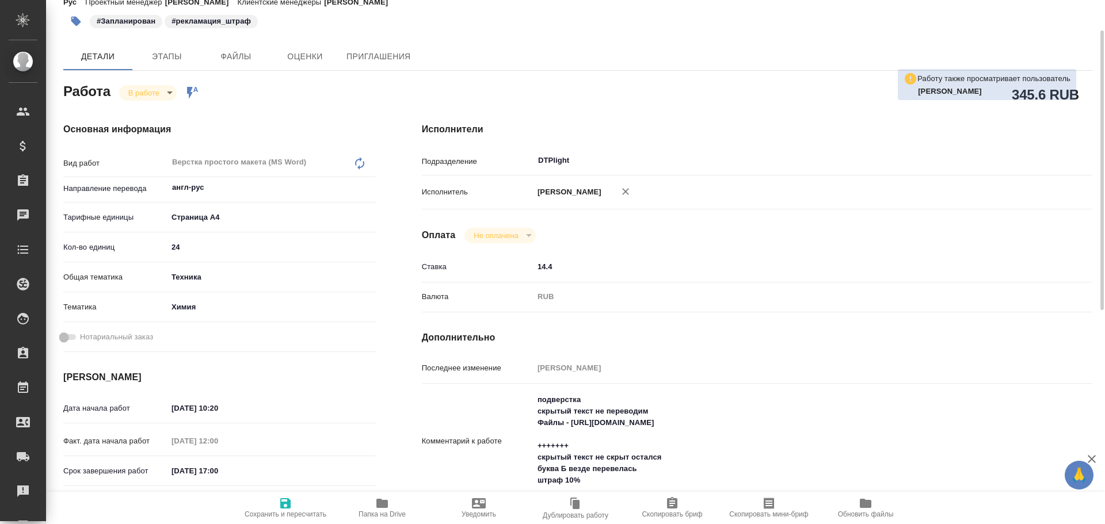
type textarea "x"
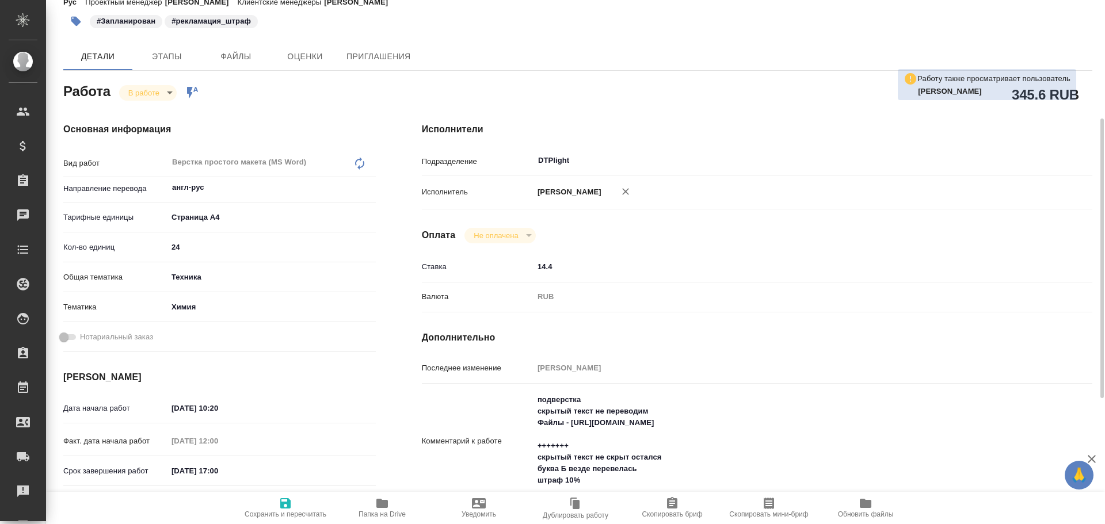
scroll to position [115, 0]
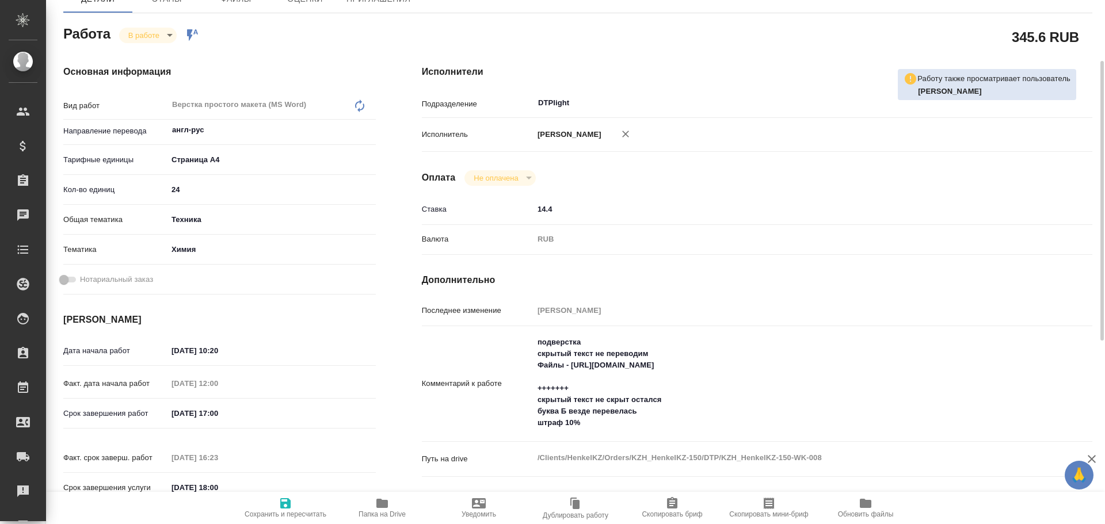
type textarea "x"
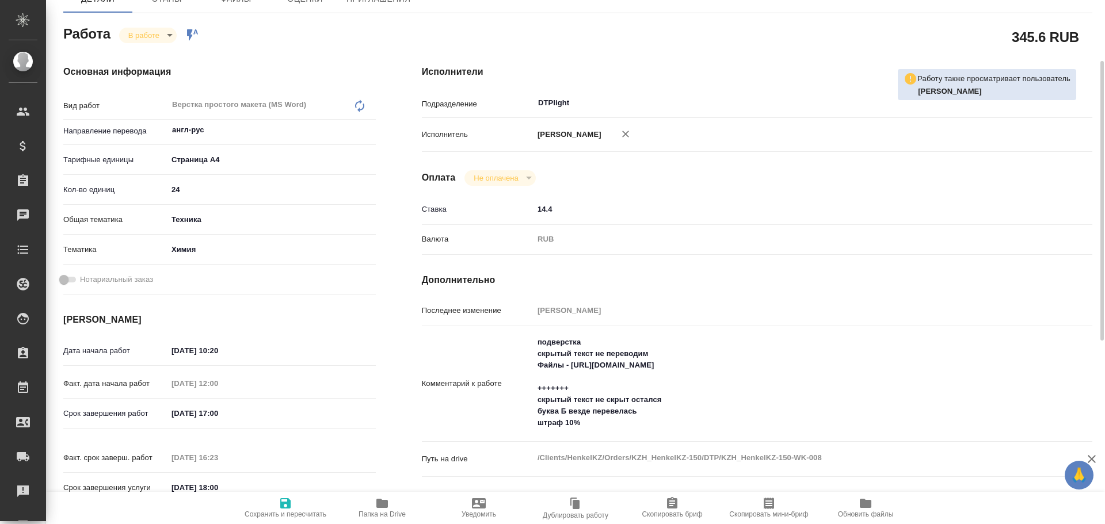
type textarea "x"
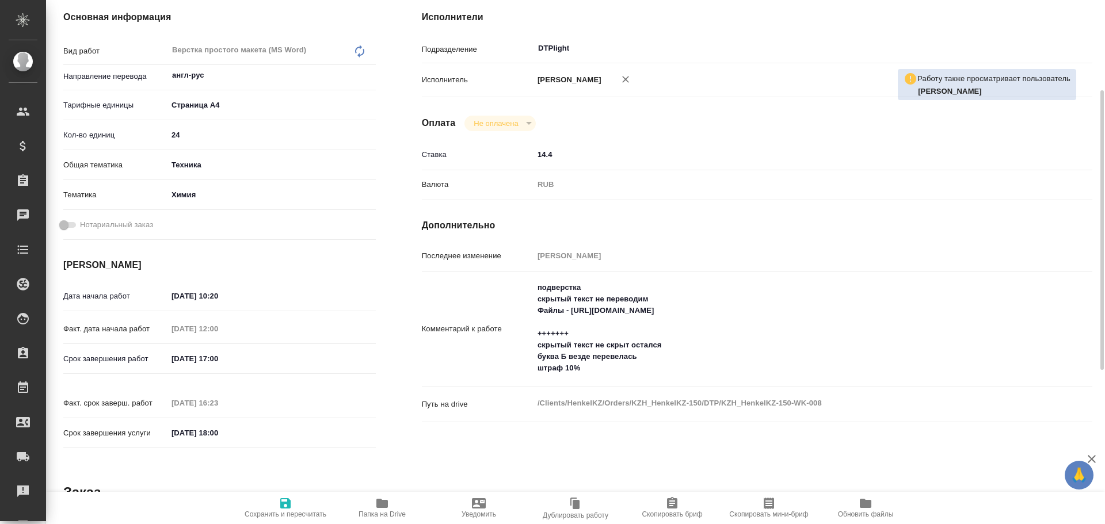
scroll to position [0, 0]
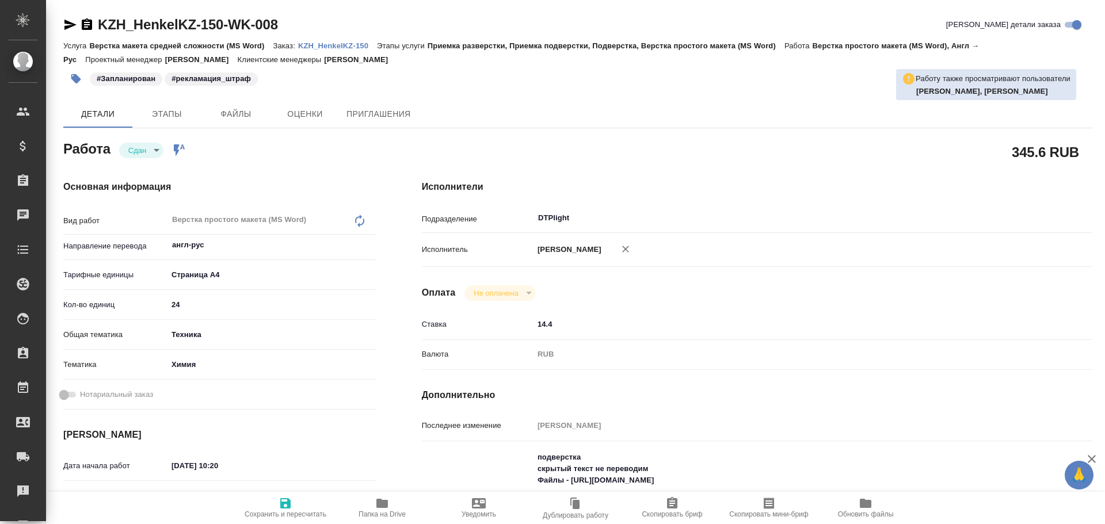
type textarea "x"
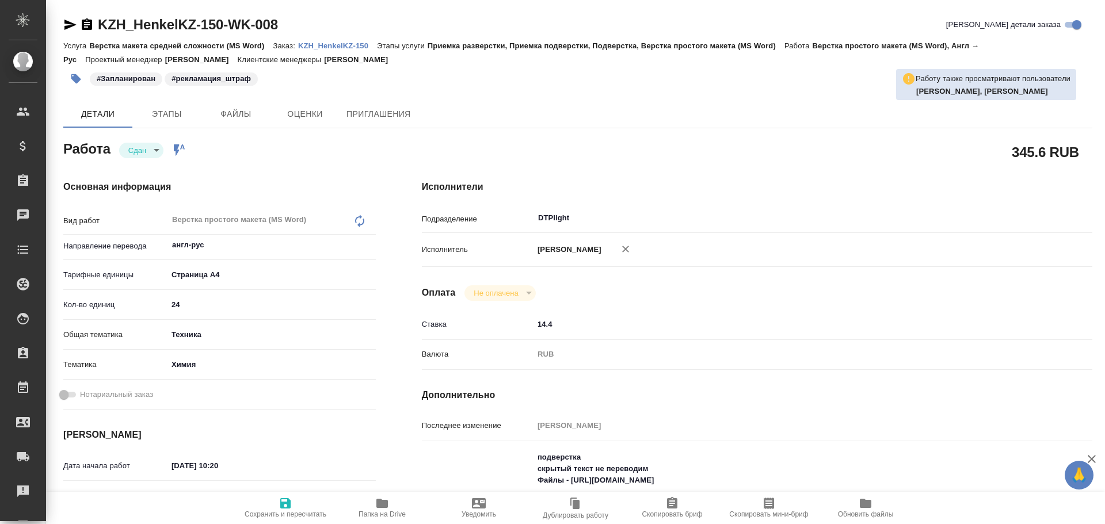
type textarea "x"
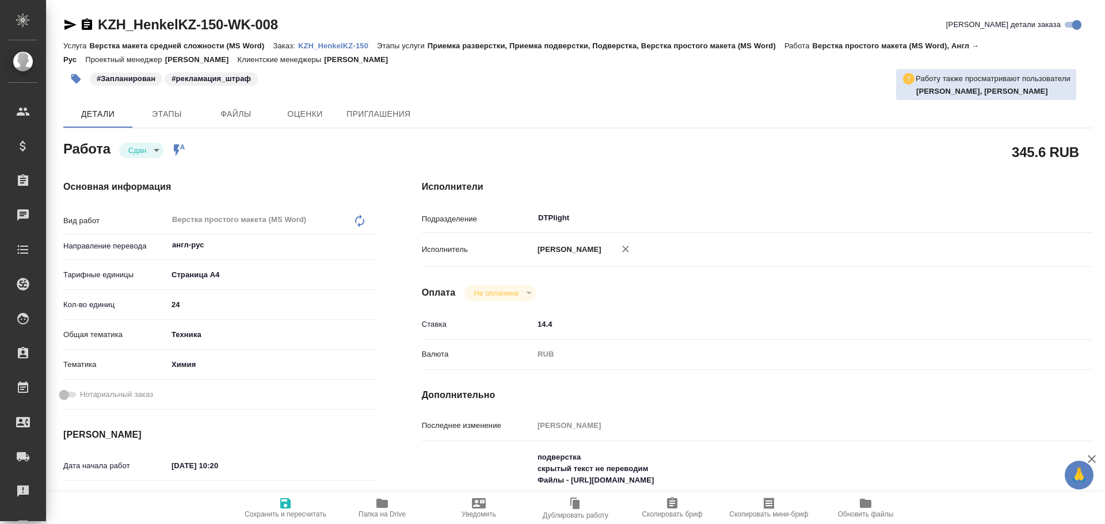
type textarea "x"
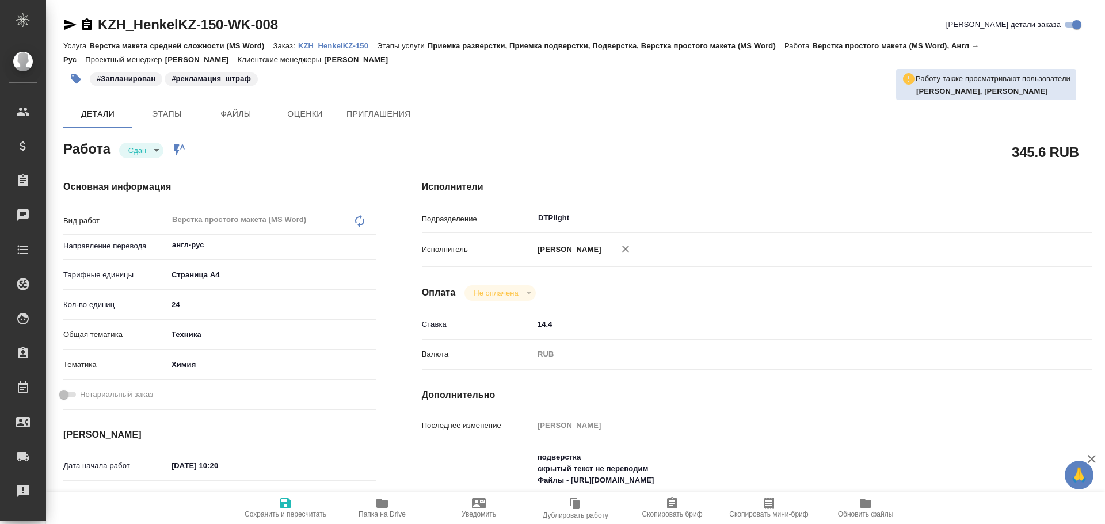
type textarea "x"
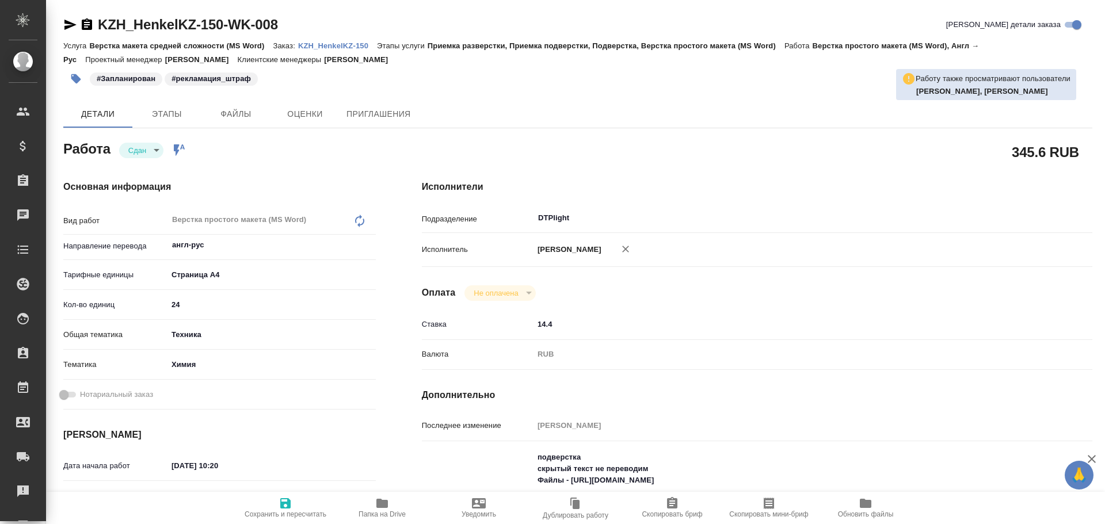
type textarea "x"
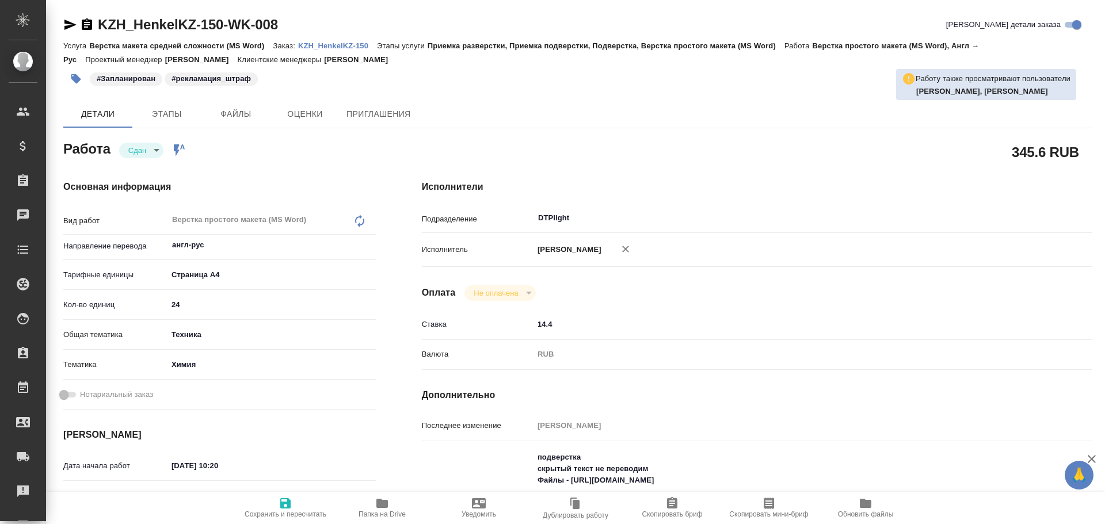
scroll to position [115, 0]
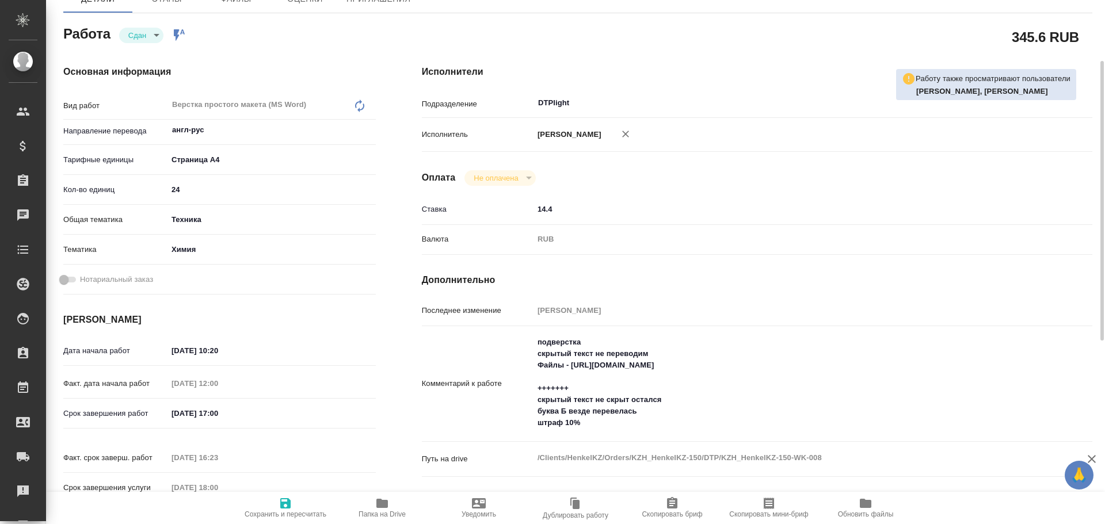
type textarea "x"
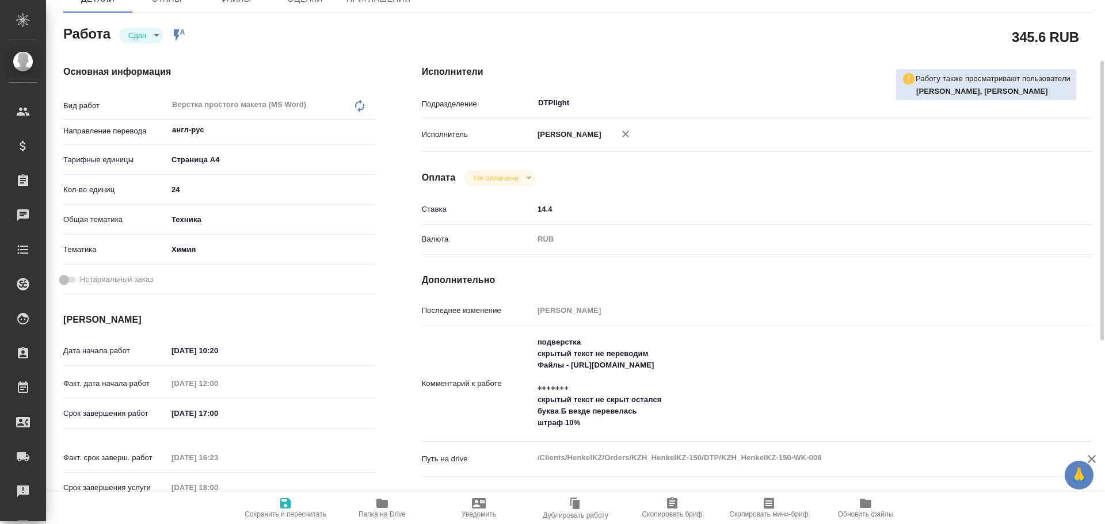
type textarea "x"
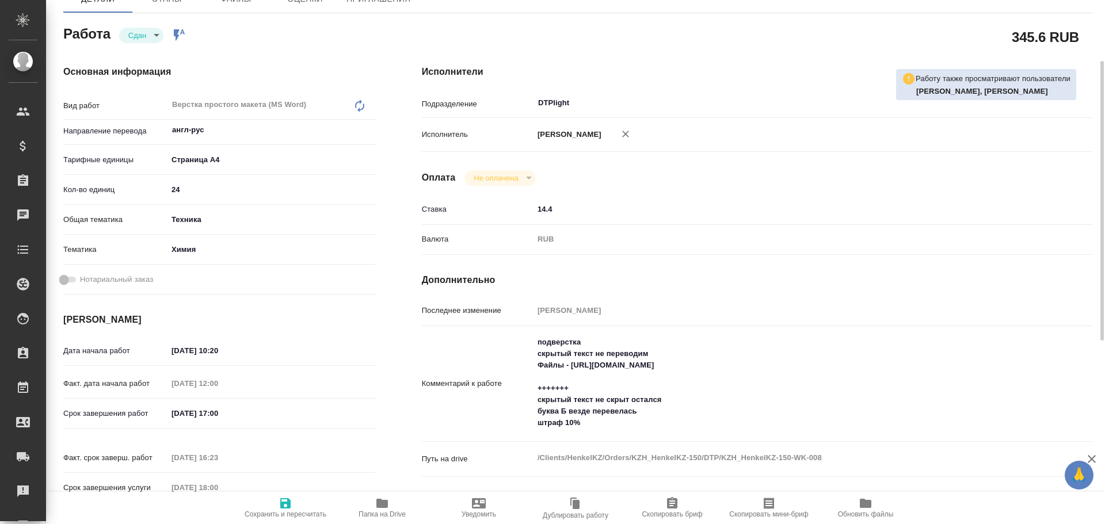
scroll to position [230, 0]
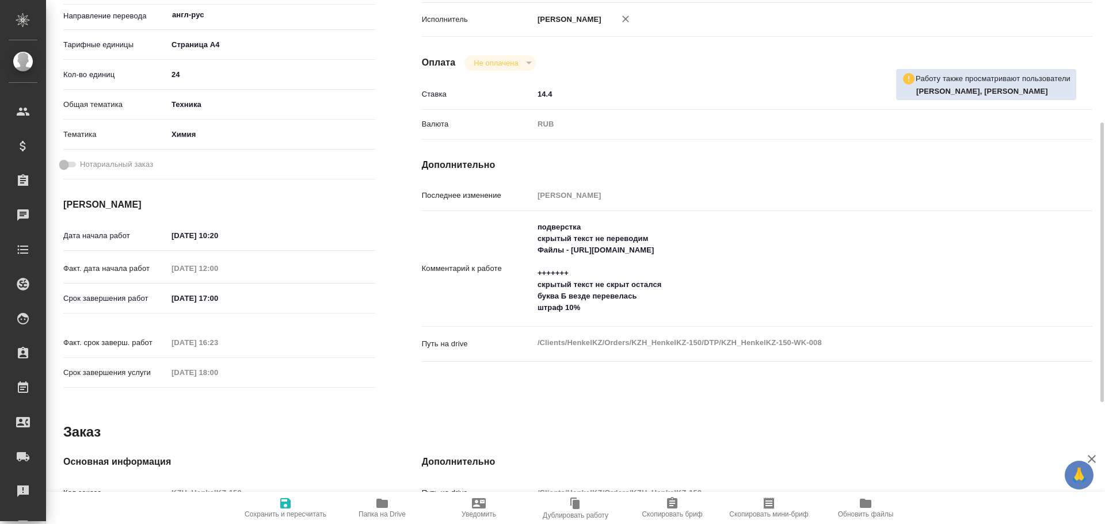
type textarea "x"
drag, startPoint x: 541, startPoint y: 238, endPoint x: 662, endPoint y: 239, distance: 120.8
click at [662, 239] on textarea "подверстка скрытый текст не переводим Файлы - https://drive.awatera.com/s/DgjRo…" at bounding box center [785, 268] width 502 height 100
click at [655, 239] on textarea "подверстка скрытый текст не переводим Файлы - https://drive.awatera.com/s/DgjRo…" at bounding box center [785, 268] width 502 height 100
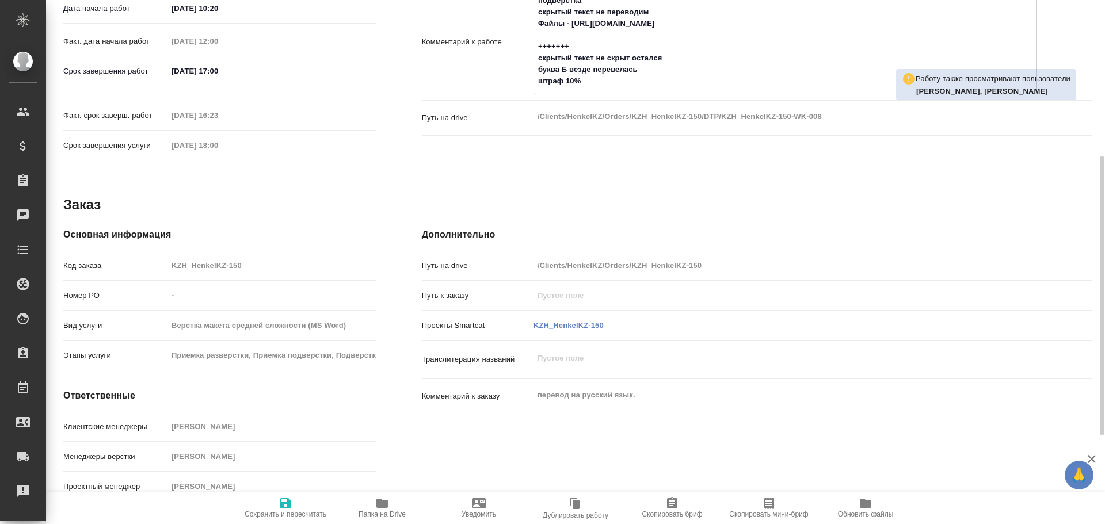
scroll to position [227, 0]
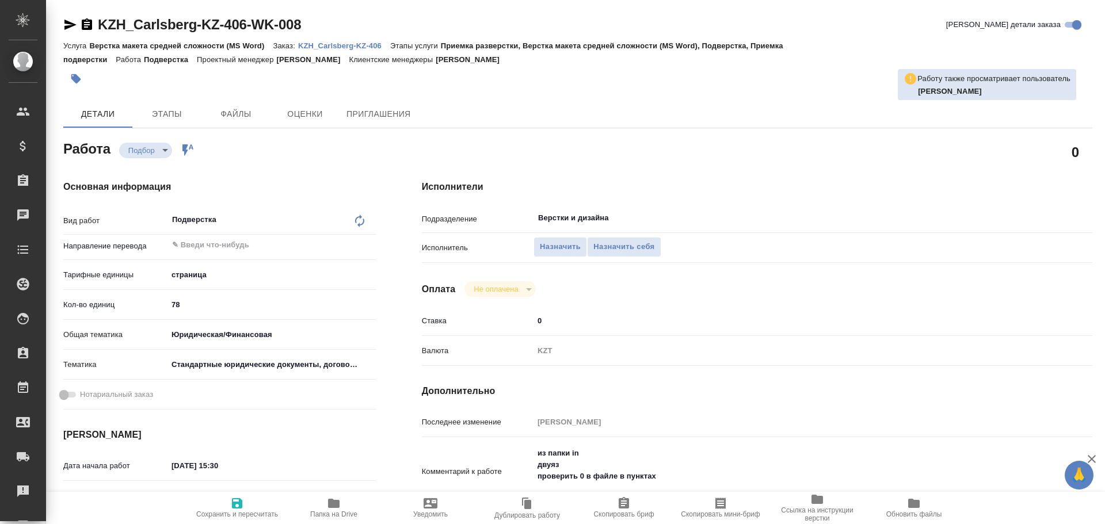
type textarea "x"
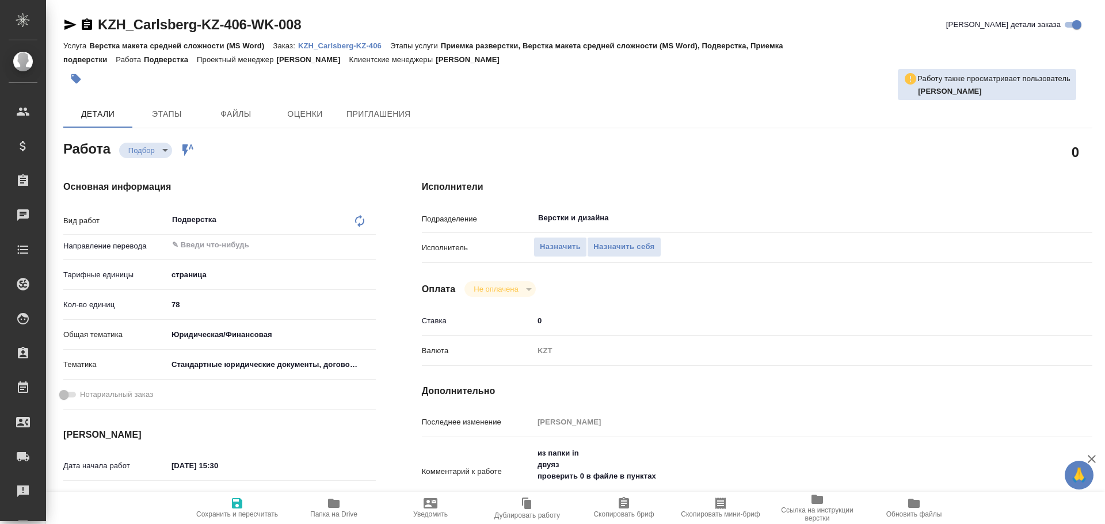
type textarea "x"
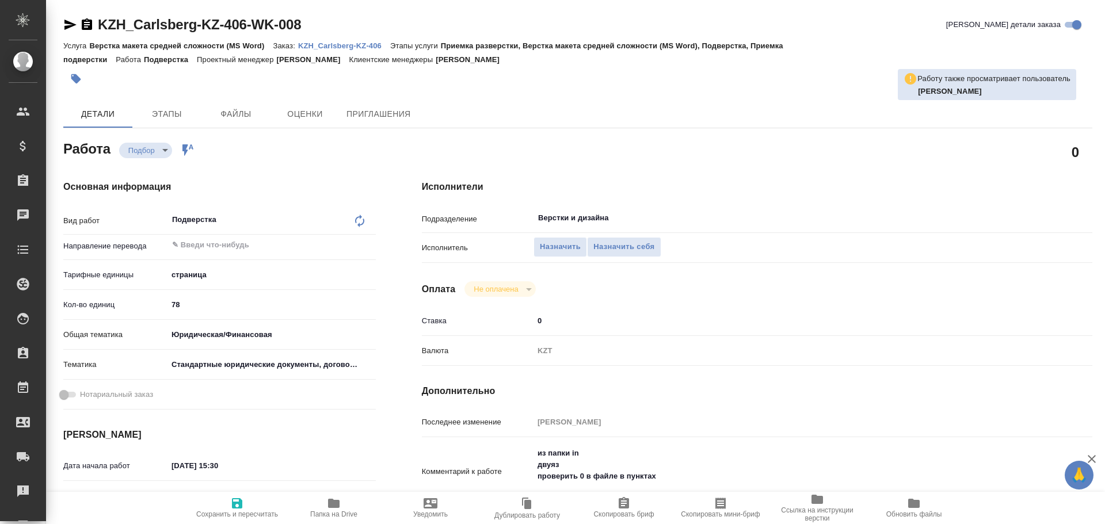
type textarea "x"
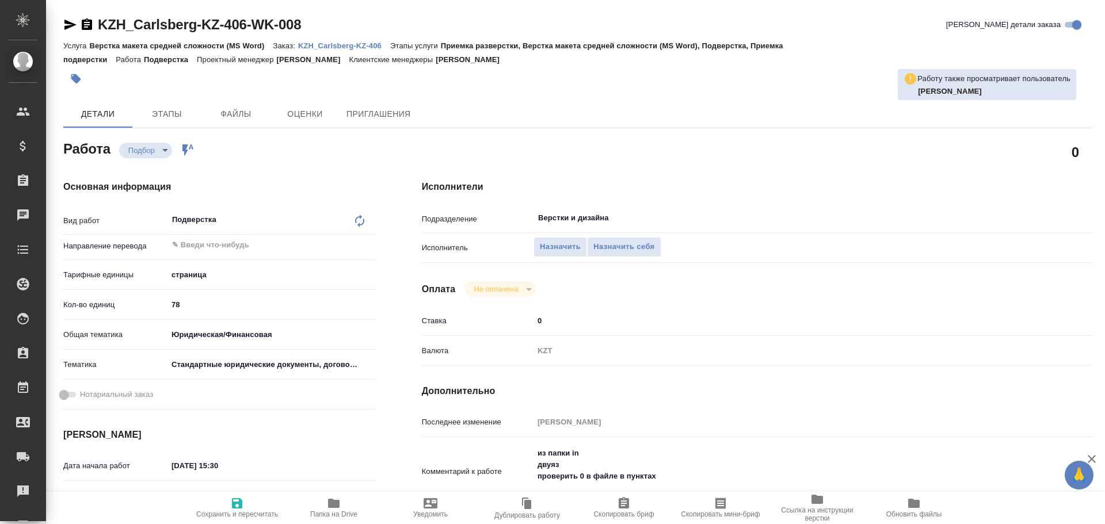
type textarea "x"
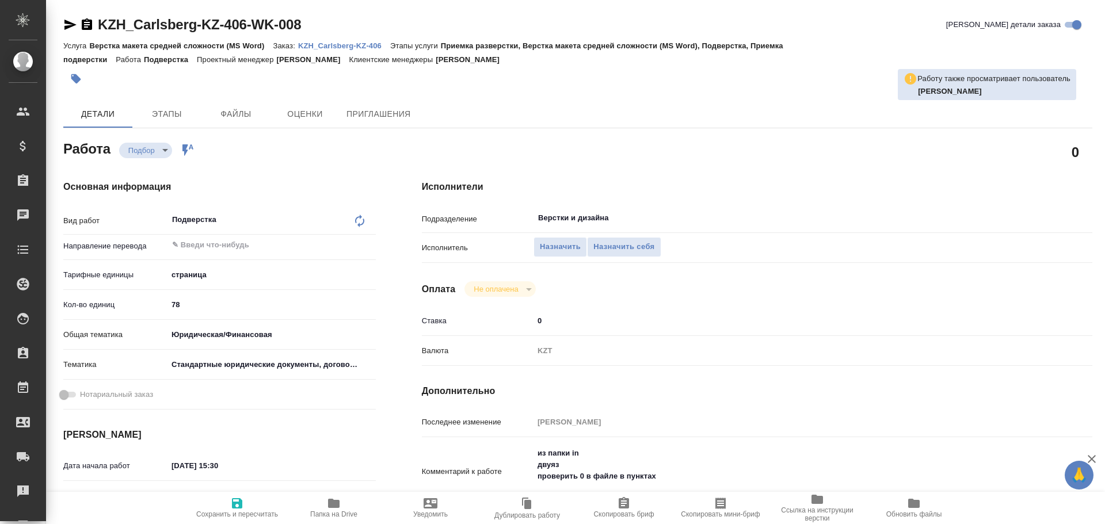
type textarea "x"
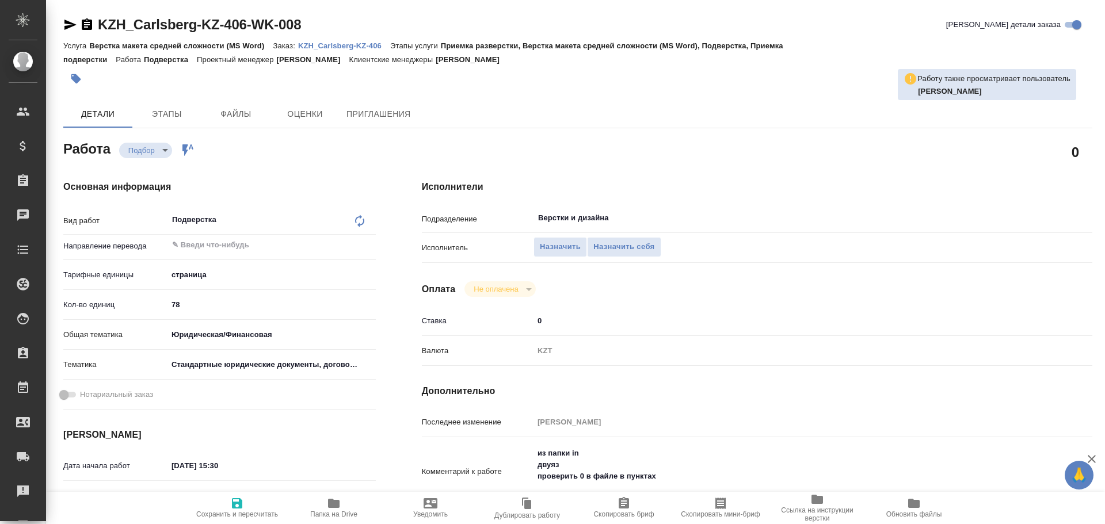
type textarea "x"
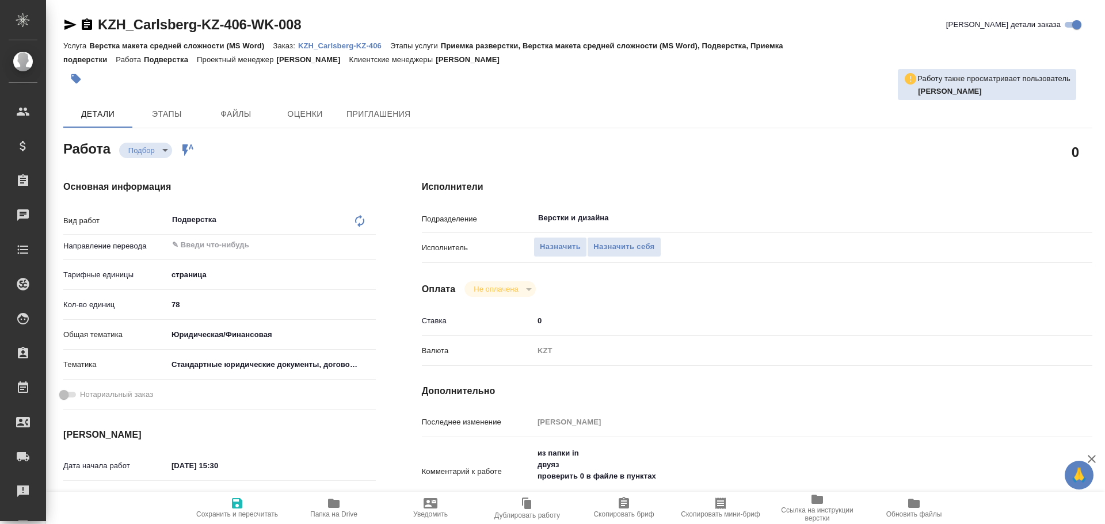
type textarea "x"
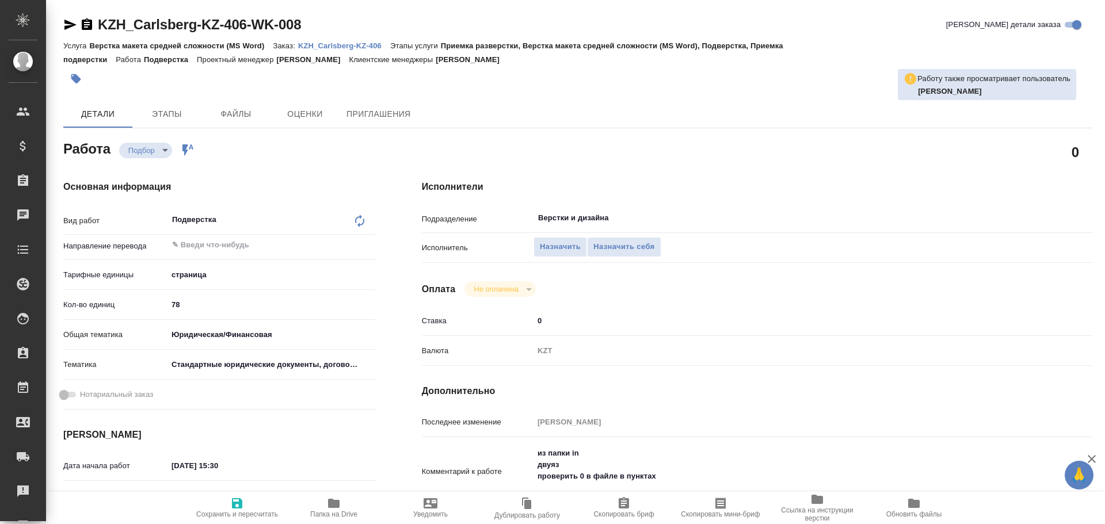
scroll to position [58, 0]
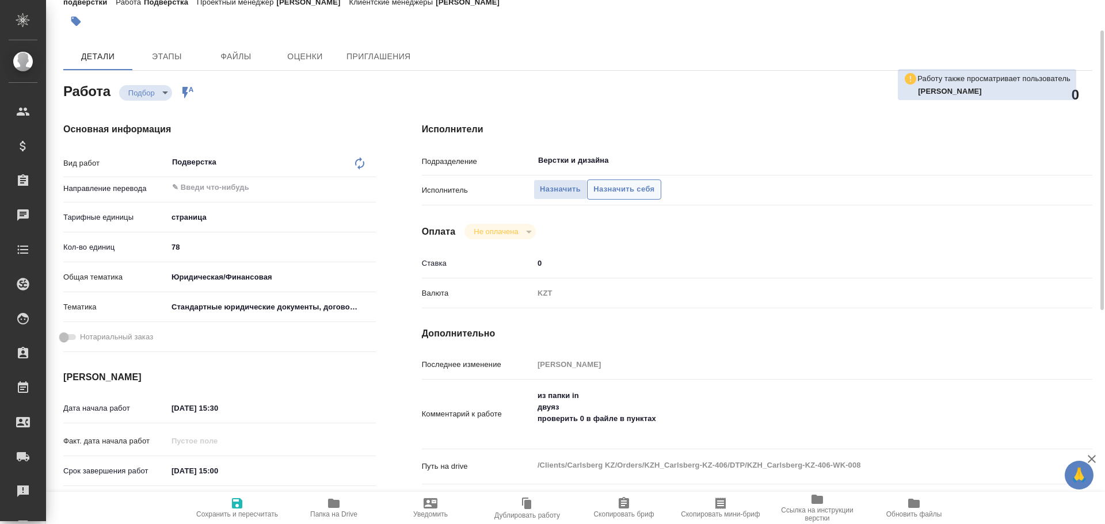
click at [644, 188] on span "Назначить себя" at bounding box center [623, 189] width 61 height 13
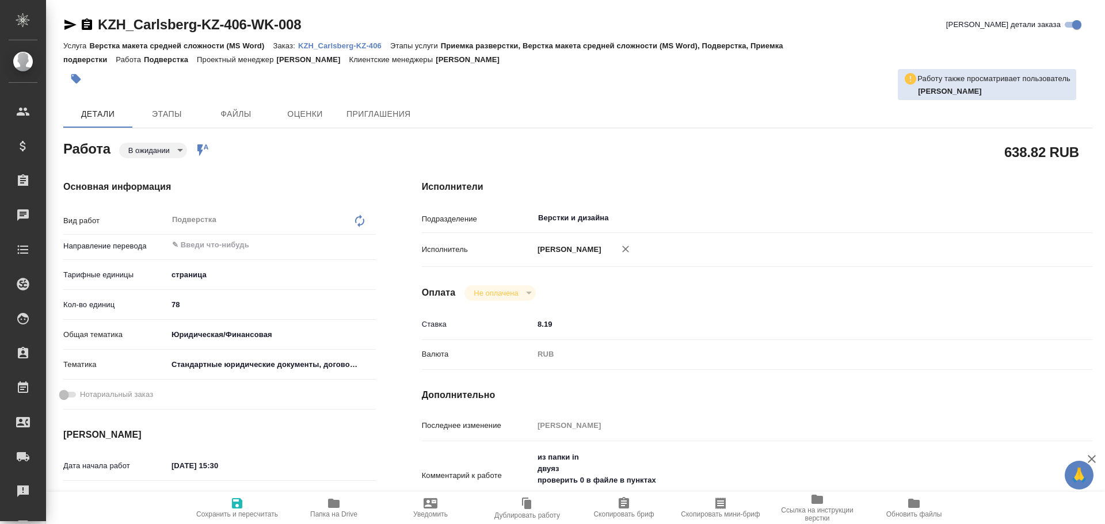
type textarea "x"
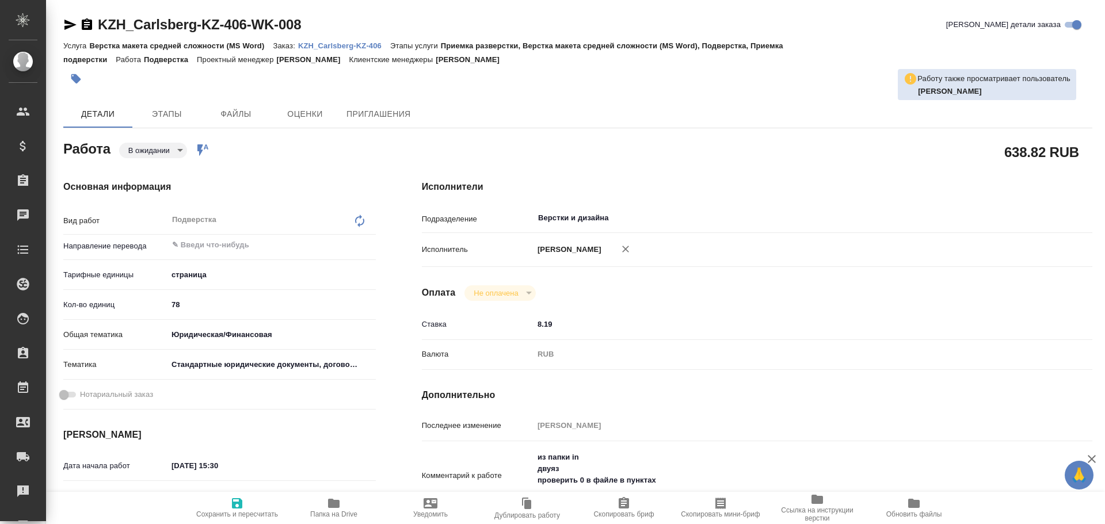
type textarea "x"
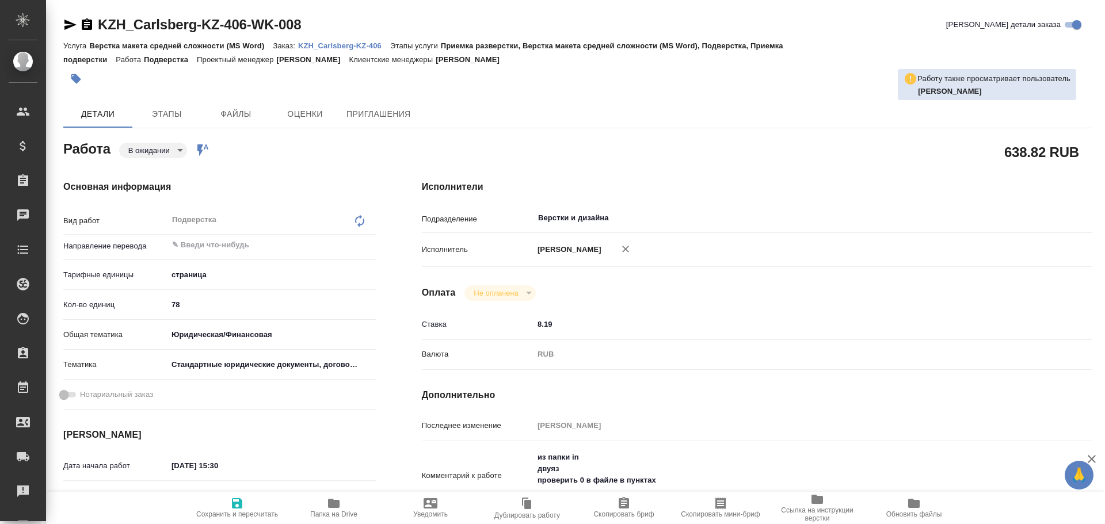
type textarea "x"
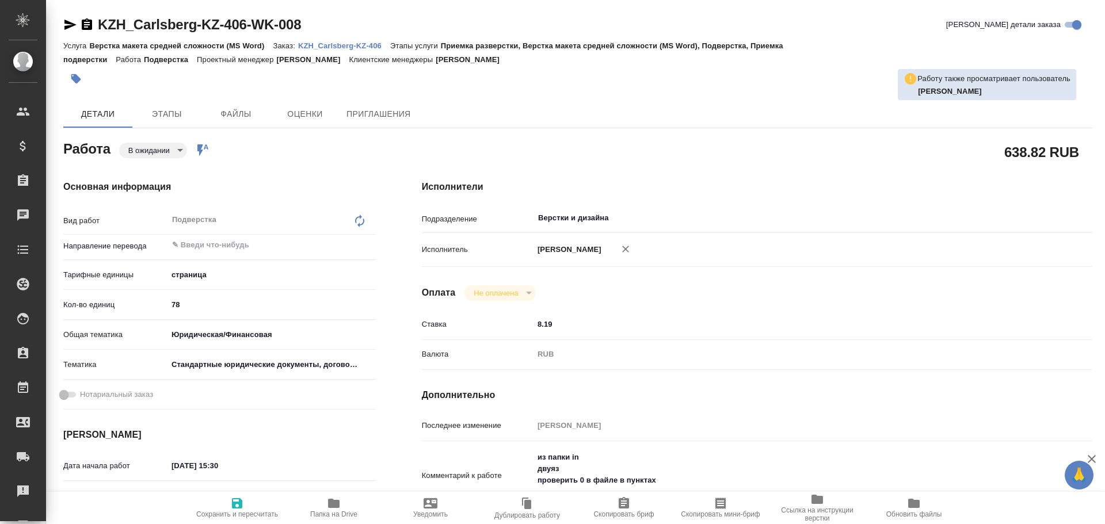
type textarea "x"
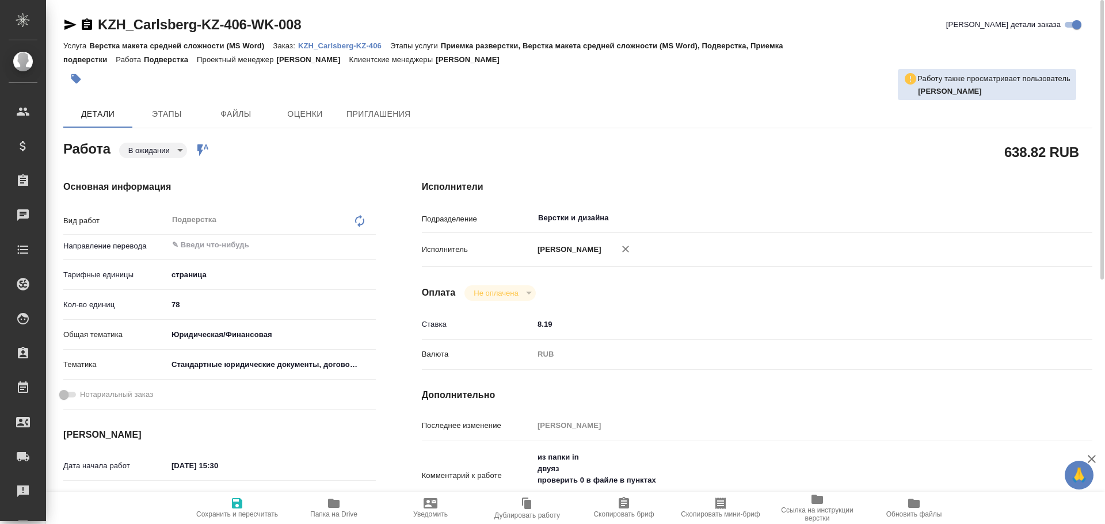
scroll to position [115, 0]
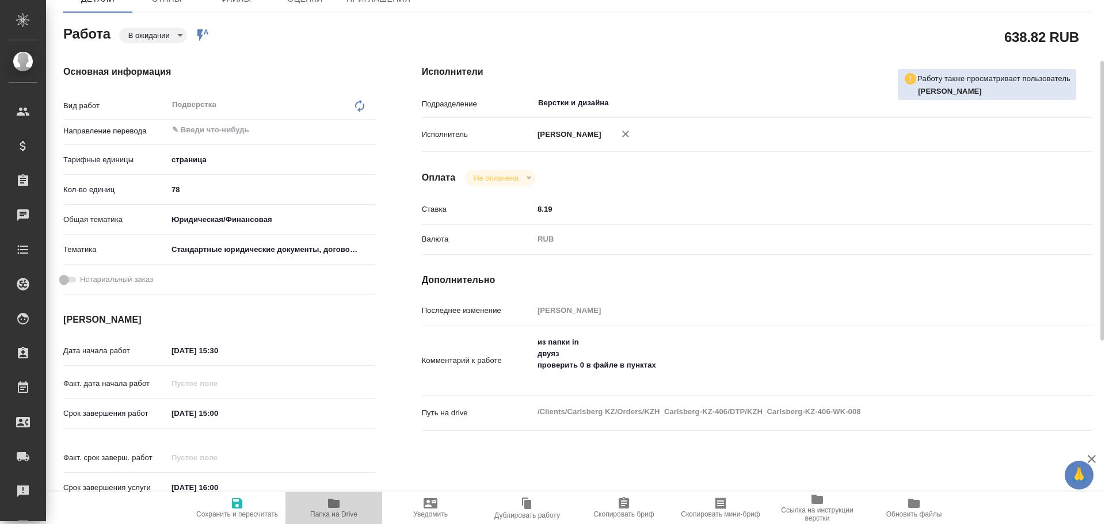
click at [345, 513] on span "Папка на Drive" at bounding box center [333, 514] width 47 height 8
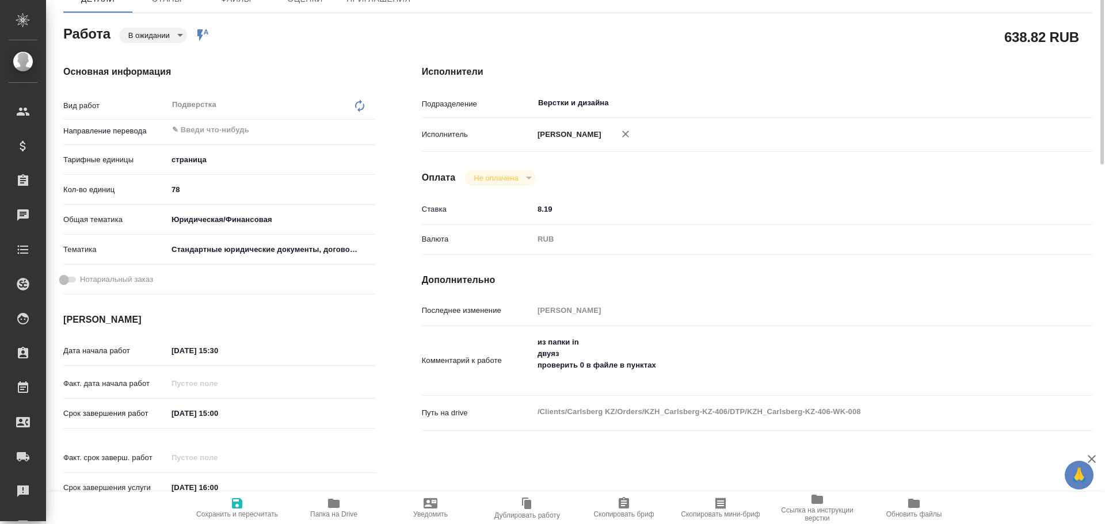
scroll to position [0, 0]
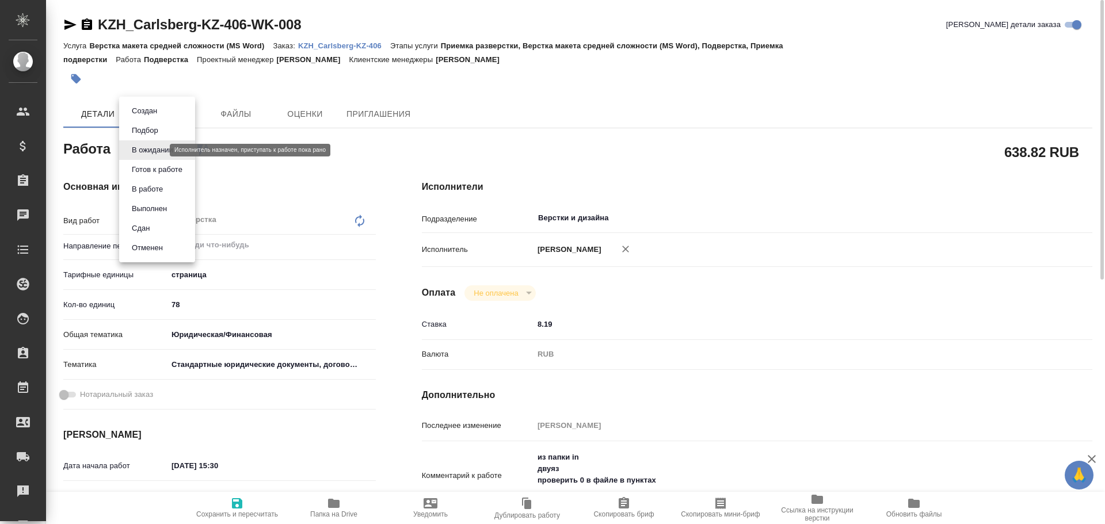
click at [157, 150] on body "🙏 .cls-1 fill:#fff; AWATERA Chulets Elena Клиенты Спецификации Заказы 0 Чаты To…" at bounding box center [552, 262] width 1105 height 524
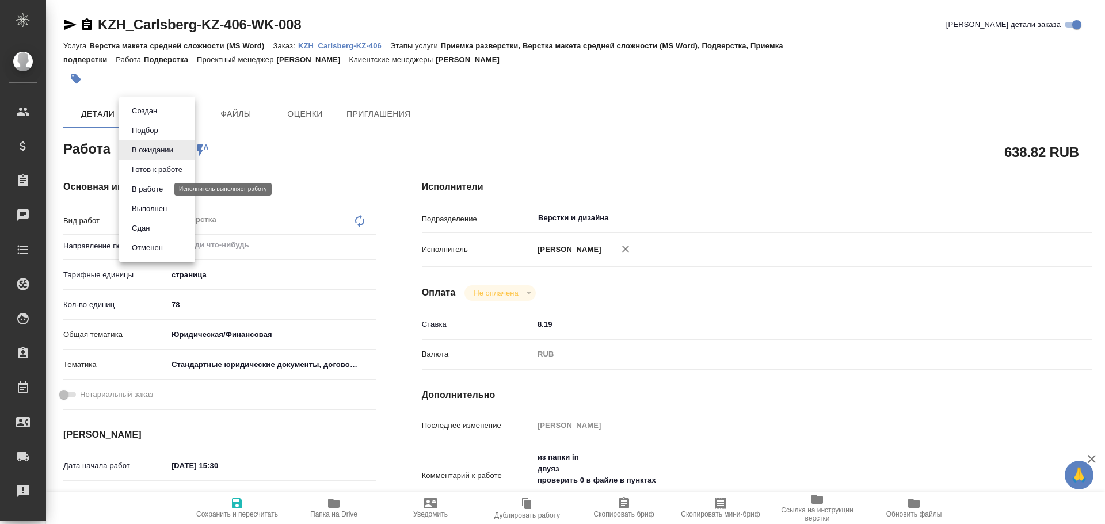
click at [148, 191] on button "В работе" at bounding box center [147, 189] width 38 height 13
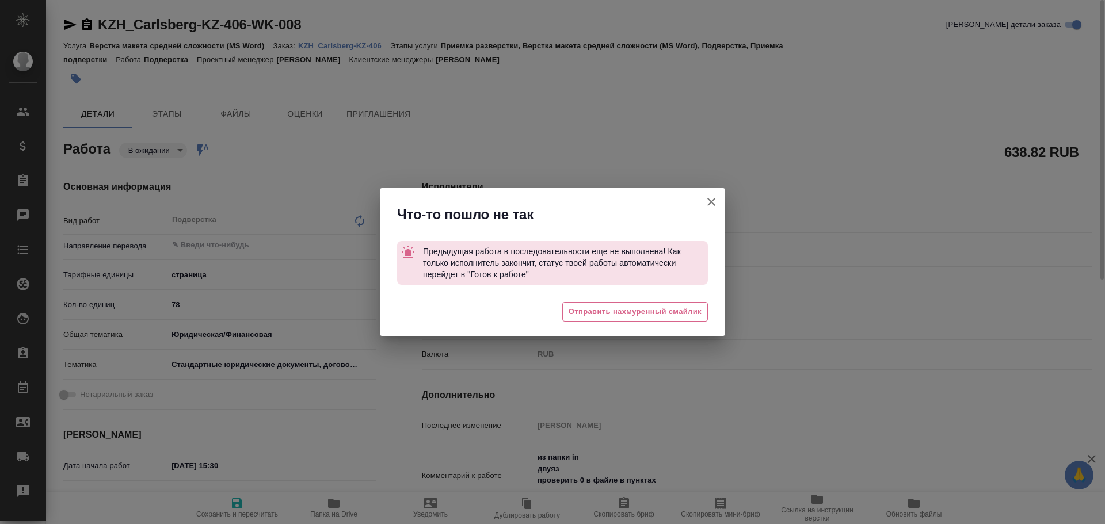
type textarea "x"
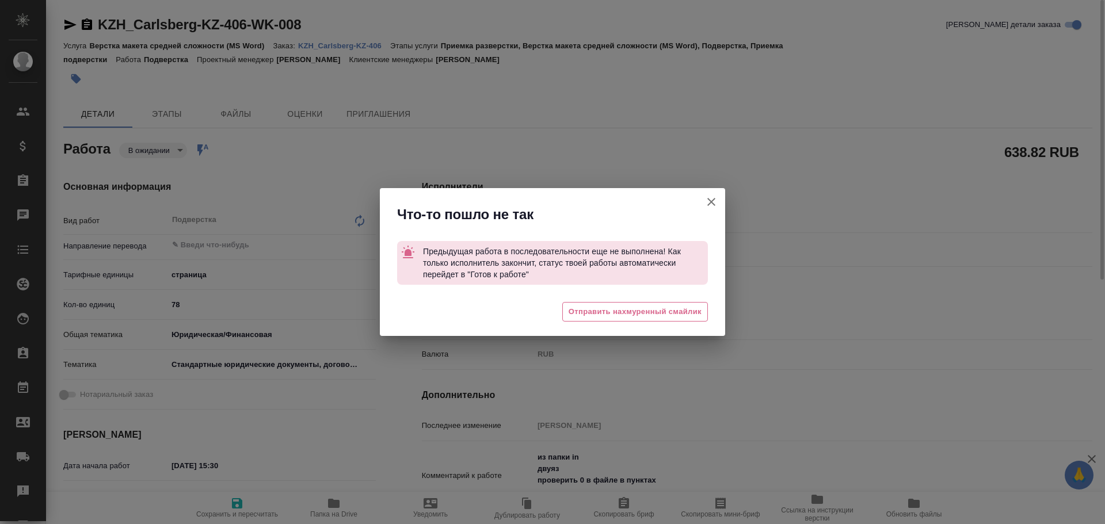
type textarea "x"
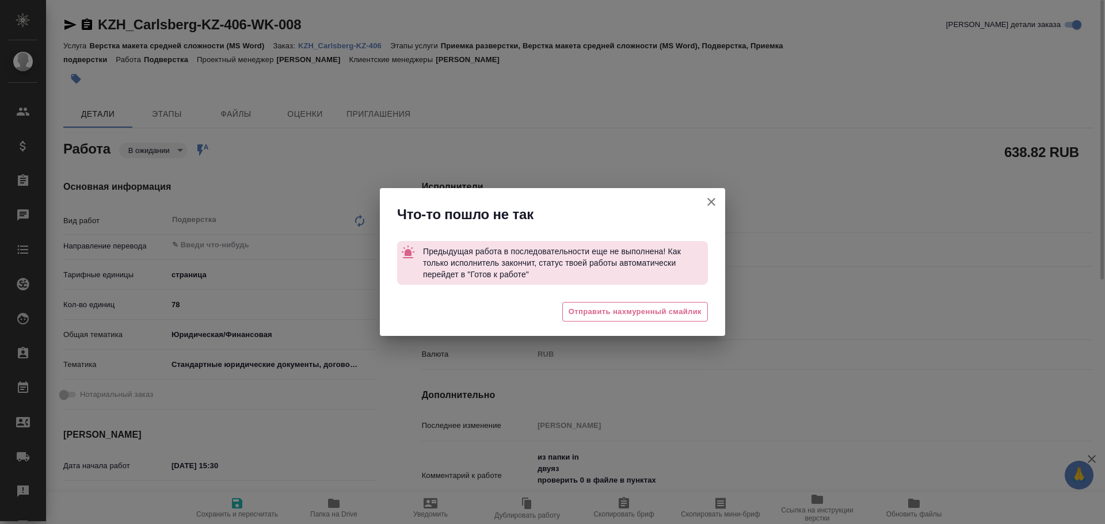
type textarea "x"
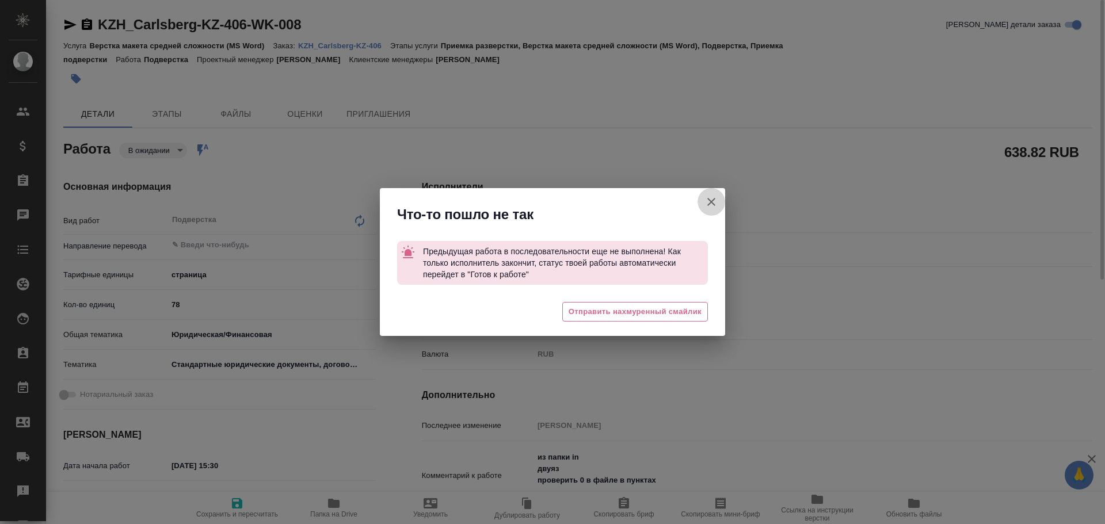
click at [714, 203] on icon "button" at bounding box center [711, 202] width 14 height 14
type textarea "x"
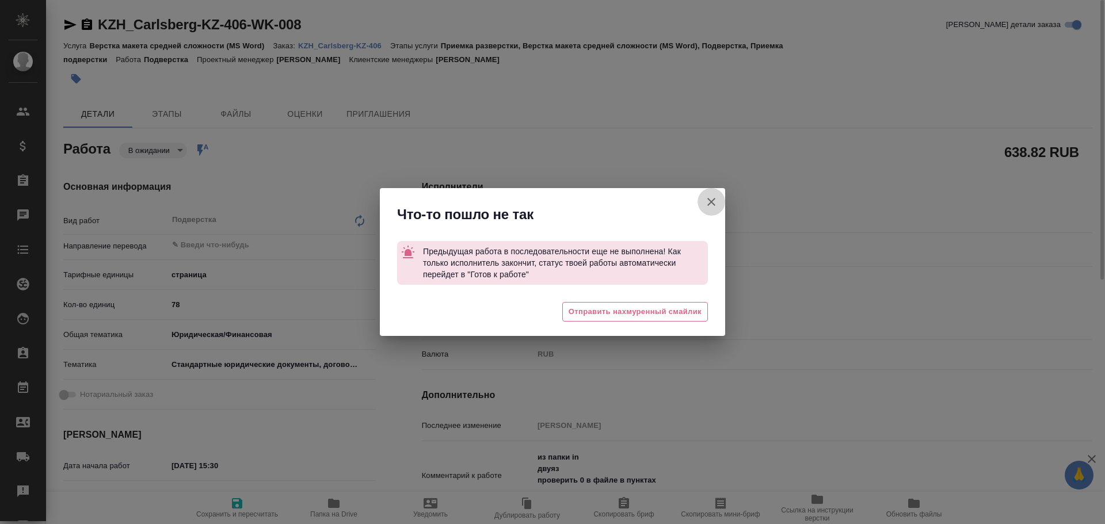
type textarea "x"
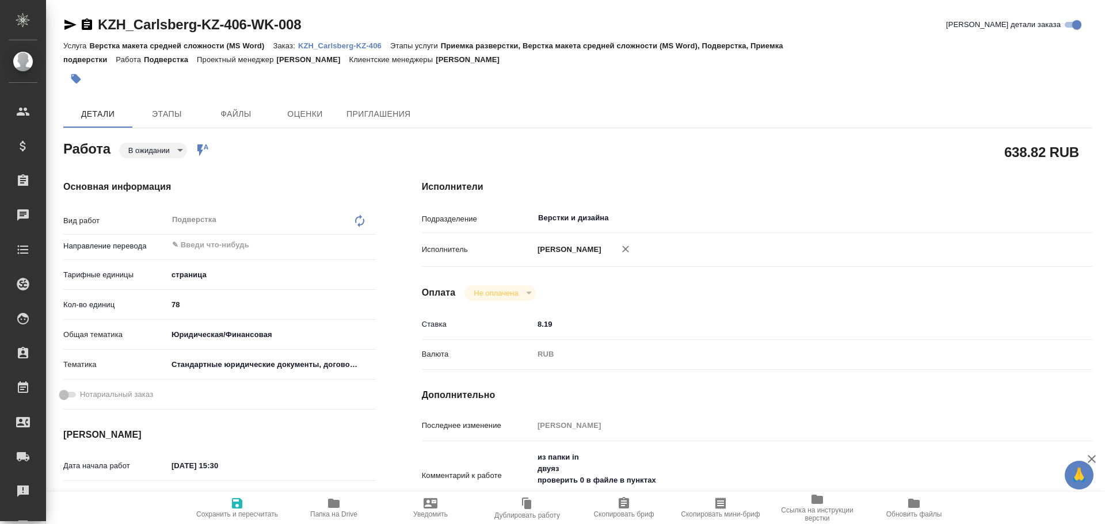
type textarea "x"
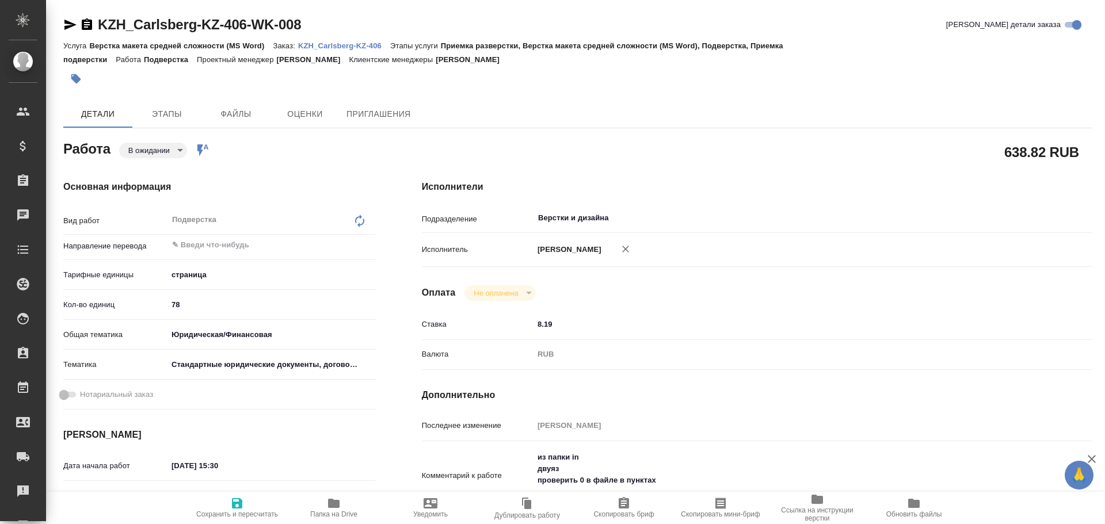
type textarea "x"
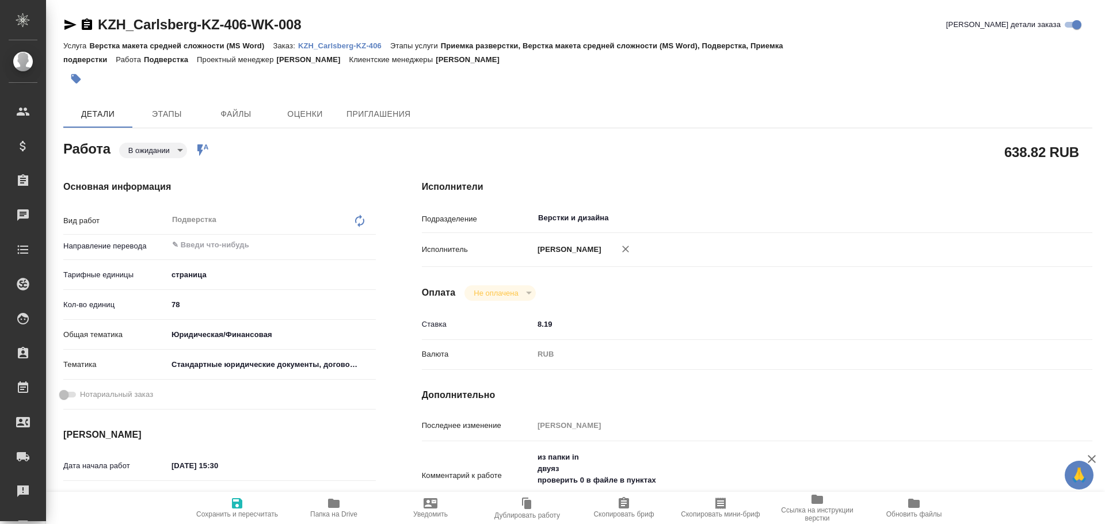
type textarea "x"
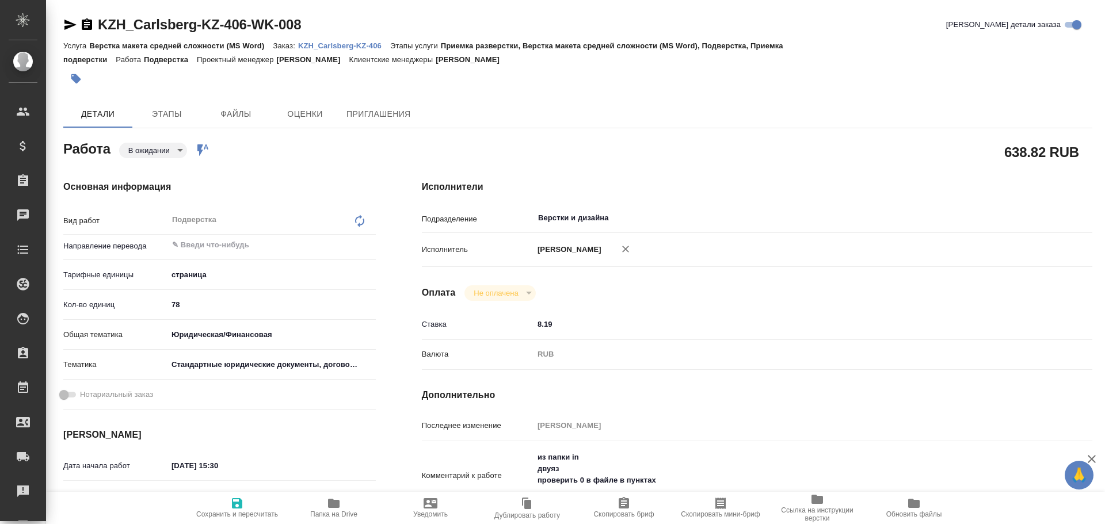
type textarea "x"
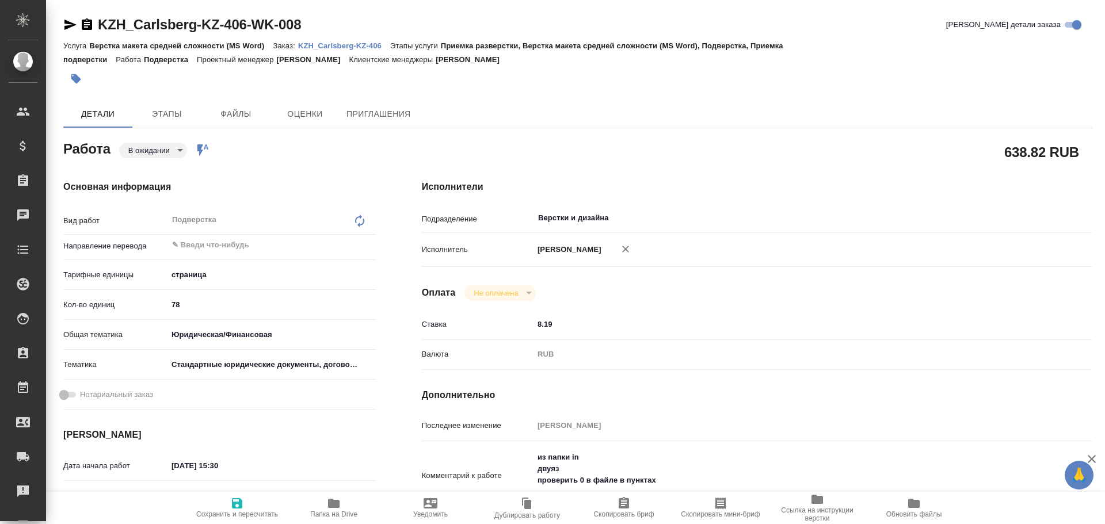
type textarea "x"
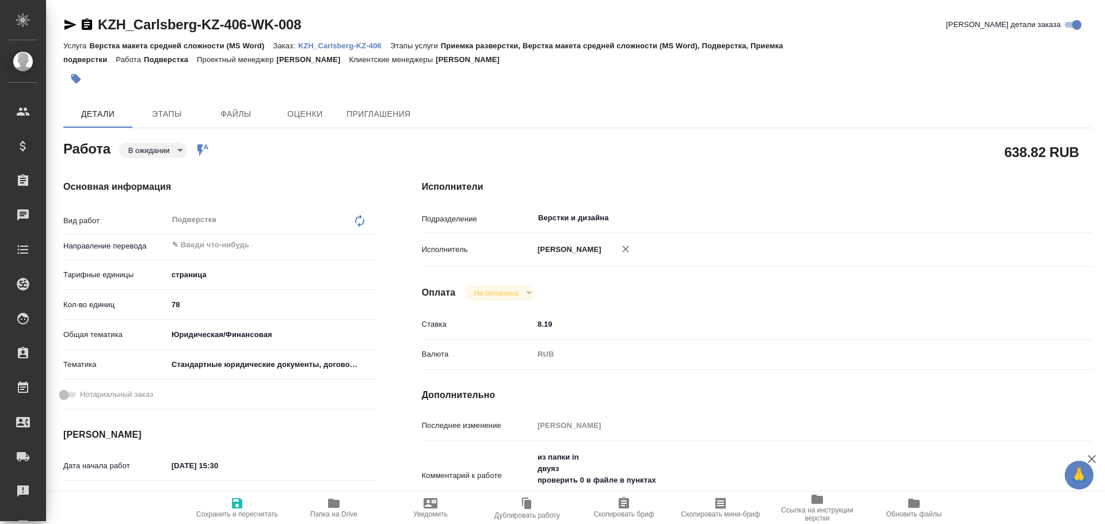
type textarea "x"
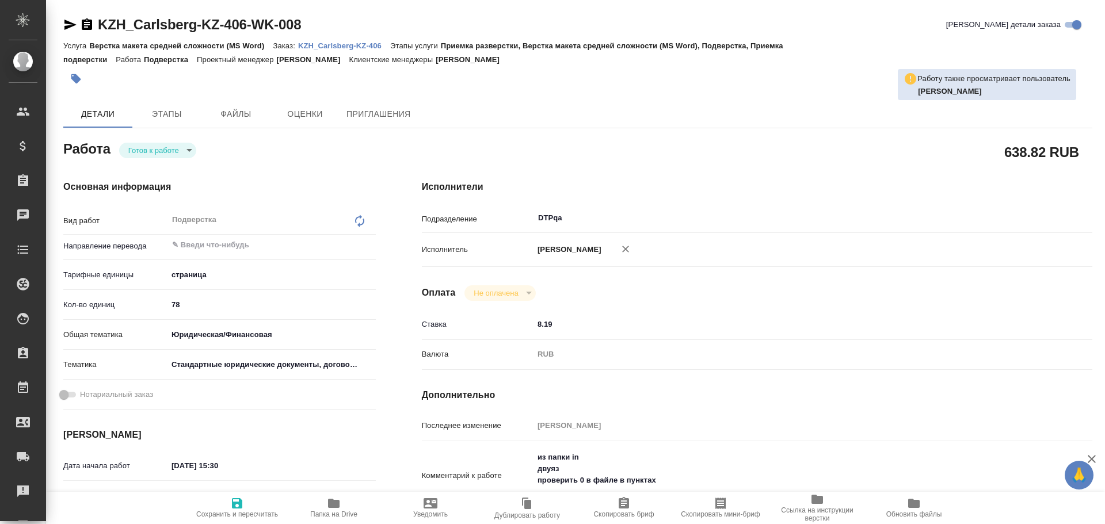
type textarea "x"
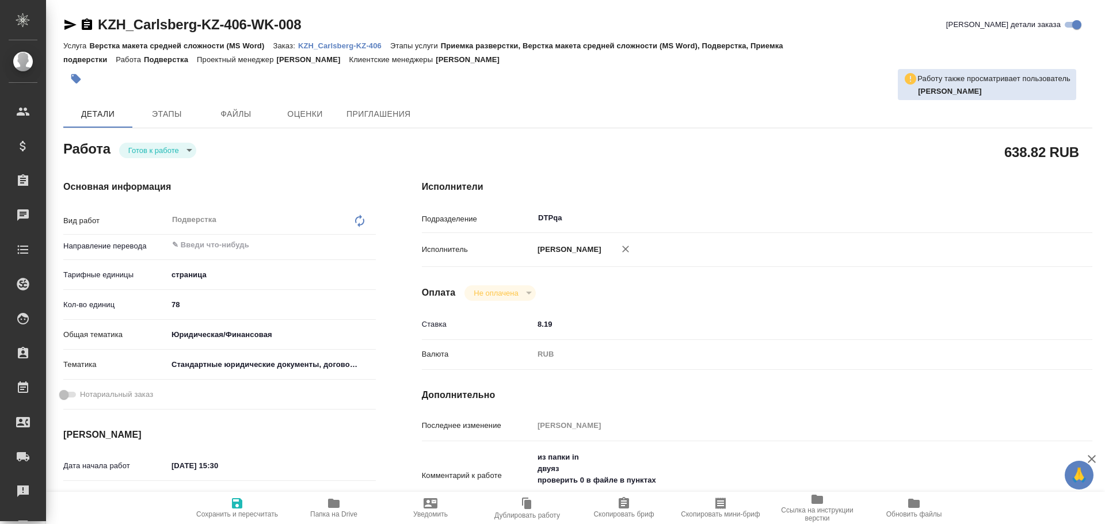
type textarea "x"
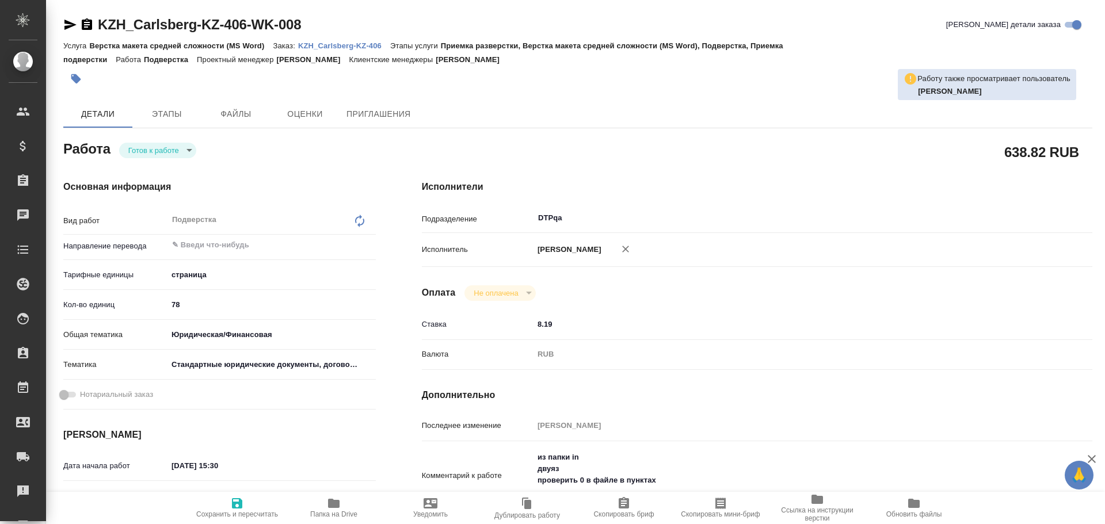
type textarea "x"
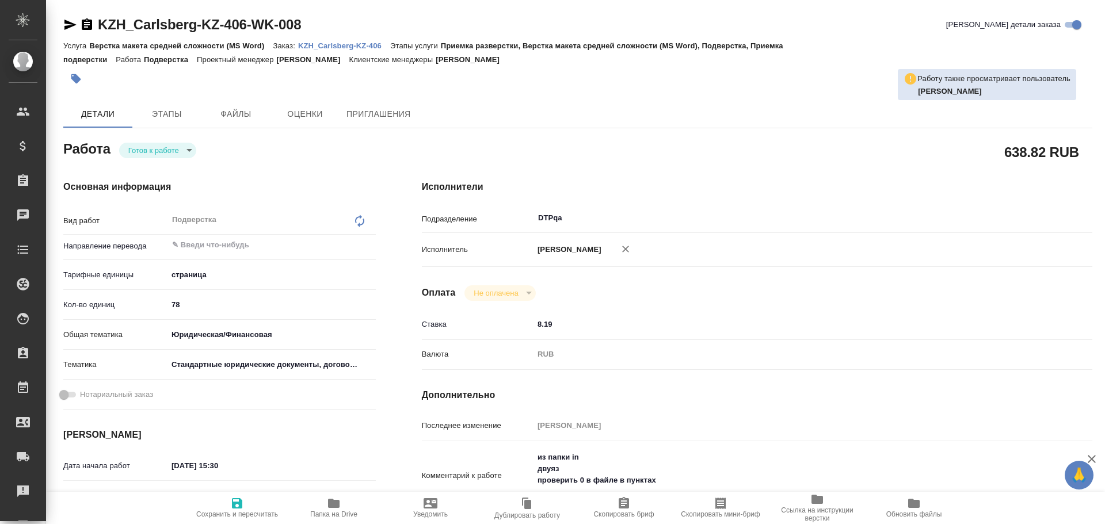
type textarea "x"
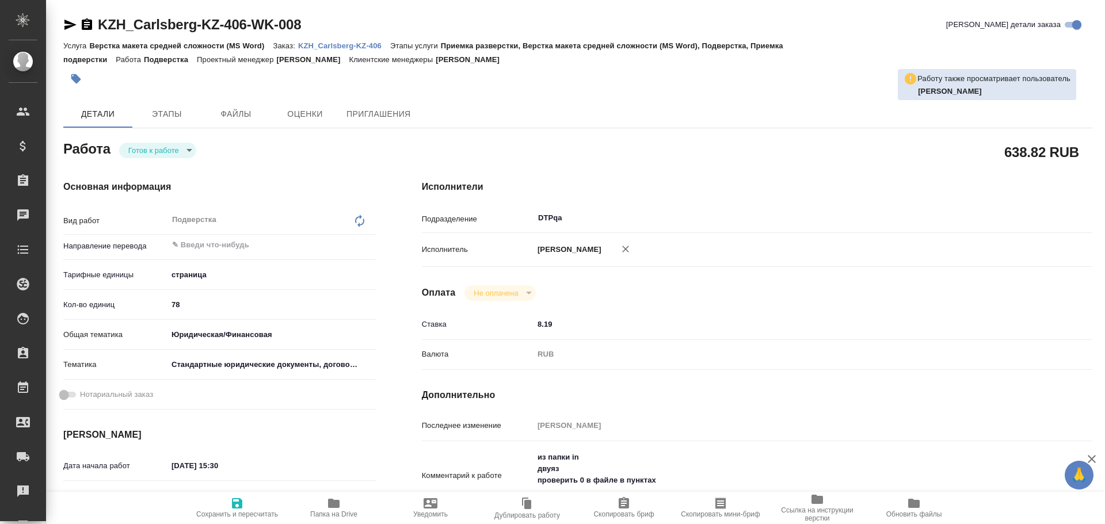
type textarea "x"
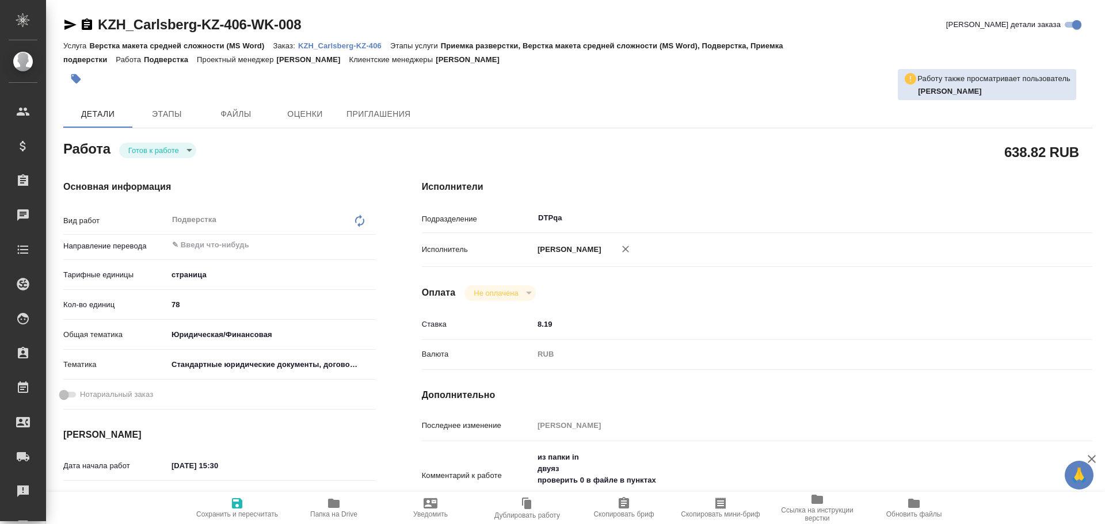
type textarea "x"
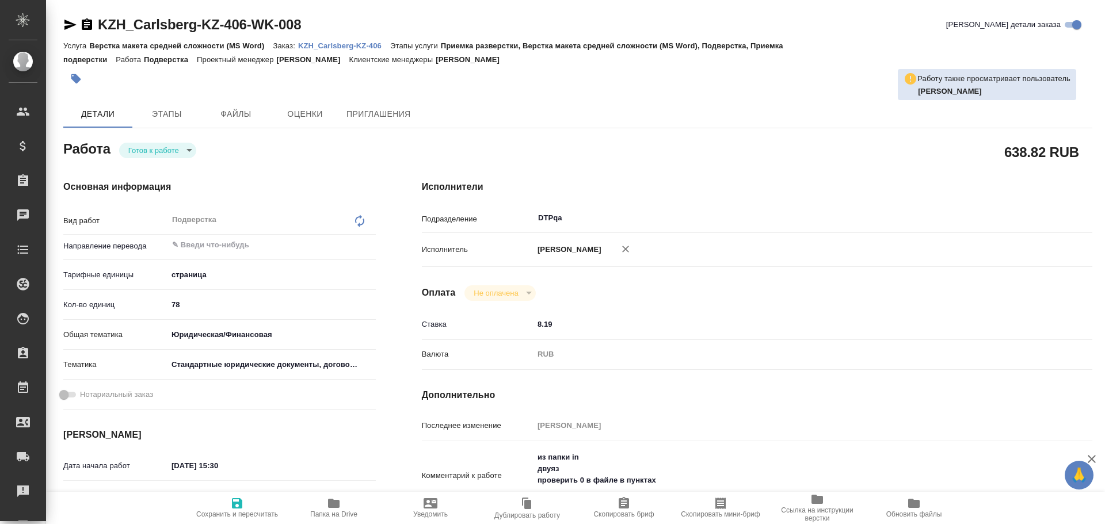
type textarea "x"
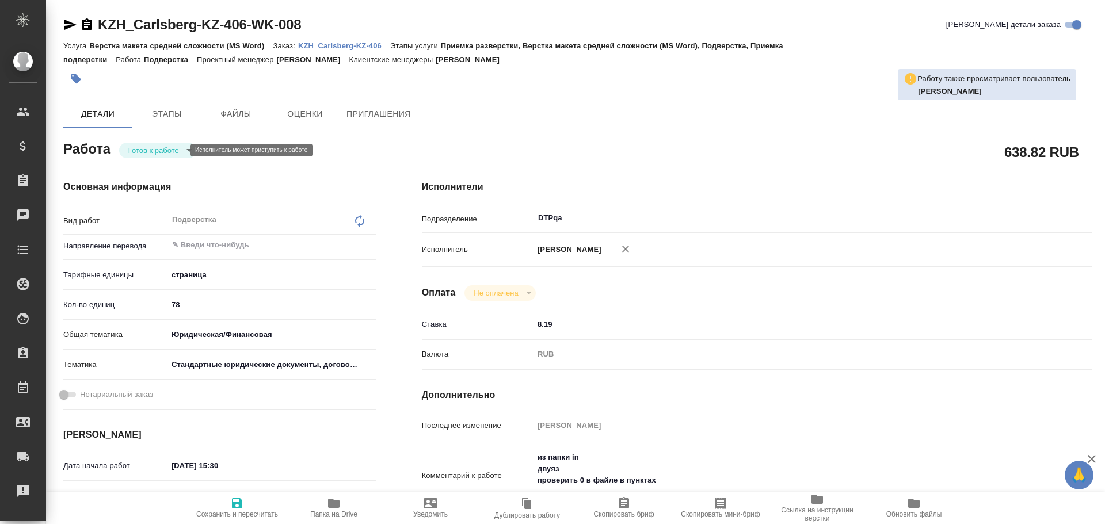
click at [144, 150] on body "🙏 .cls-1 fill:#fff; AWATERA Chulets Elena Клиенты Спецификации Заказы 0 Чаты To…" at bounding box center [552, 262] width 1105 height 524
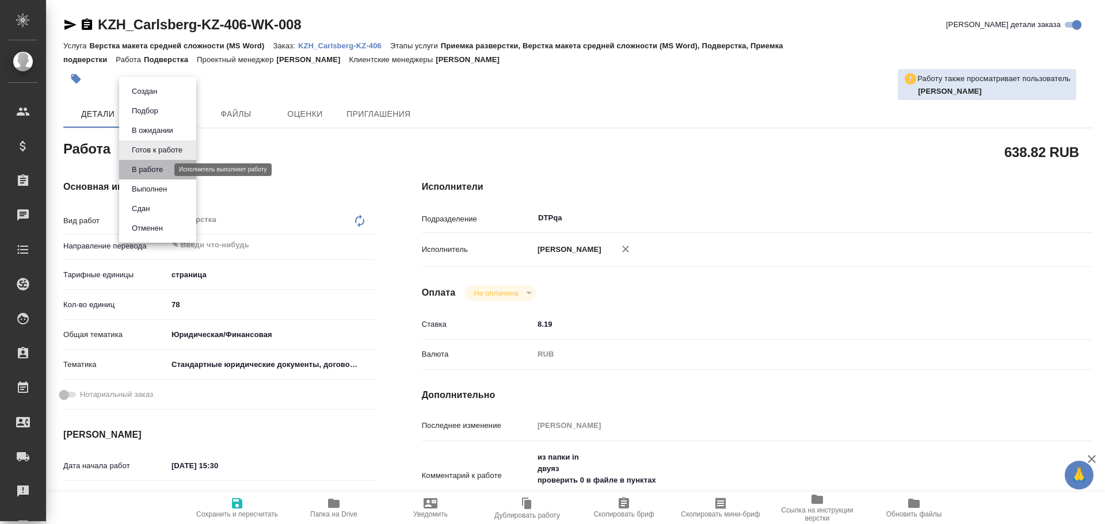
click at [146, 169] on button "В работе" at bounding box center [147, 169] width 38 height 13
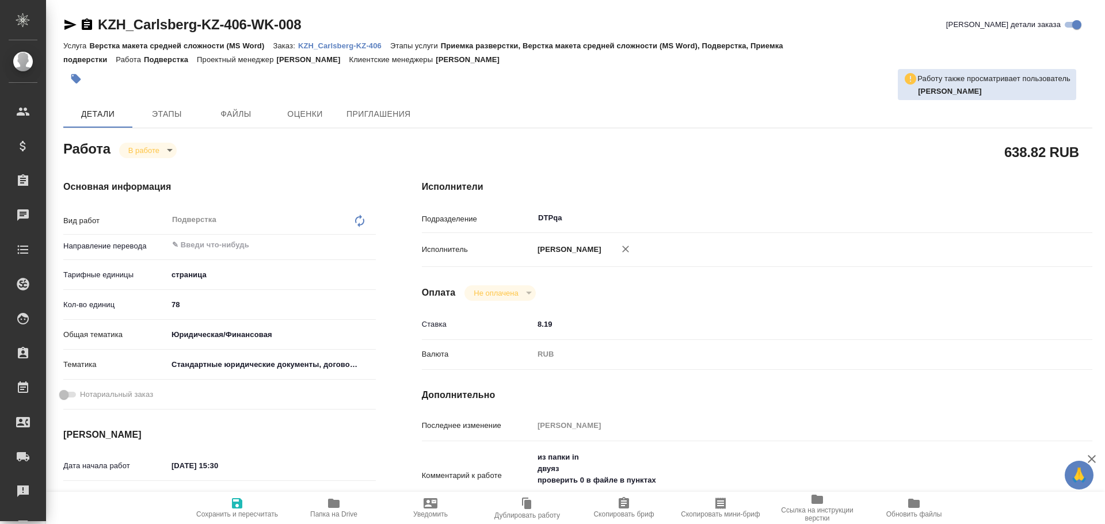
type textarea "x"
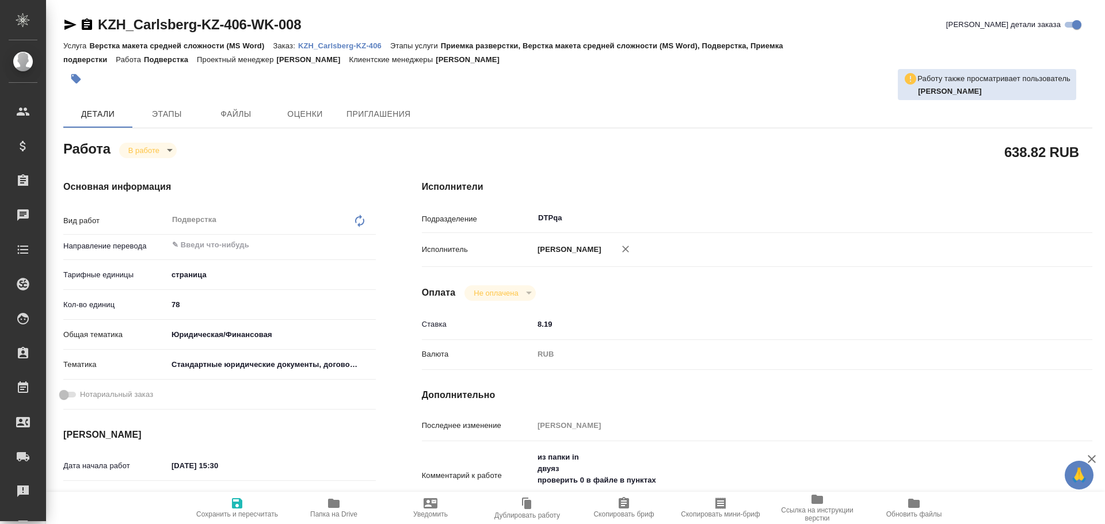
type textarea "x"
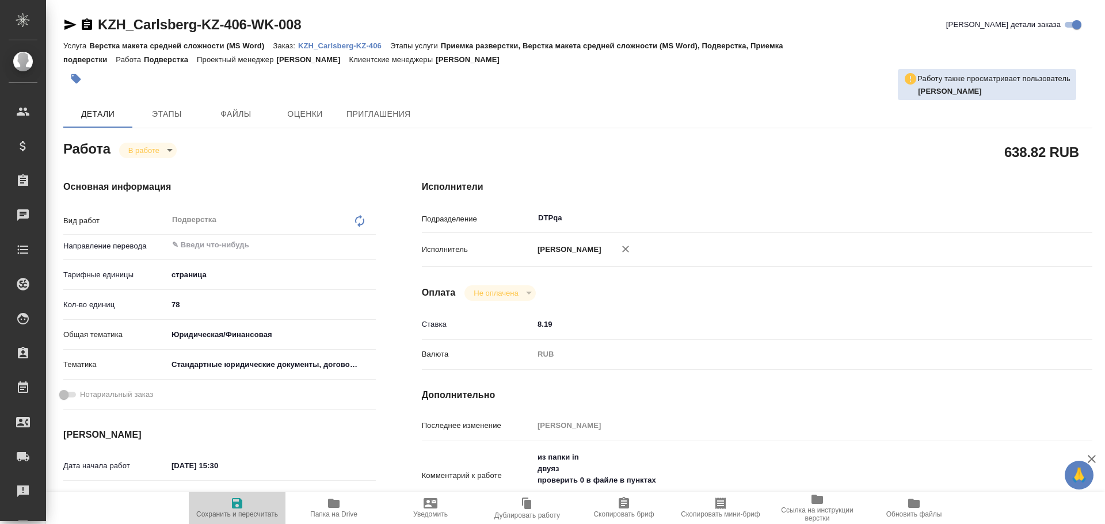
click at [242, 518] on button "Сохранить и пересчитать" at bounding box center [237, 508] width 97 height 32
type textarea "x"
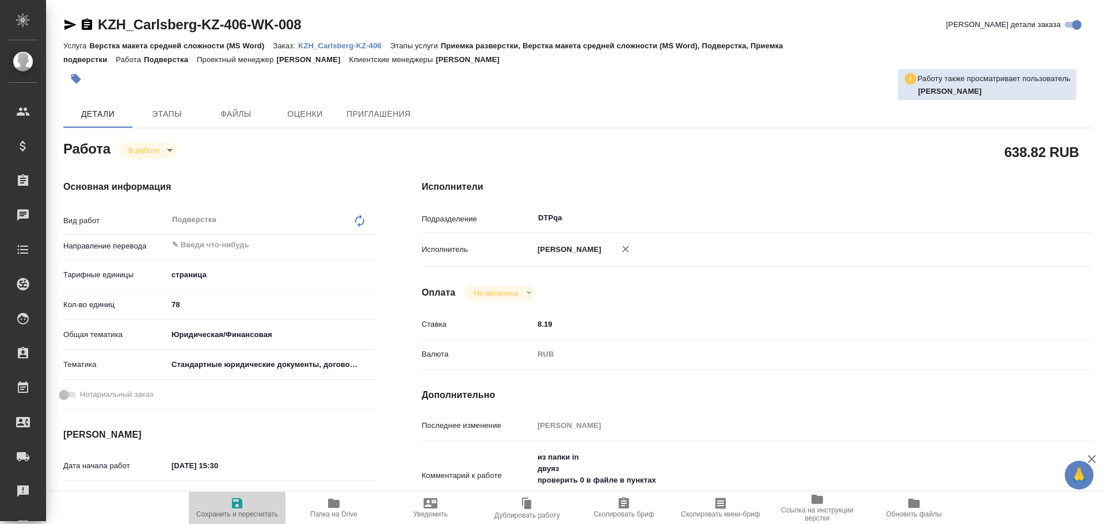
type textarea "x"
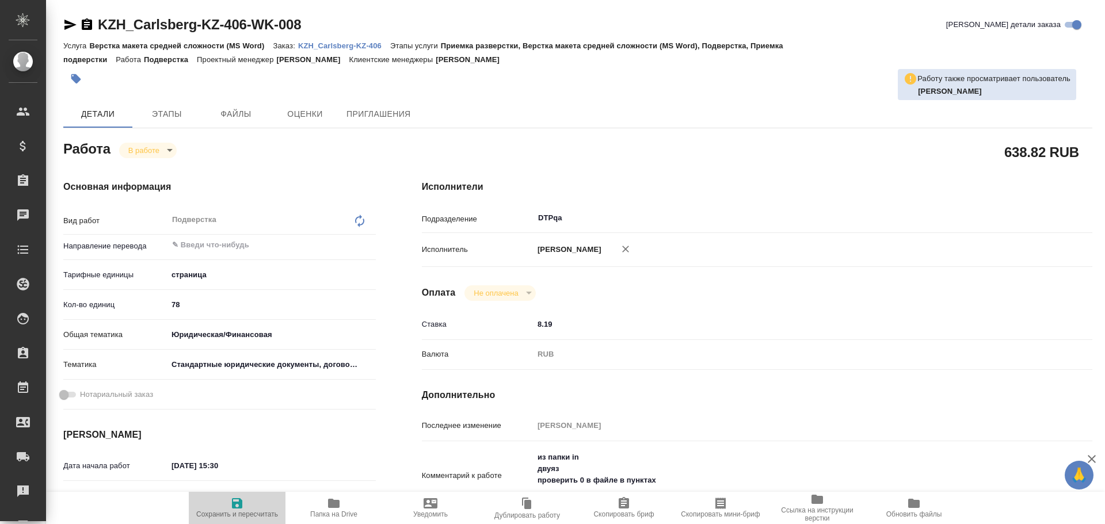
type textarea "x"
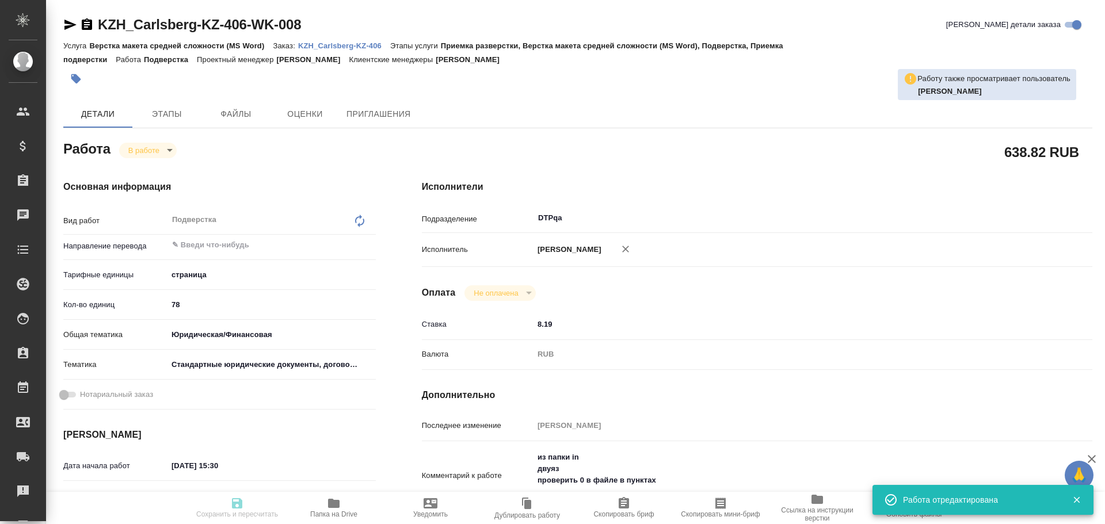
type textarea "x"
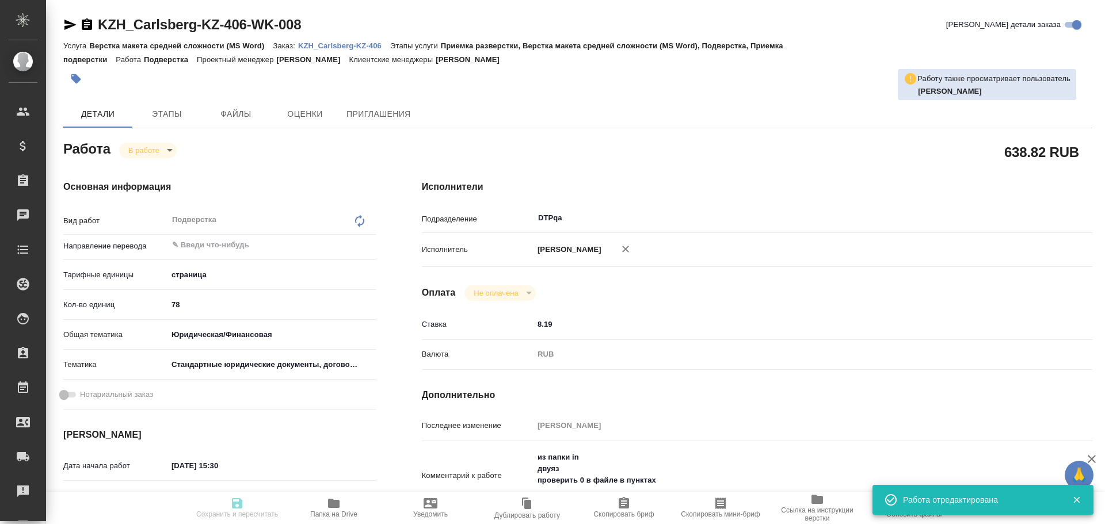
type input "inProgress"
type textarea "Подверстка"
type textarea "x"
type input "5a8b1489cc6b4906c91bfdb2"
type input "78"
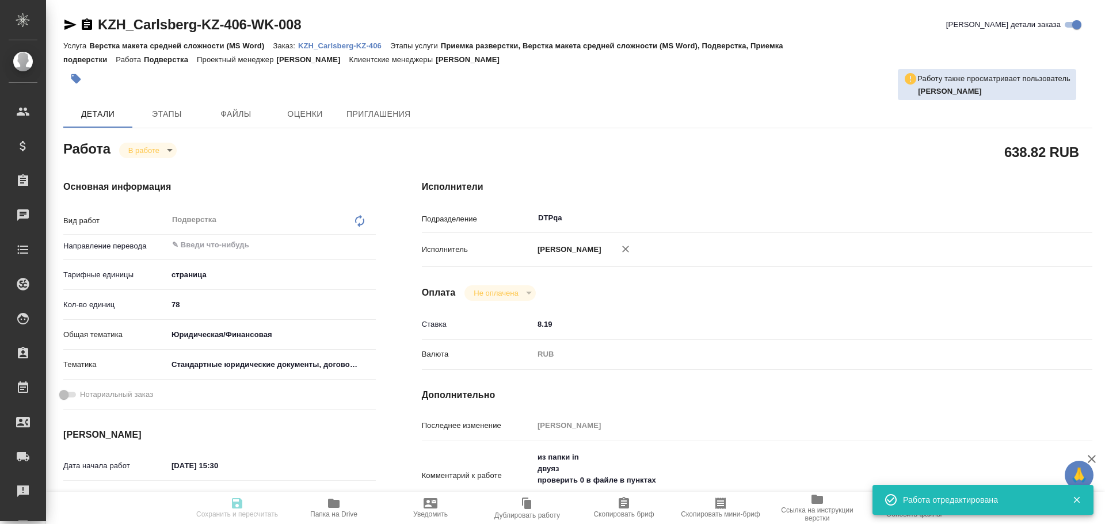
type input "yr-fn"
type input "5f647205b73bc97568ca66bf"
type input "[DATE] 15:30"
type input "[DATE] 17:22"
type input "[DATE] 15:00"
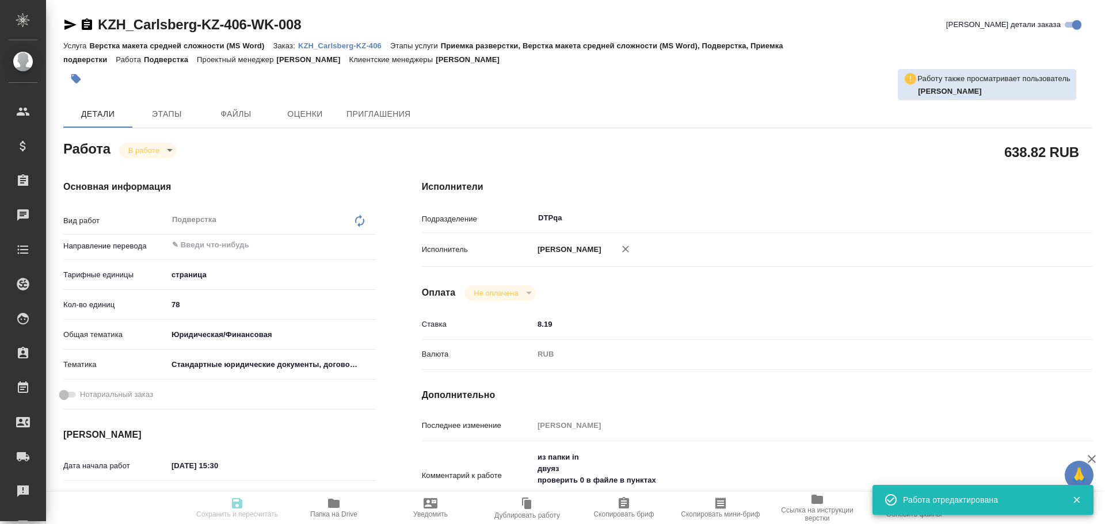
type input "[DATE] 16:00"
type input "DTPqa"
type input "notPayed"
type input "8.19"
type input "RUB"
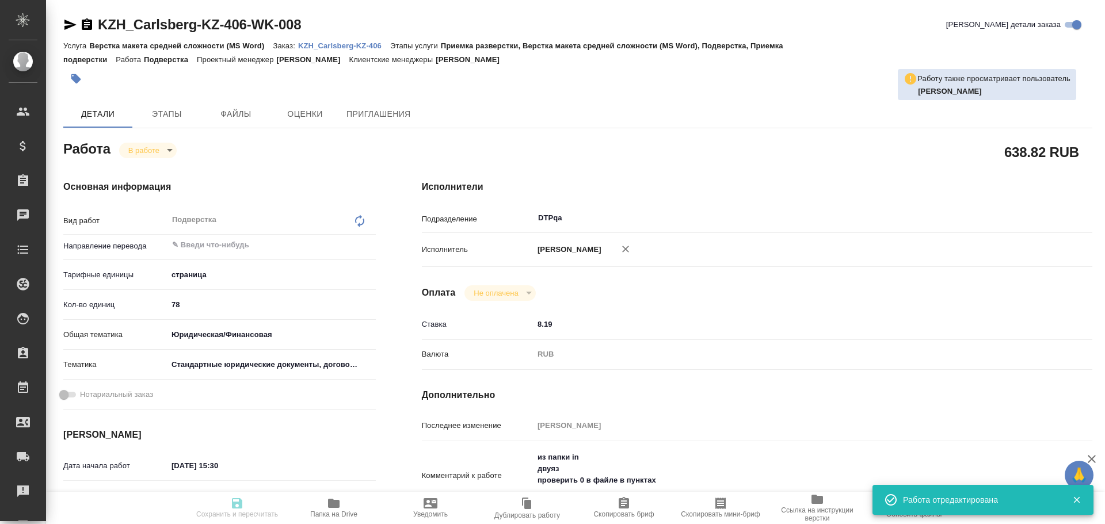
type input "[PERSON_NAME]"
type textarea "из папки in двуяз проверить 0 в файле в пунктах"
type textarea "x"
type textarea "/Clients/Carlsberg KZ/Orders/KZH_Carlsberg-KZ-406/DTP/KZH_Carlsberg-KZ-406-WK-0…"
type textarea "x"
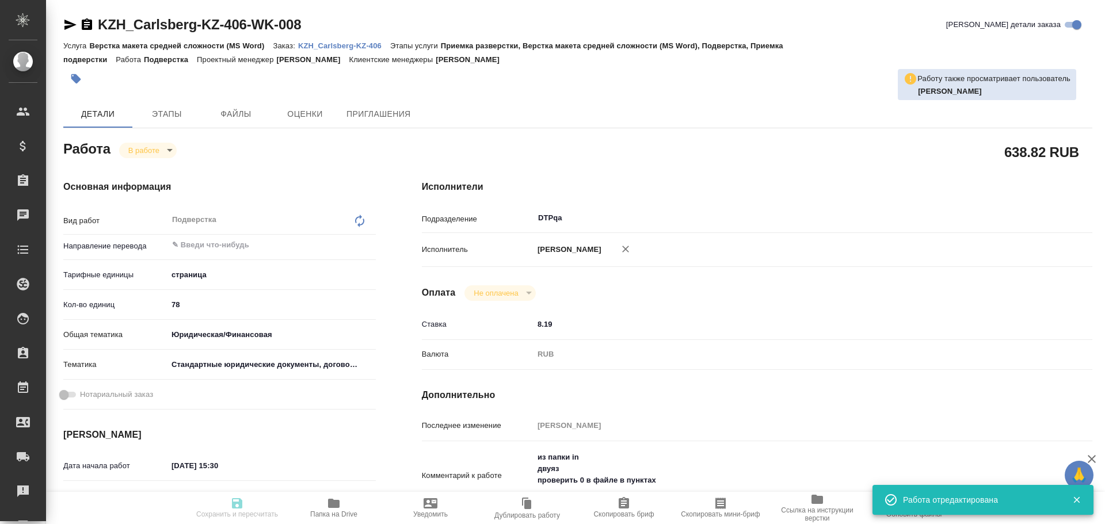
type input "KZH_Carlsberg-KZ-406"
type input "Верстка макета средней сложности (MS Word)"
type input "Приемка разверстки, Верстка макета средней сложности (MS Word), Подверстка, При…"
type input "[PERSON_NAME]"
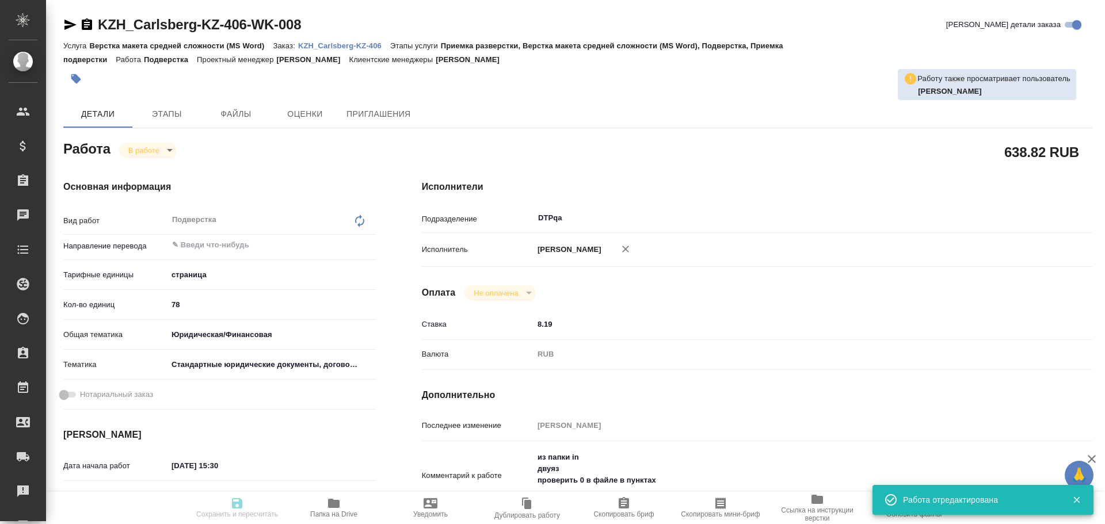
type input "/Clients/Carlsberg KZ/Orders/KZH_Carlsberg-KZ-406"
type textarea "x"
type textarea "перевод на русский язык. 1. Перевод двуязычный, на английском есть, переводим т…"
type textarea "x"
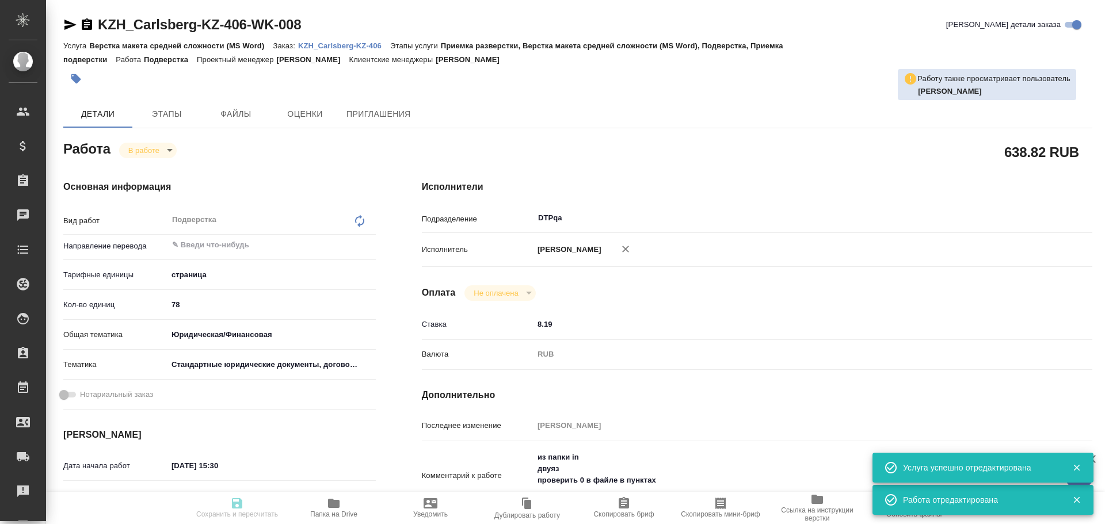
type textarea "x"
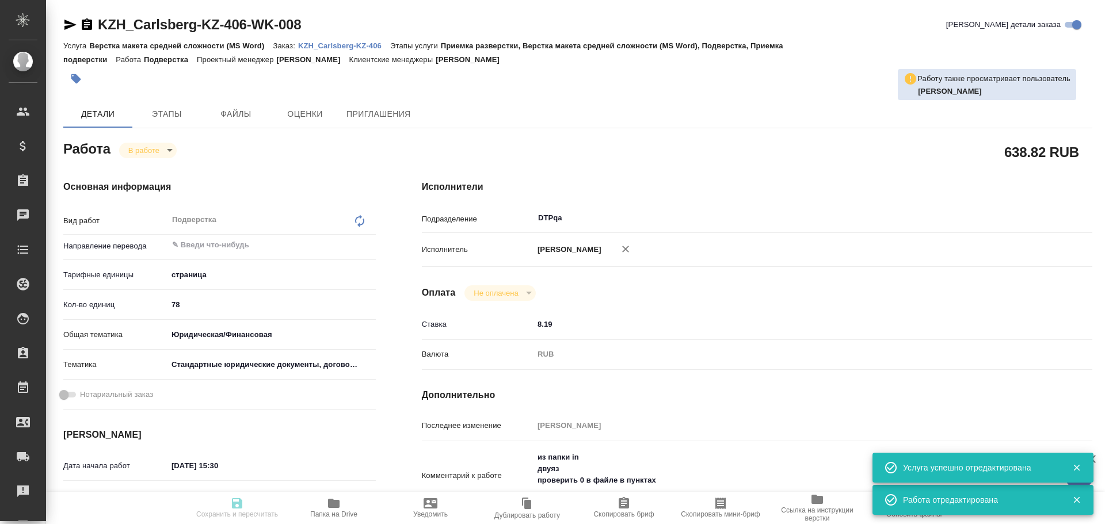
type textarea "x"
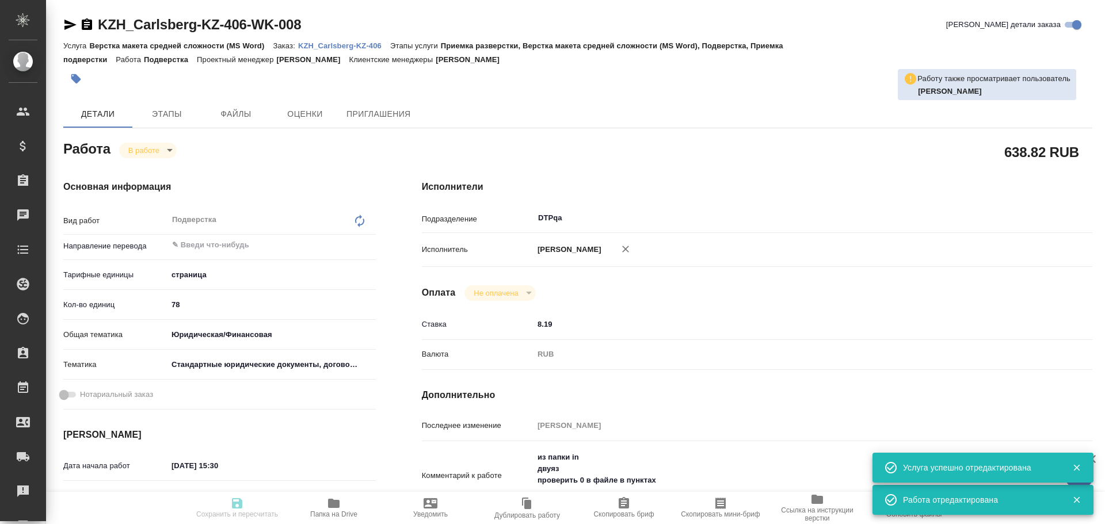
type textarea "x"
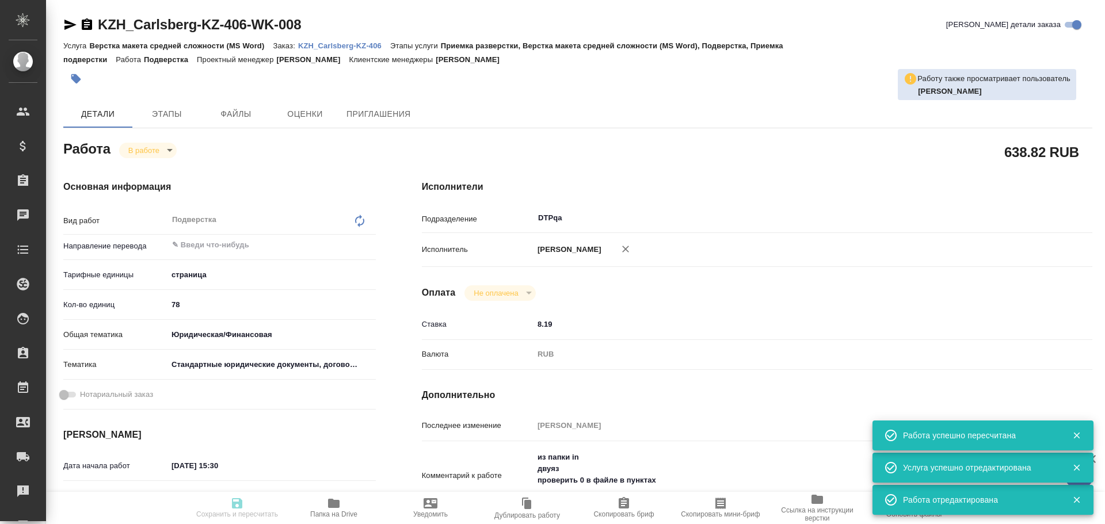
type input "inProgress"
type textarea "Подверстка"
type textarea "x"
type input "5a8b1489cc6b4906c91bfdb2"
type input "78"
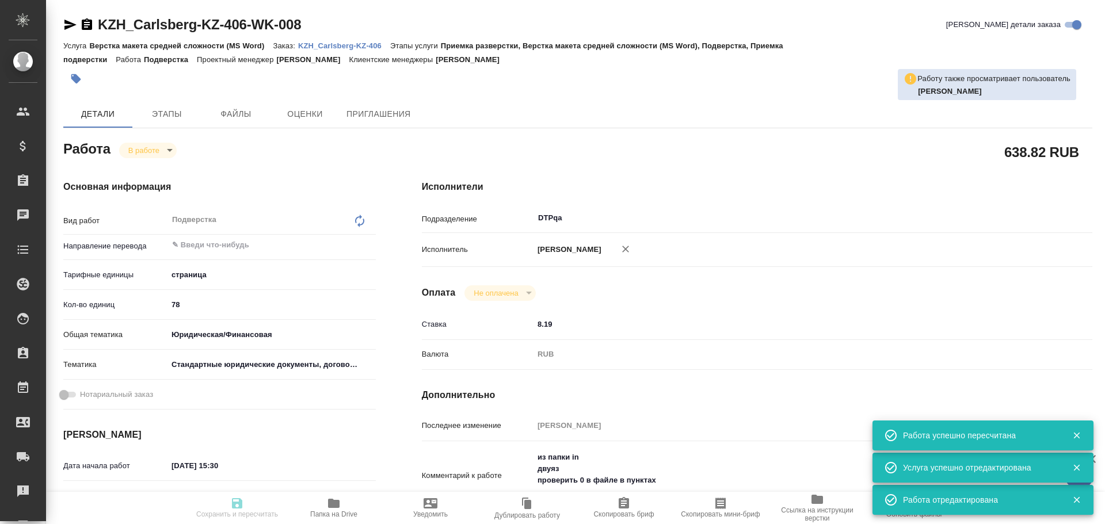
type input "yr-fn"
type input "5f647205b73bc97568ca66bf"
type input "[DATE] 15:30"
type input "[DATE] 17:22"
type input "[DATE] 15:00"
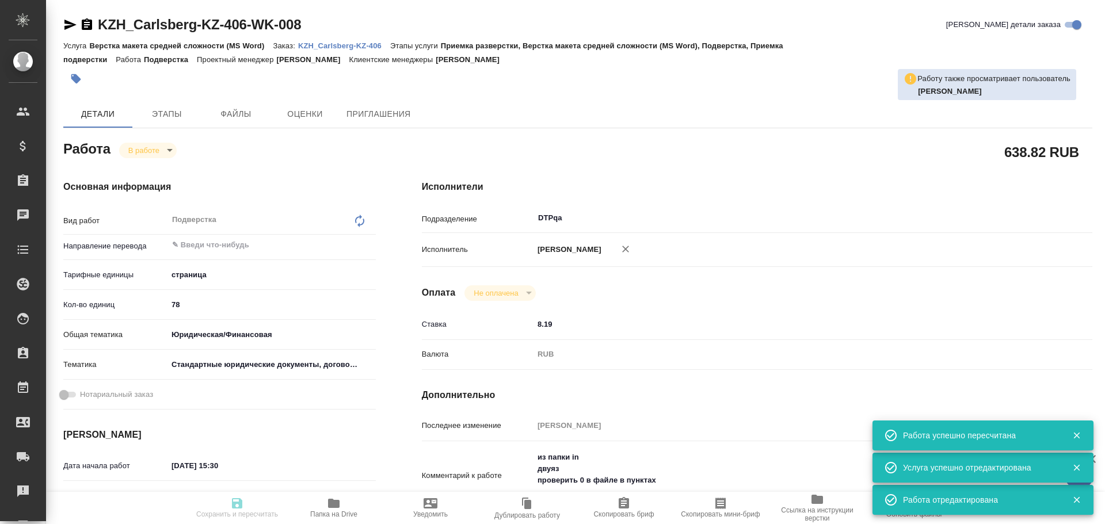
type input "[DATE] 16:00"
type input "DTPqa"
type input "notPayed"
type input "8.19"
type input "RUB"
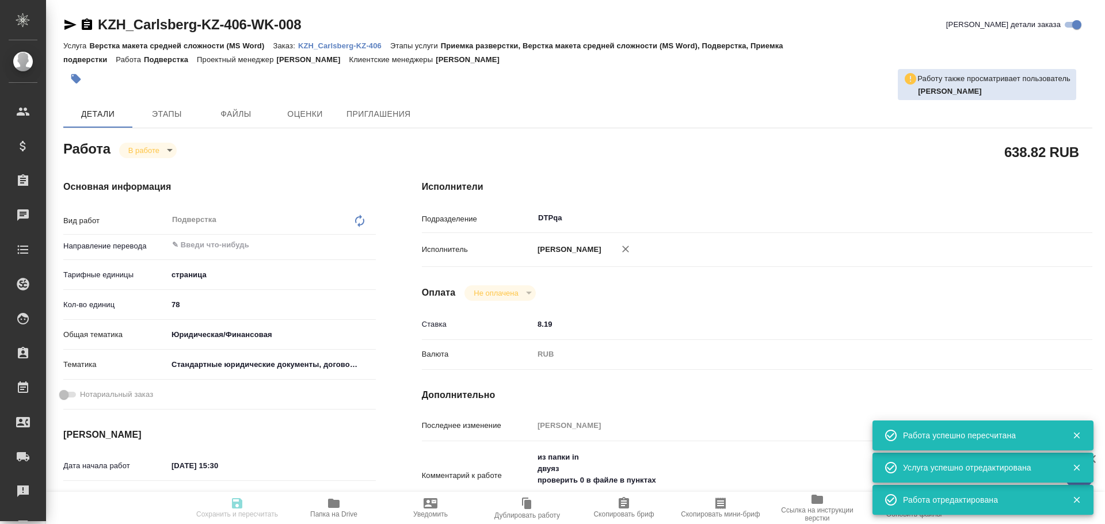
type input "[PERSON_NAME]"
type textarea "из папки in двуяз проверить 0 в файле в пунктах"
type textarea "x"
type textarea "/Clients/Carlsberg KZ/Orders/KZH_Carlsberg-KZ-406/DTP/KZH_Carlsberg-KZ-406-WK-0…"
type textarea "x"
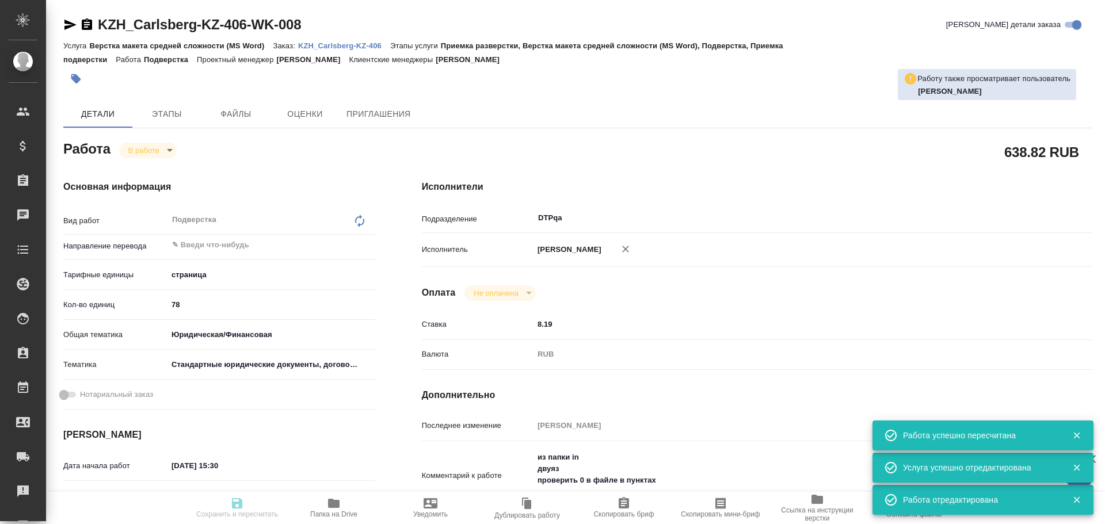
type input "KZH_Carlsberg-KZ-406"
type input "Верстка макета средней сложности (MS Word)"
type input "Приемка разверстки, Верстка макета средней сложности (MS Word), Подверстка, При…"
type input "[PERSON_NAME]"
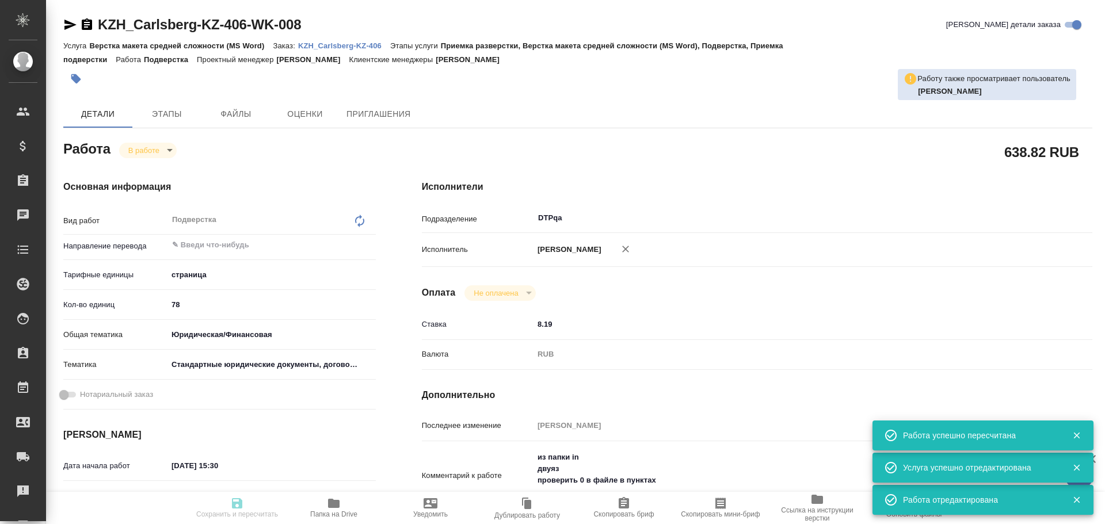
type input "/Clients/Carlsberg KZ/Orders/KZH_Carlsberg-KZ-406"
type textarea "x"
type textarea "перевод на русский язык. 1. Перевод двуязычный, на английском есть, переводим т…"
type textarea "x"
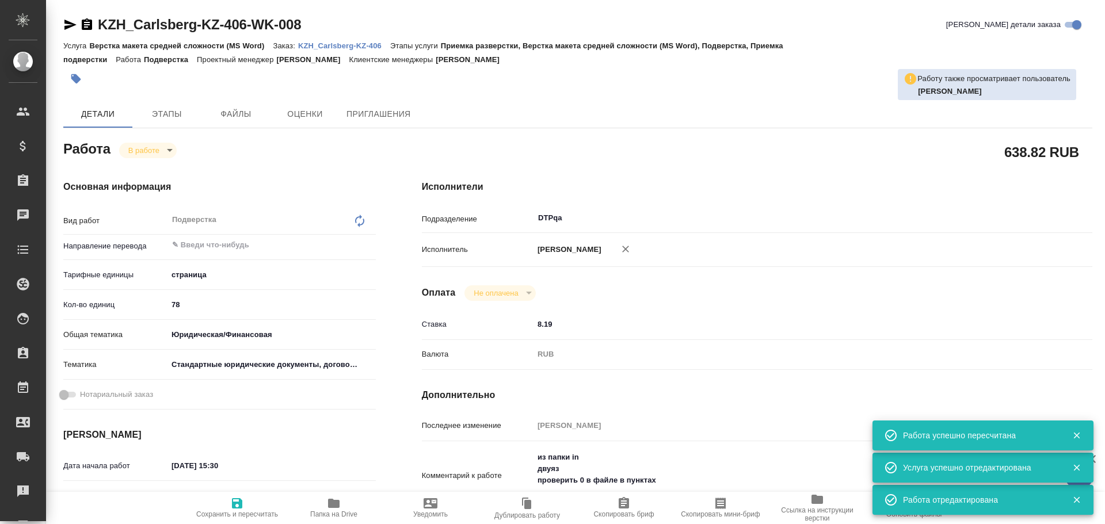
type textarea "x"
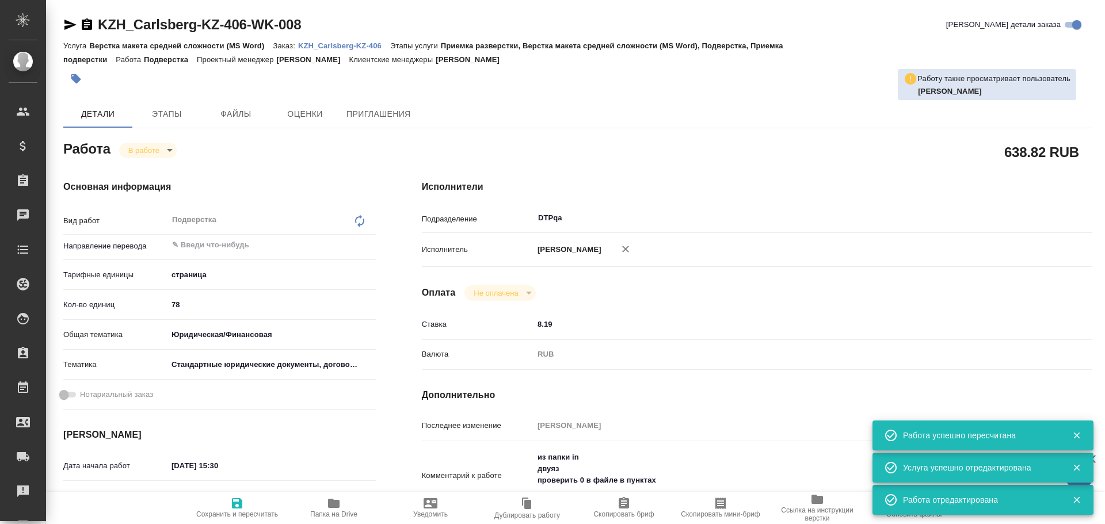
type textarea "x"
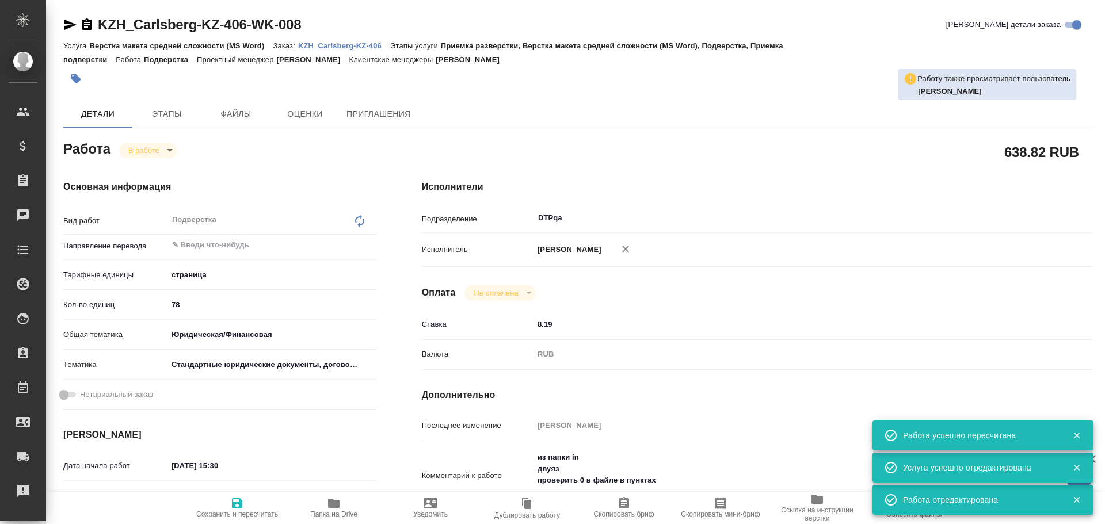
type textarea "x"
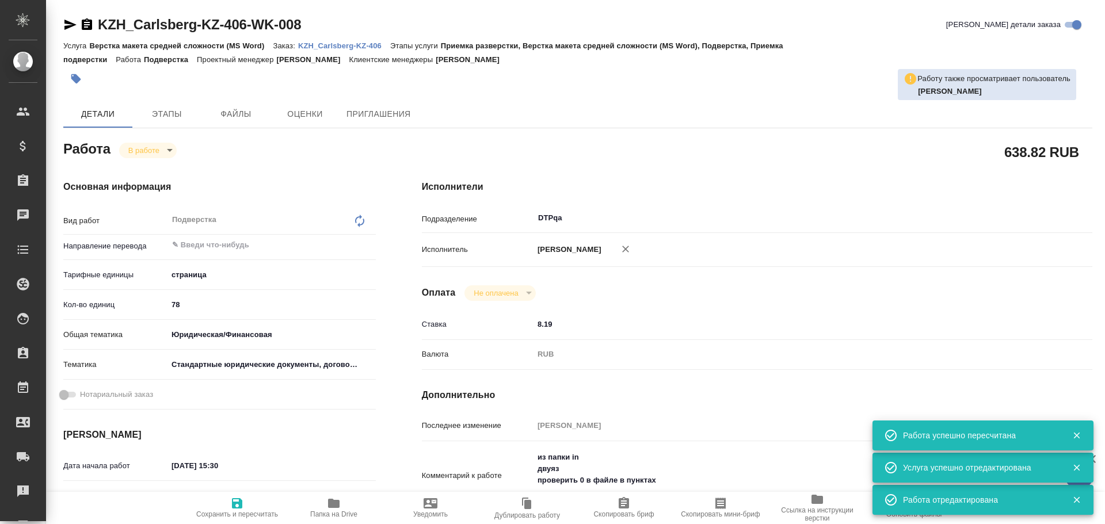
type textarea "x"
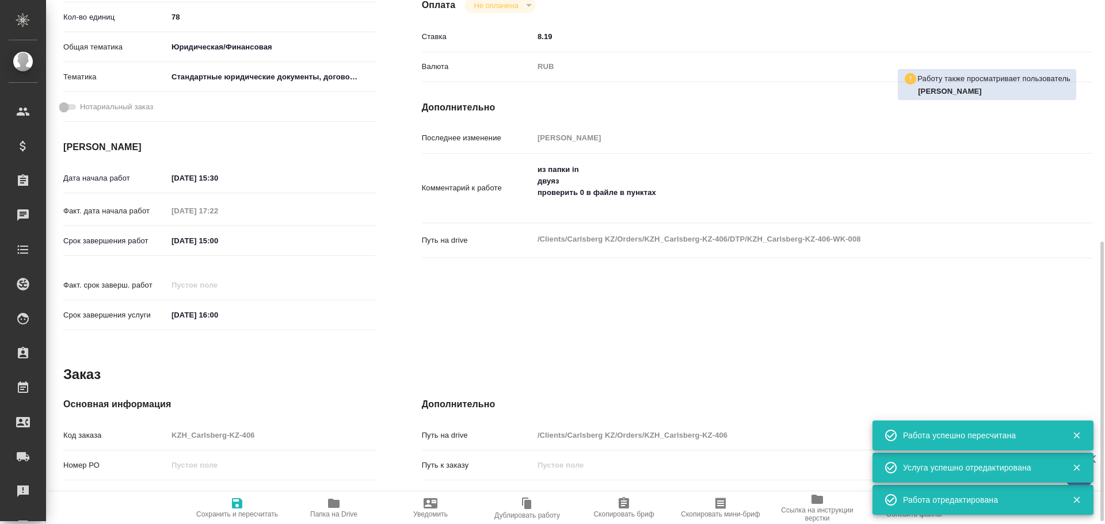
type textarea "x"
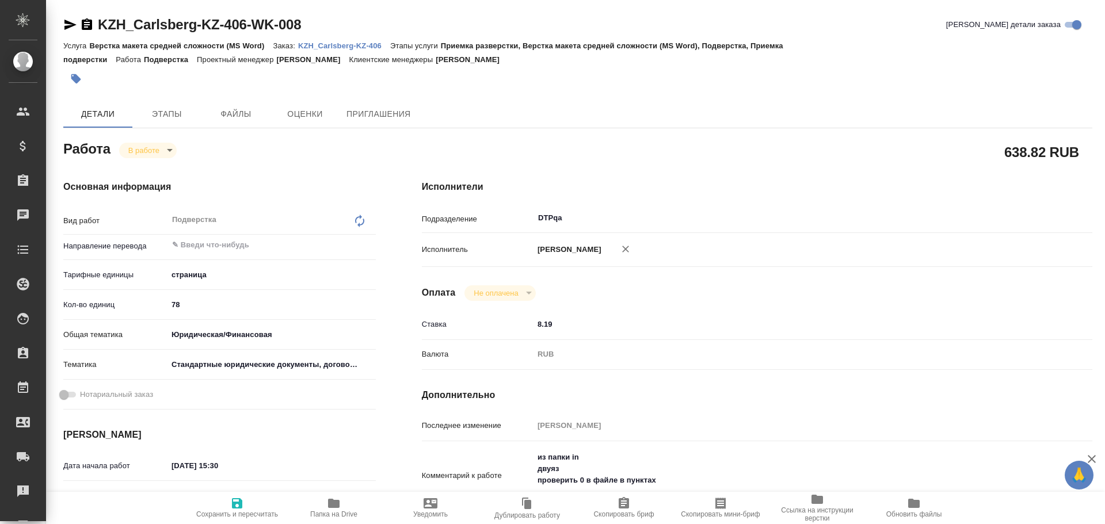
type textarea "x"
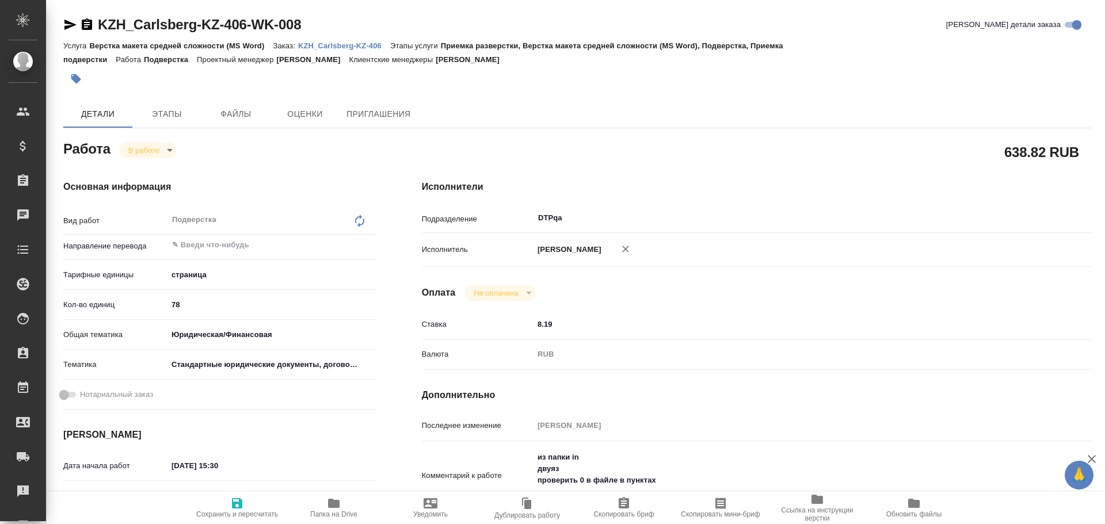
type textarea "x"
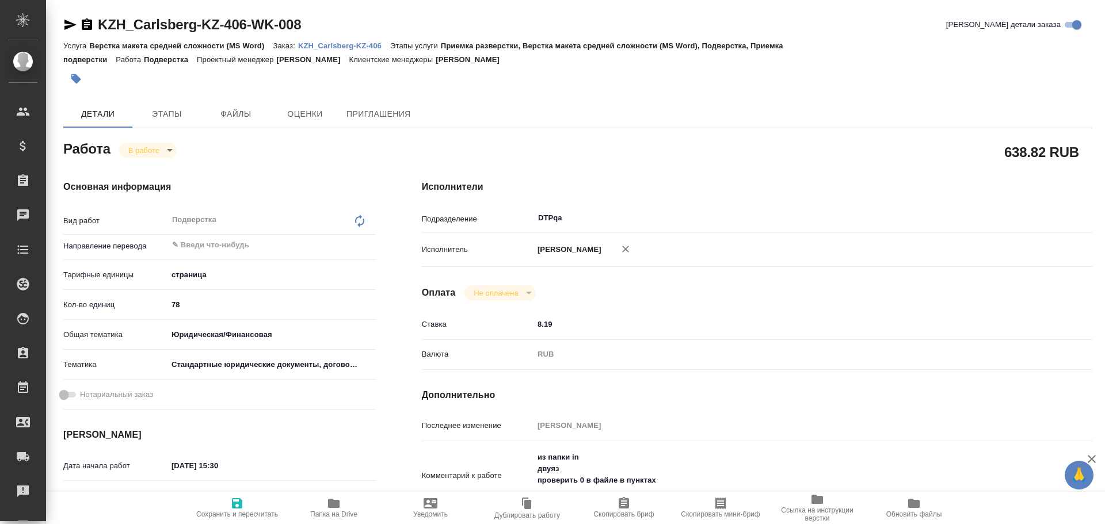
type textarea "x"
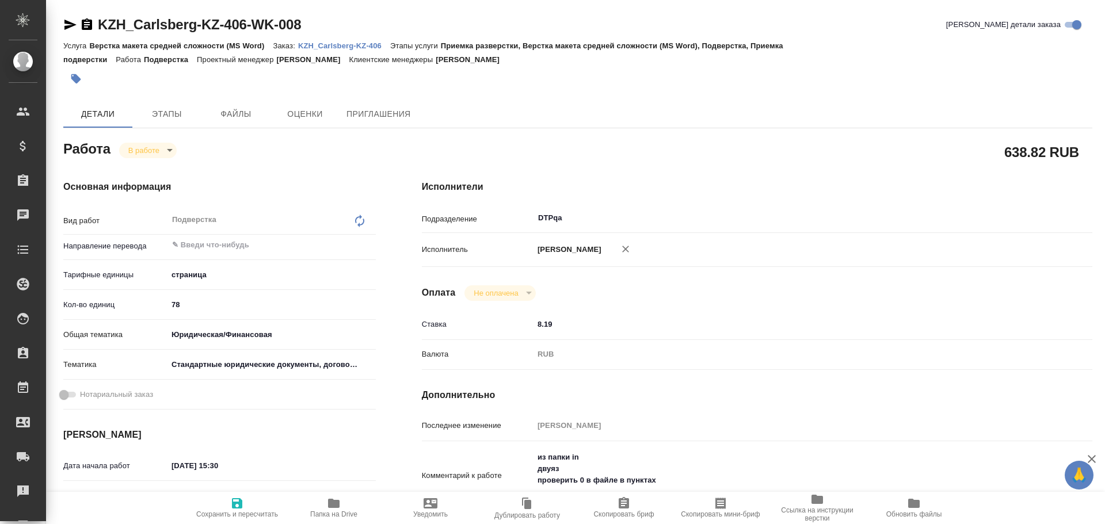
type textarea "x"
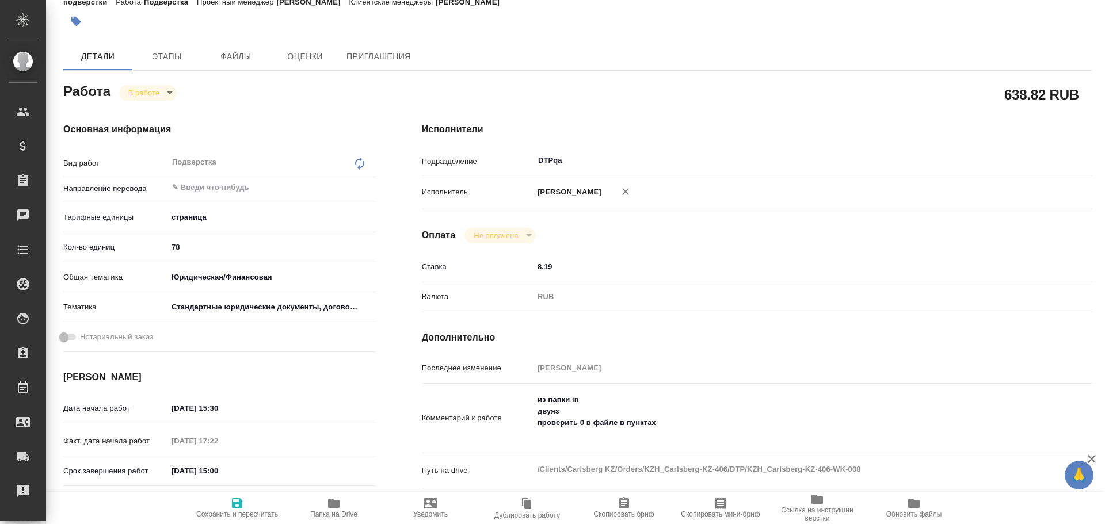
type textarea "x"
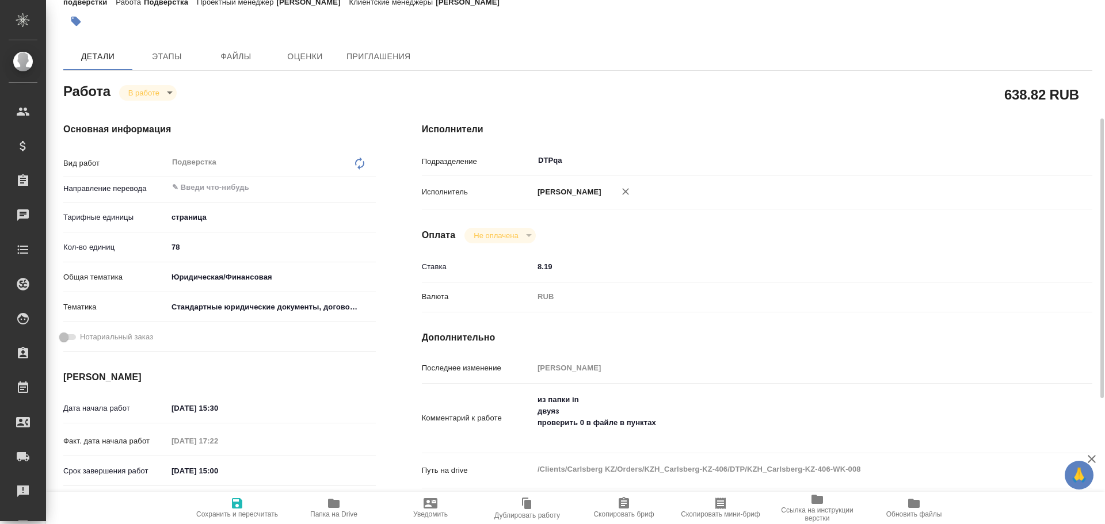
scroll to position [115, 0]
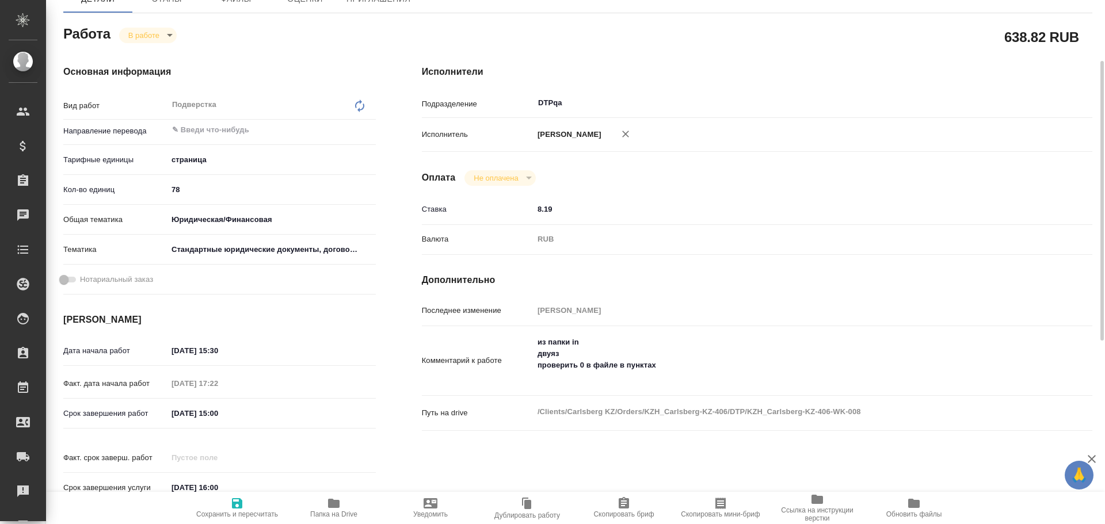
type textarea "x"
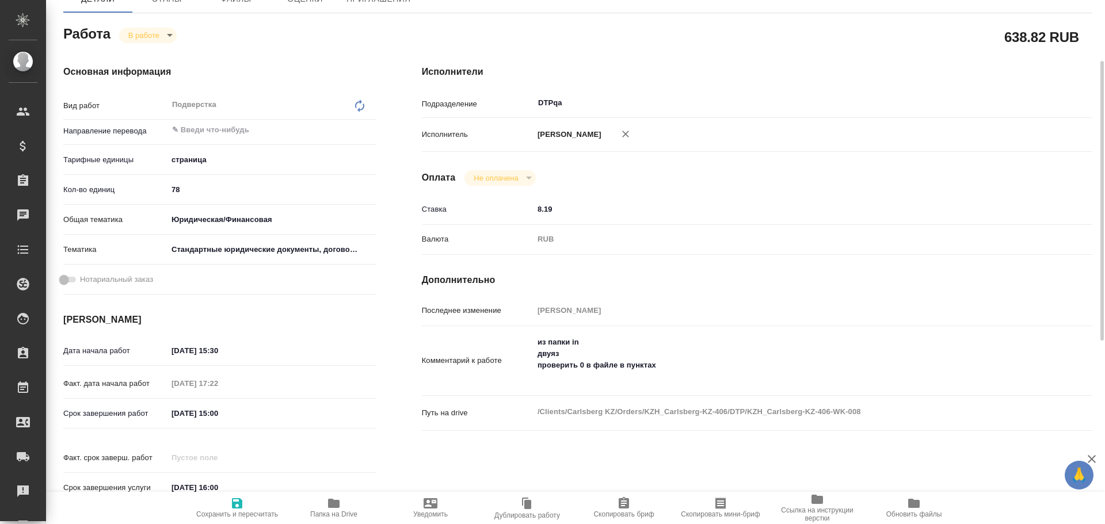
type textarea "x"
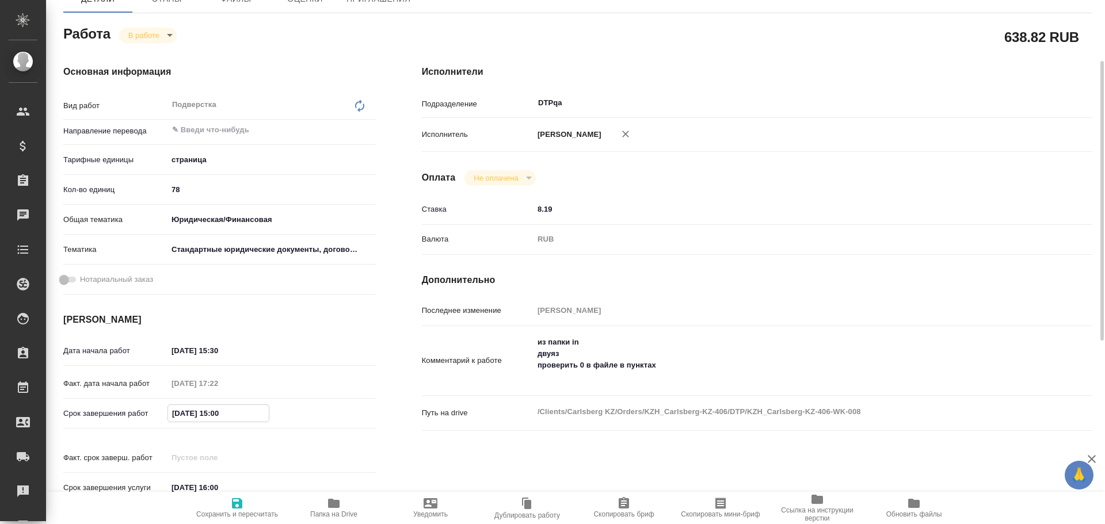
drag, startPoint x: 213, startPoint y: 415, endPoint x: 249, endPoint y: 418, distance: 35.8
click at [249, 417] on input "[DATE] 15:00" at bounding box center [218, 413] width 101 height 17
click at [724, 190] on div "Исполнители Подразделение DTPqa ​ Исполнитель [PERSON_NAME] Не оплачена notPaye…" at bounding box center [757, 282] width 716 height 480
